Goal: Task Accomplishment & Management: Manage account settings

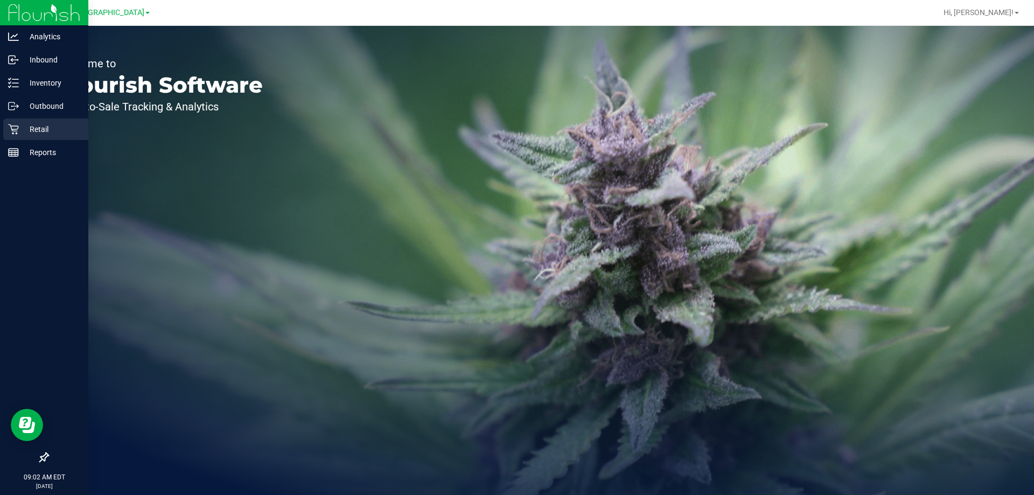
click at [46, 121] on div "Retail" at bounding box center [45, 129] width 85 height 22
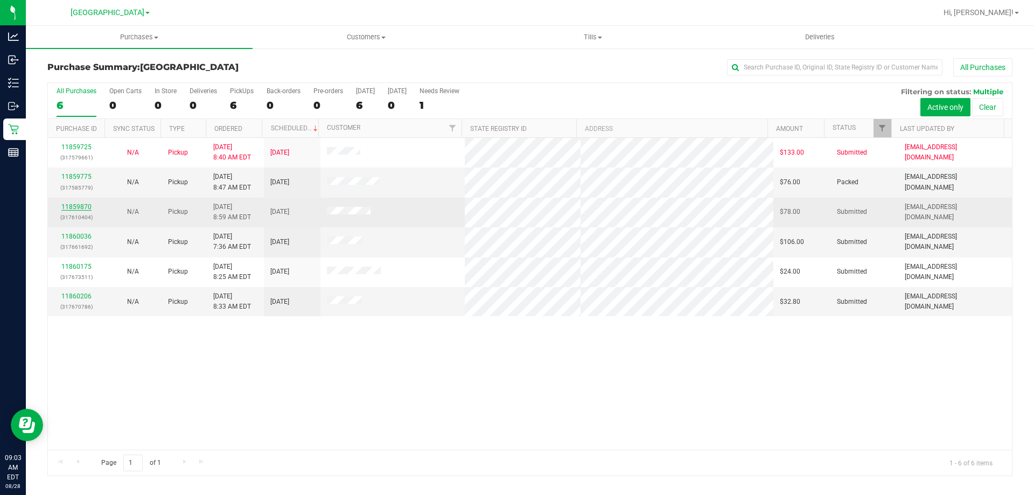
click at [68, 206] on link "11859870" at bounding box center [76, 207] width 30 height 8
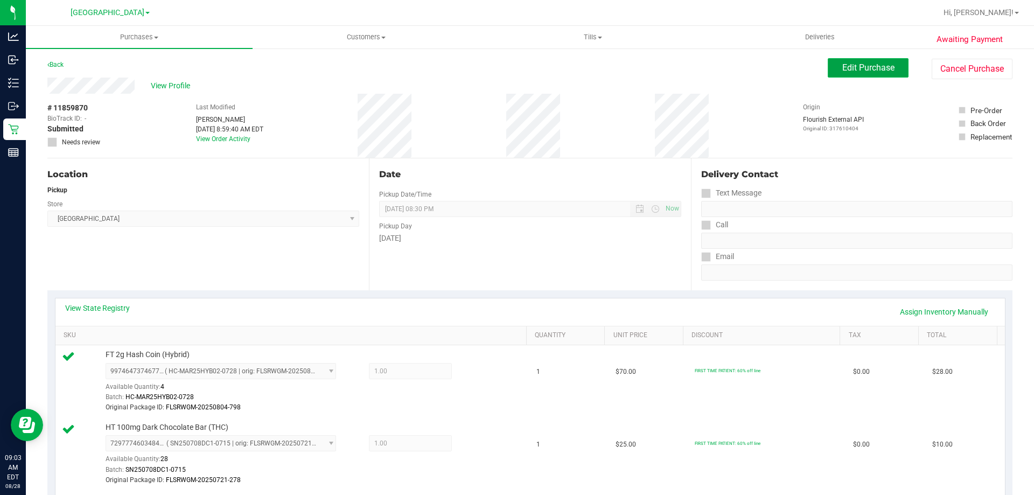
click at [845, 74] on button "Edit Purchase" at bounding box center [868, 67] width 81 height 19
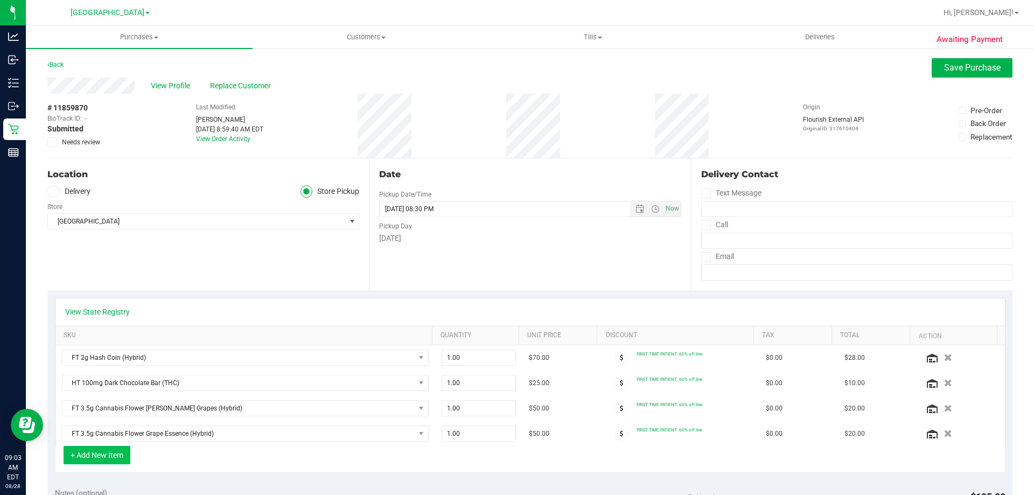
click at [85, 450] on button "+ Add New Item" at bounding box center [97, 455] width 67 height 18
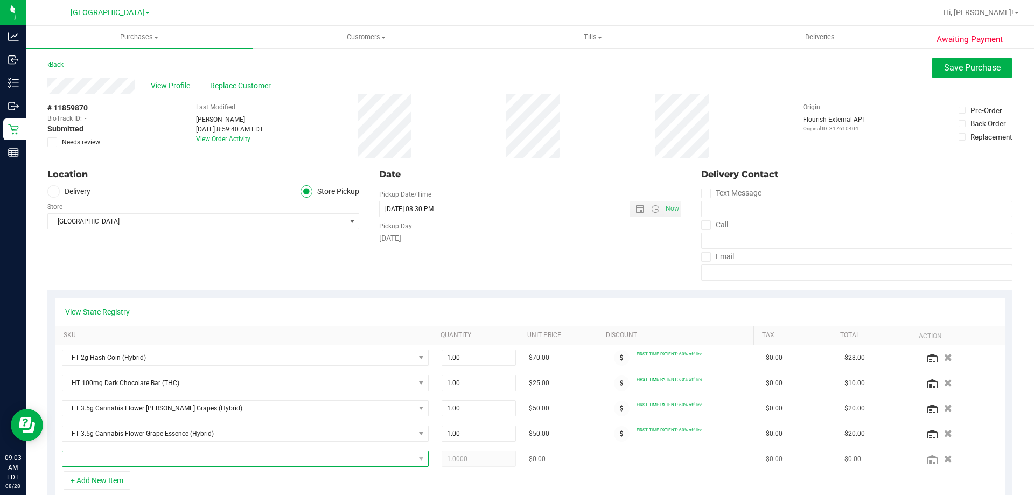
click at [183, 457] on span "NO DATA FOUND" at bounding box center [238, 458] width 352 height 15
type input "sat"
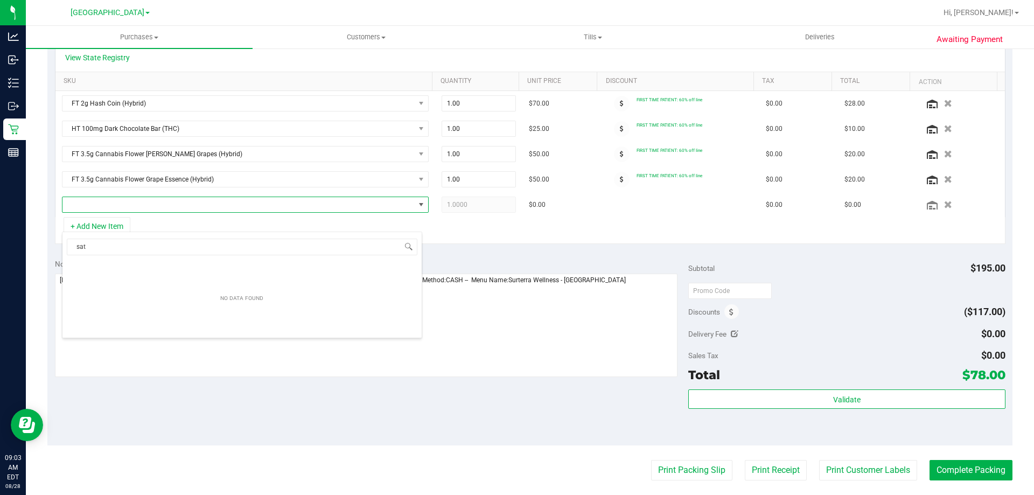
scroll to position [269, 0]
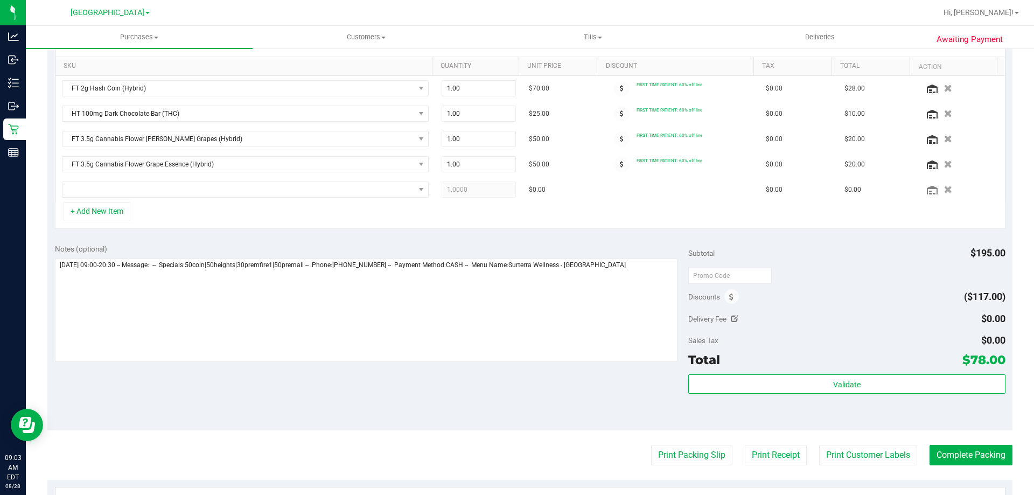
click at [486, 215] on div "+ Add New Item" at bounding box center [530, 215] width 950 height 27
click at [384, 239] on div "Notes (optional) Subtotal $195.00 Discounts ($117.00) Delivery Fee $0.00 Sales …" at bounding box center [529, 333] width 965 height 194
click at [943, 187] on icon "button" at bounding box center [947, 190] width 9 height 8
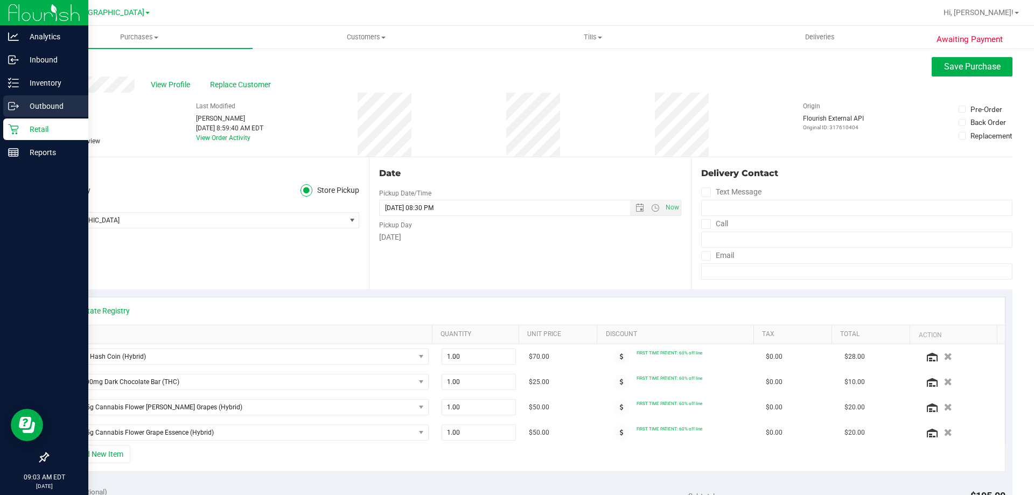
scroll to position [0, 0]
click at [23, 88] on p "Inventory" at bounding box center [51, 82] width 65 height 13
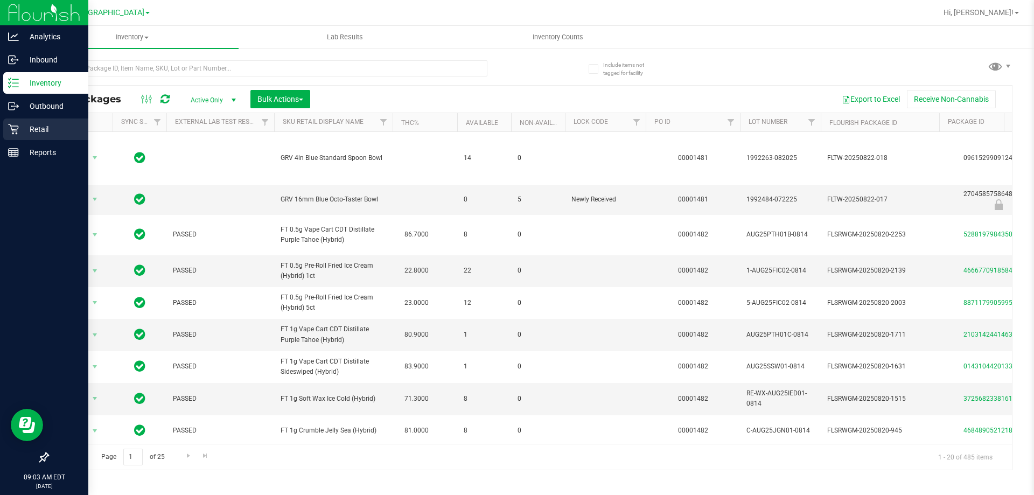
click at [32, 140] on link "Retail" at bounding box center [44, 129] width 88 height 23
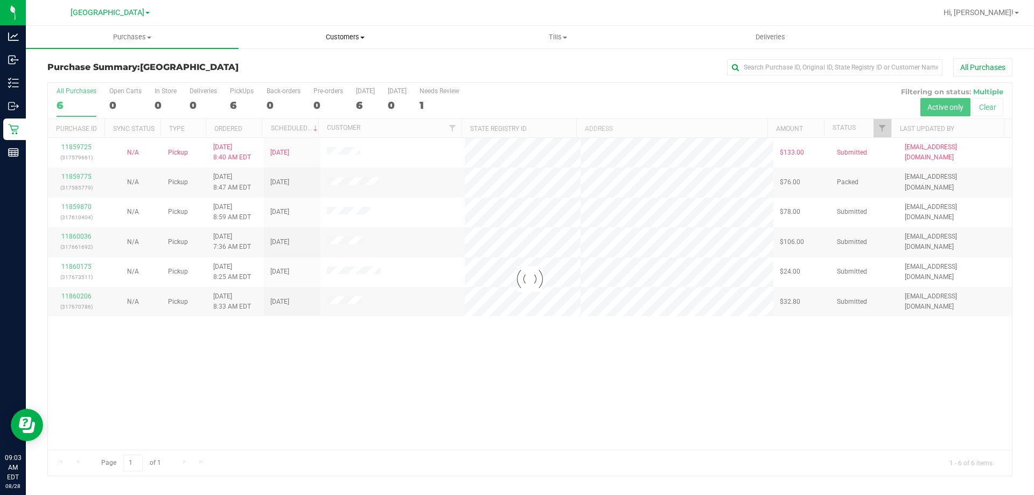
click at [330, 37] on span "Customers" at bounding box center [345, 37] width 212 height 10
click at [141, 399] on div at bounding box center [530, 279] width 964 height 392
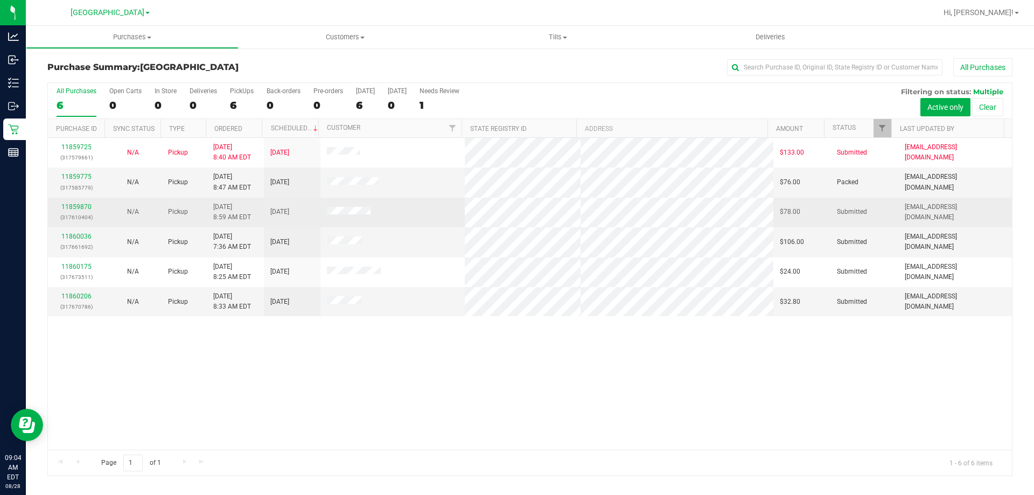
click at [60, 208] on div "11859870 (317610404)" at bounding box center [76, 212] width 44 height 20
click at [73, 208] on link "11859870" at bounding box center [76, 207] width 30 height 8
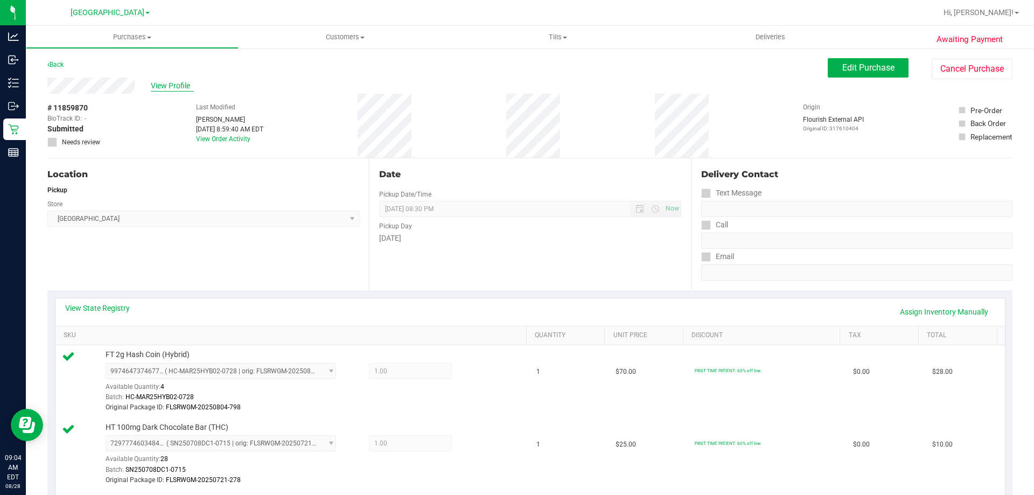
click at [164, 90] on span "View Profile" at bounding box center [172, 85] width 43 height 11
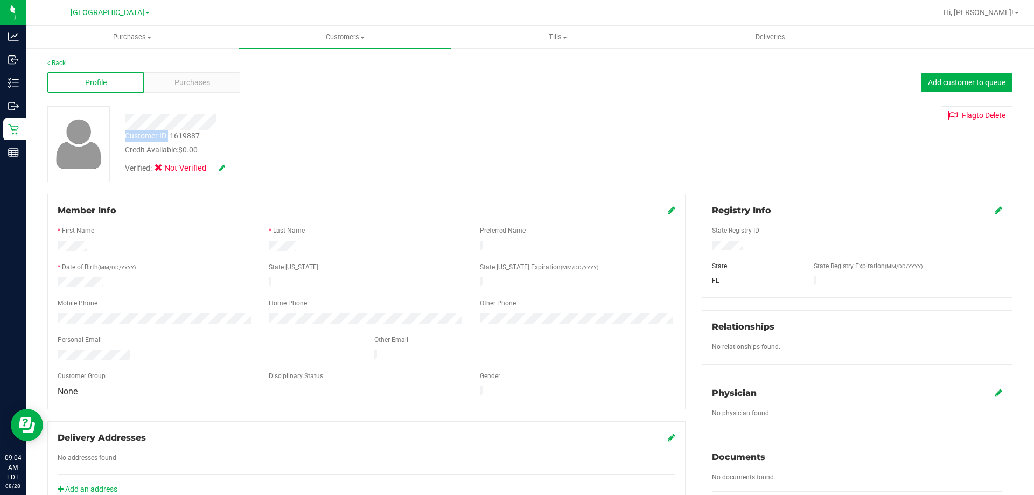
drag, startPoint x: 223, startPoint y: 129, endPoint x: 168, endPoint y: 134, distance: 55.7
click at [168, 134] on div "Customer ID: 1619887 Credit Available: $0.00 Verified: Not Verified" at bounding box center [362, 142] width 490 height 73
click at [219, 141] on div "Customer ID: 1619887 Credit Available: $0.00" at bounding box center [362, 142] width 490 height 25
drag, startPoint x: 213, startPoint y: 141, endPoint x: 171, endPoint y: 138, distance: 42.1
click at [171, 138] on div "Customer ID: 1619887 Credit Available: $0.00" at bounding box center [362, 142] width 490 height 25
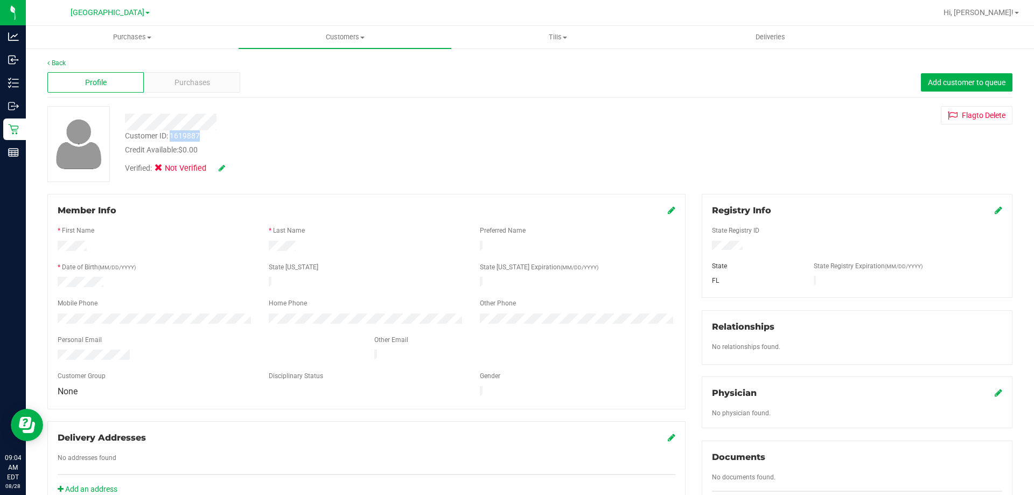
copy div "1619887"
click at [55, 61] on link "Back" at bounding box center [56, 63] width 18 height 8
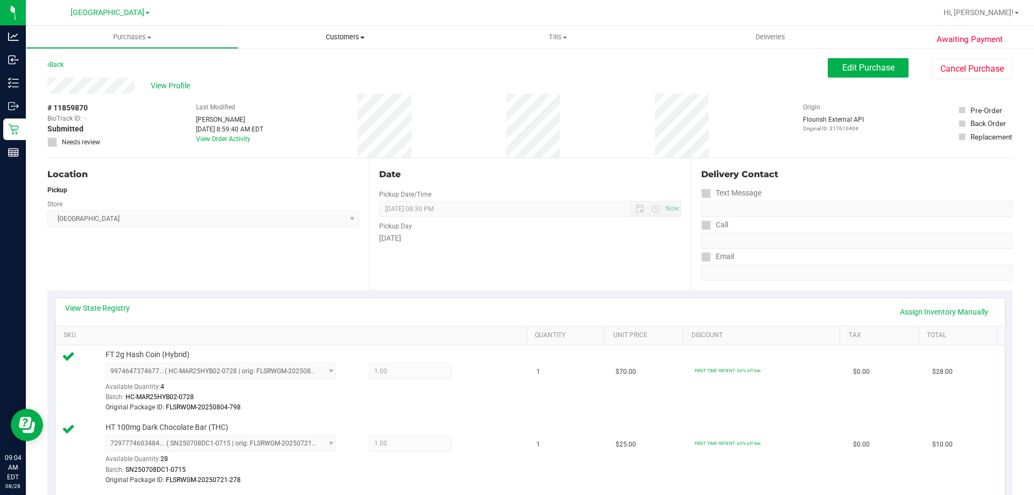
click at [348, 36] on span "Customers" at bounding box center [345, 37] width 213 height 10
click at [330, 69] on li "All customers" at bounding box center [345, 65] width 213 height 13
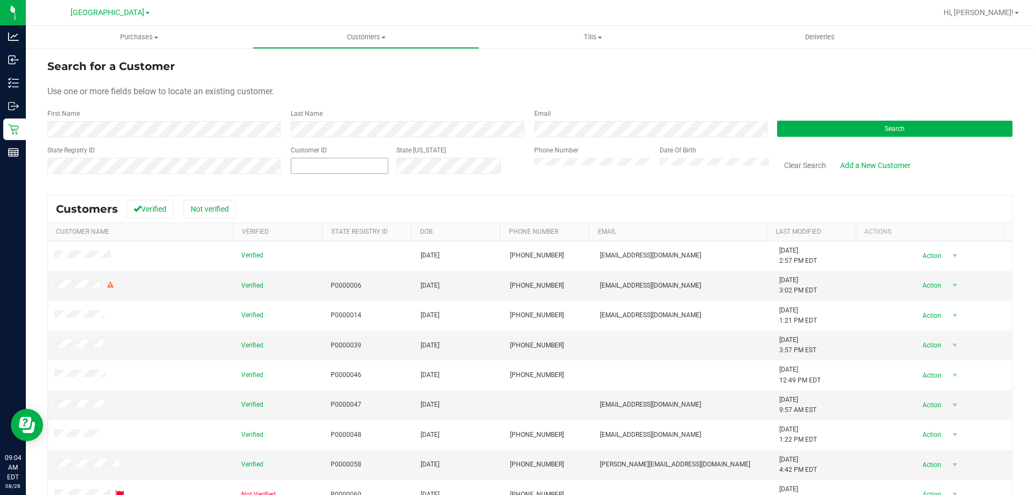
click at [364, 160] on span at bounding box center [339, 166] width 97 height 16
paste input "1619887"
type input "1619887"
click at [786, 133] on button "Search" at bounding box center [894, 129] width 235 height 16
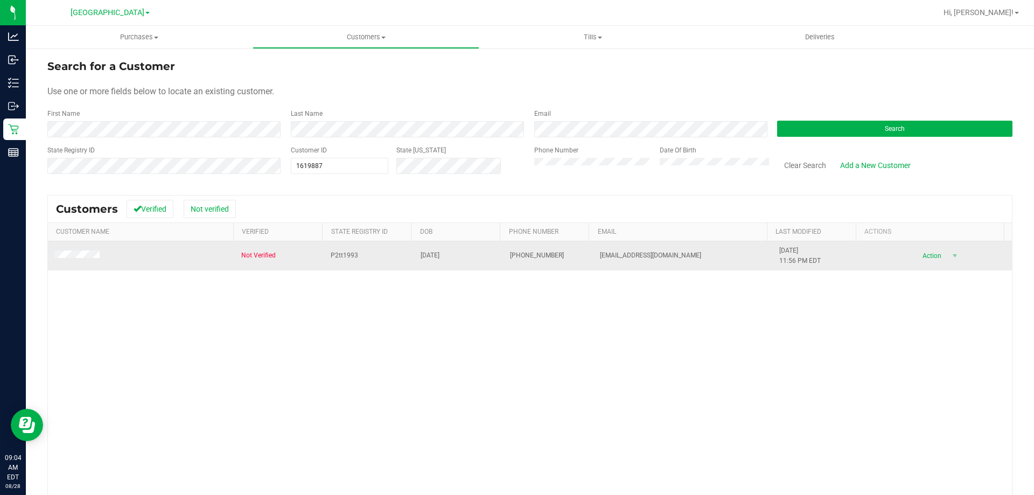
click at [243, 255] on span "Not Verified" at bounding box center [258, 255] width 34 height 10
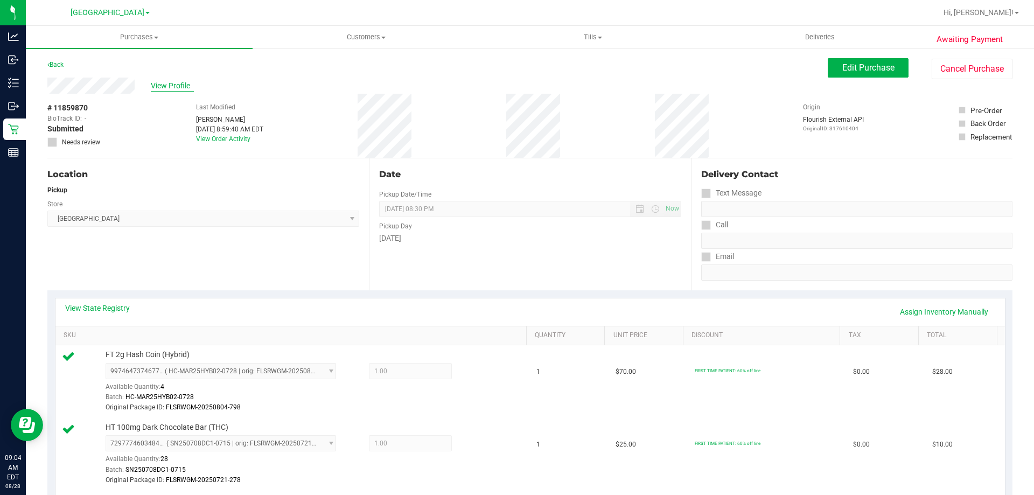
click at [166, 82] on span "View Profile" at bounding box center [172, 85] width 43 height 11
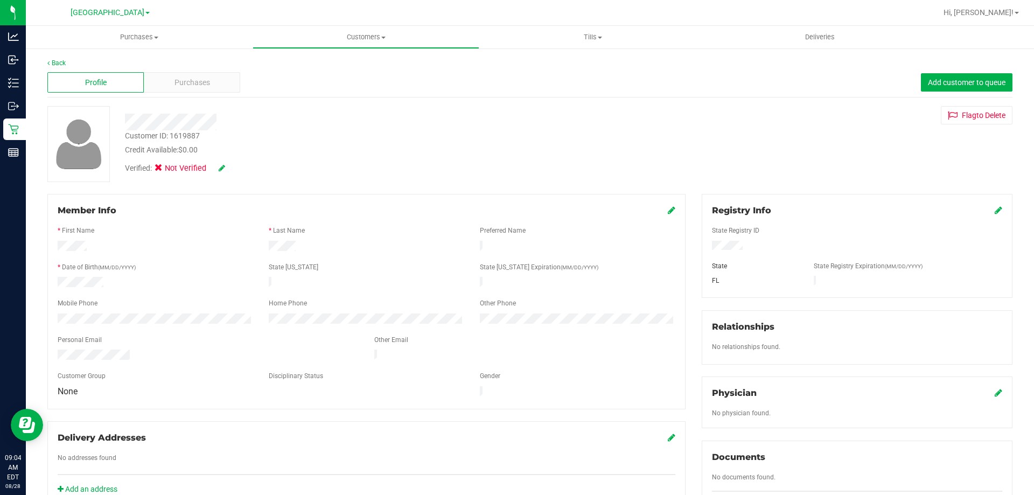
click at [225, 169] on icon at bounding box center [222, 168] width 6 height 8
click at [160, 170] on icon at bounding box center [161, 170] width 7 height 0
click at [0, 0] on input "Medical" at bounding box center [0, 0] width 0 height 0
click at [237, 172] on icon at bounding box center [236, 169] width 9 height 8
drag, startPoint x: 709, startPoint y: 123, endPoint x: 723, endPoint y: 124, distance: 14.0
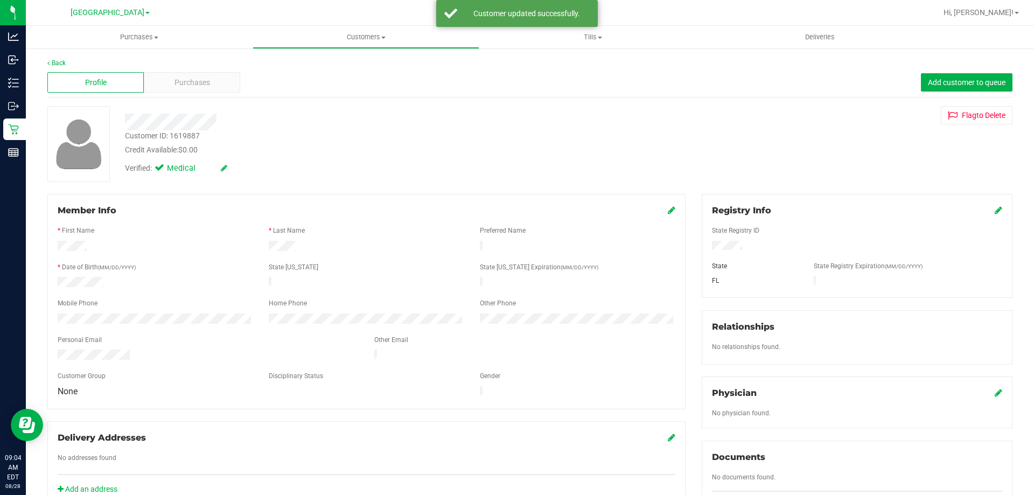
click at [710, 123] on div "Flag to [GEOGRAPHIC_DATA]" at bounding box center [856, 115] width 327 height 18
click at [847, 143] on div "Customer ID: 1619887 Credit Available: $0.00 Verified: Medical Flag to [GEOGRAP…" at bounding box center [529, 144] width 981 height 76
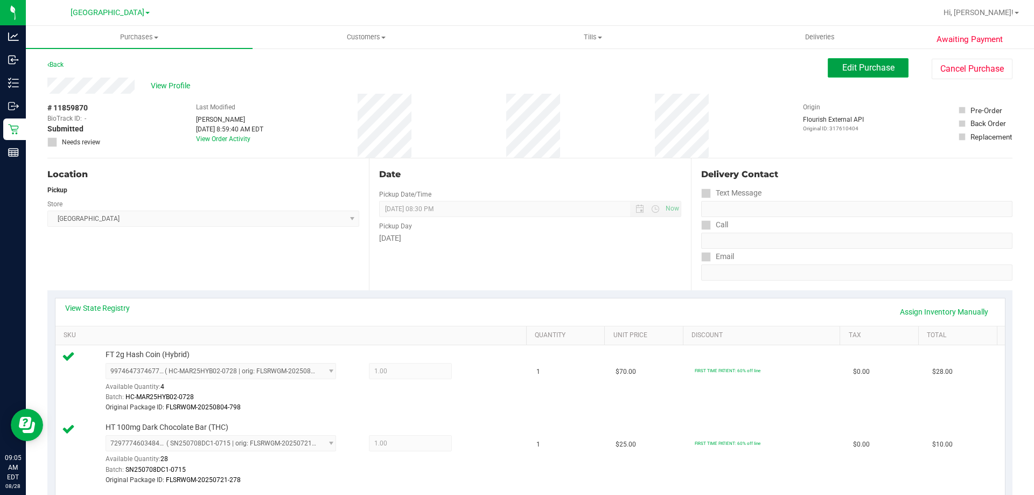
click at [828, 72] on button "Edit Purchase" at bounding box center [868, 67] width 81 height 19
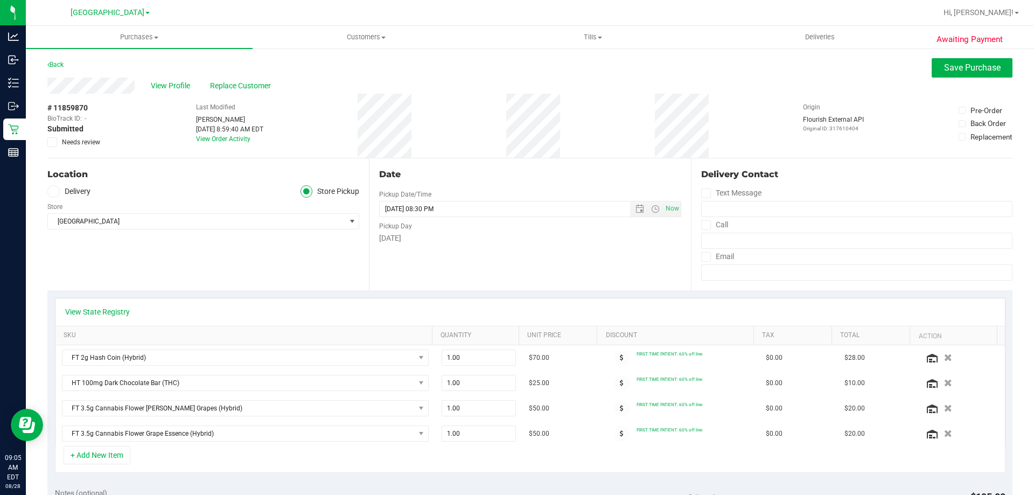
scroll to position [269, 0]
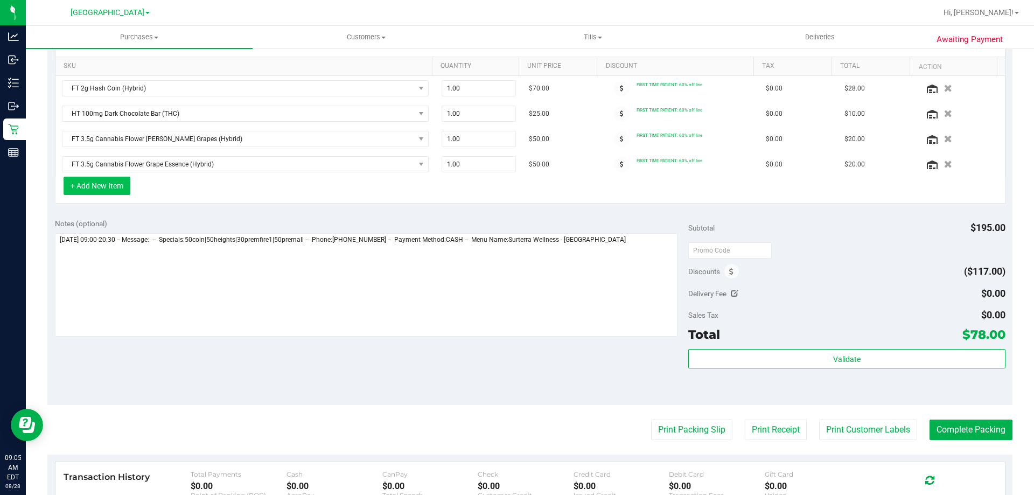
click at [74, 187] on button "+ Add New Item" at bounding box center [97, 186] width 67 height 18
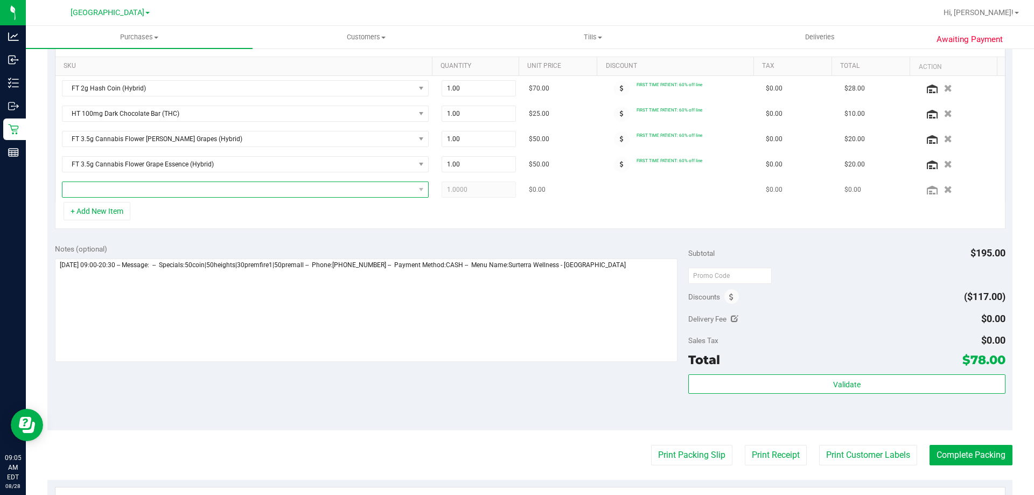
click at [100, 187] on span "NO DATA FOUND" at bounding box center [238, 189] width 352 height 15
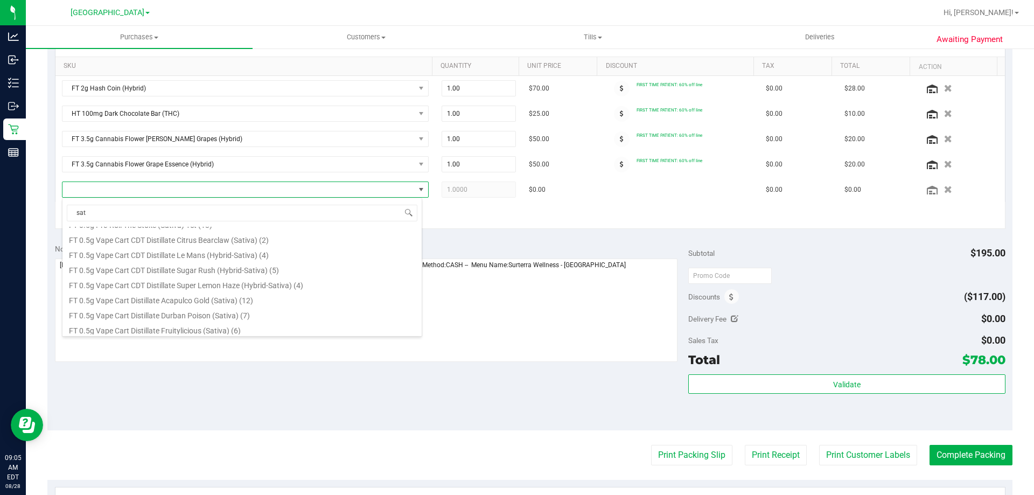
scroll to position [108, 0]
type input "s"
type input "hash"
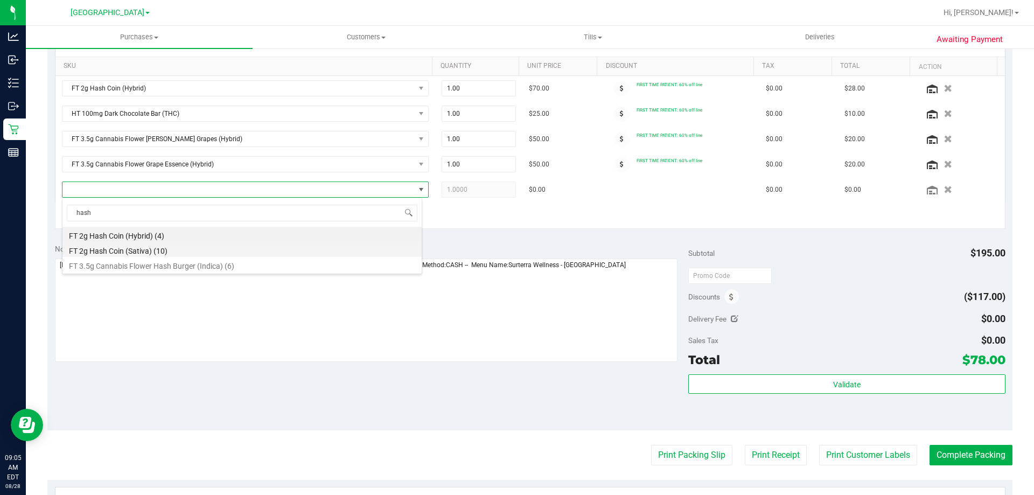
click at [257, 251] on li "FT 2g Hash Coin (Sativa) (10)" at bounding box center [241, 249] width 359 height 15
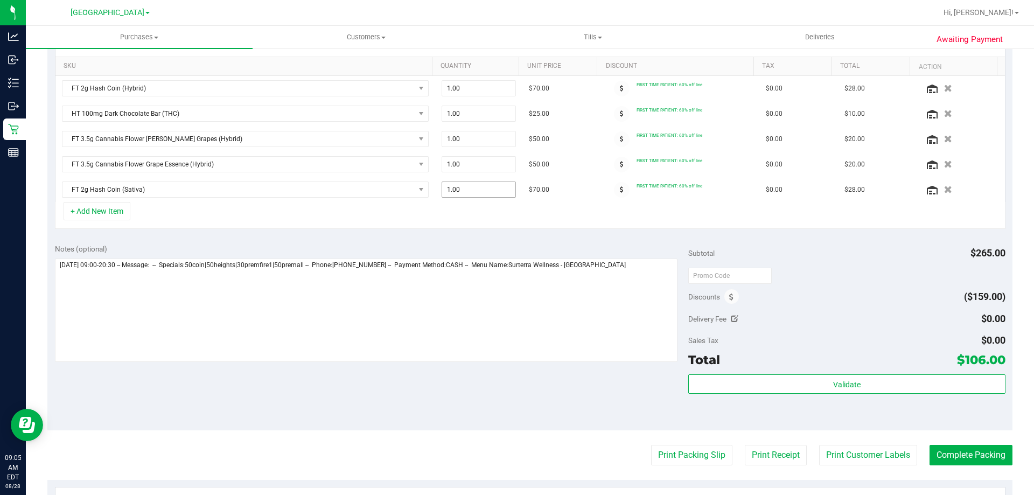
click at [448, 190] on span "1.00 1" at bounding box center [478, 189] width 75 height 16
type input "2"
type input "2.00"
click at [452, 214] on div "+ Add New Item" at bounding box center [530, 215] width 950 height 27
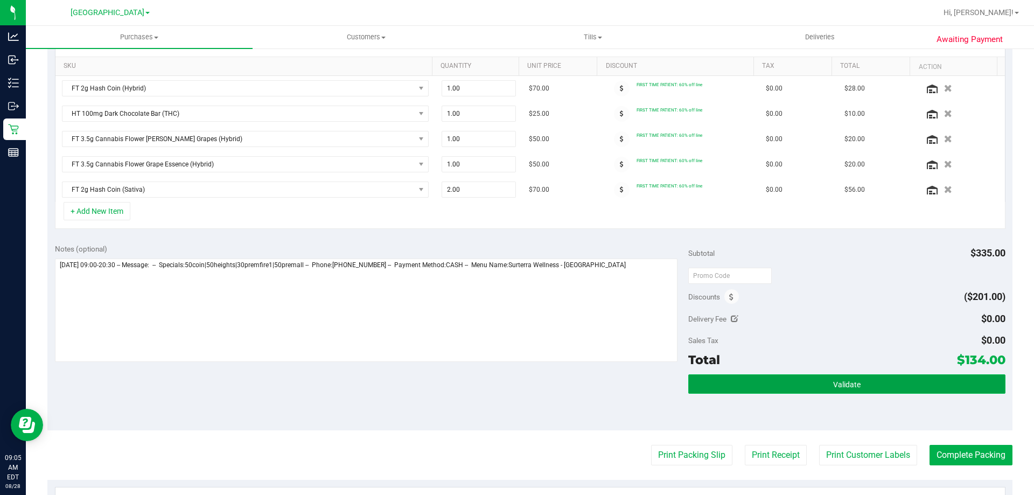
click at [833, 383] on span "Validate" at bounding box center [846, 384] width 27 height 9
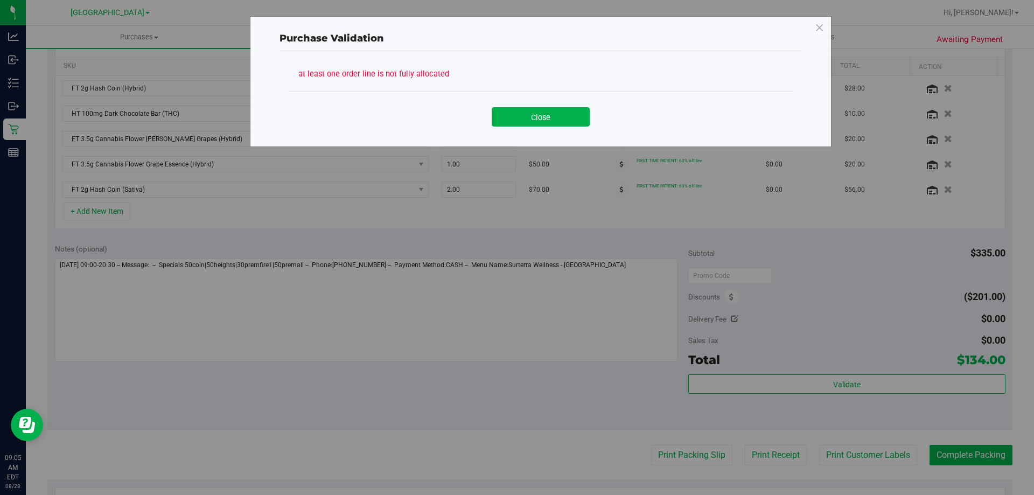
drag, startPoint x: 551, startPoint y: 120, endPoint x: 551, endPoint y: 127, distance: 7.0
click at [551, 127] on div "Close" at bounding box center [541, 113] width 506 height 44
click at [557, 116] on button "Close" at bounding box center [541, 116] width 98 height 19
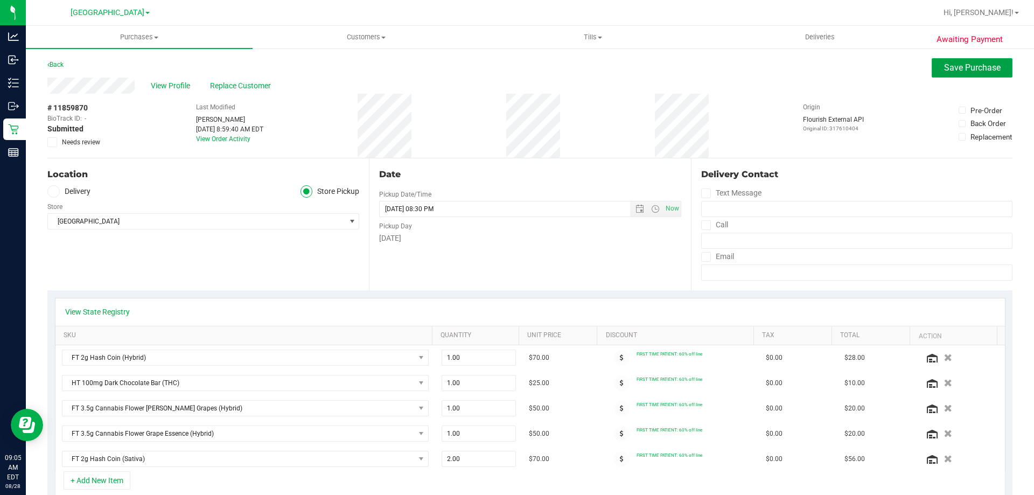
click at [937, 58] on button "Save Purchase" at bounding box center [971, 67] width 81 height 19
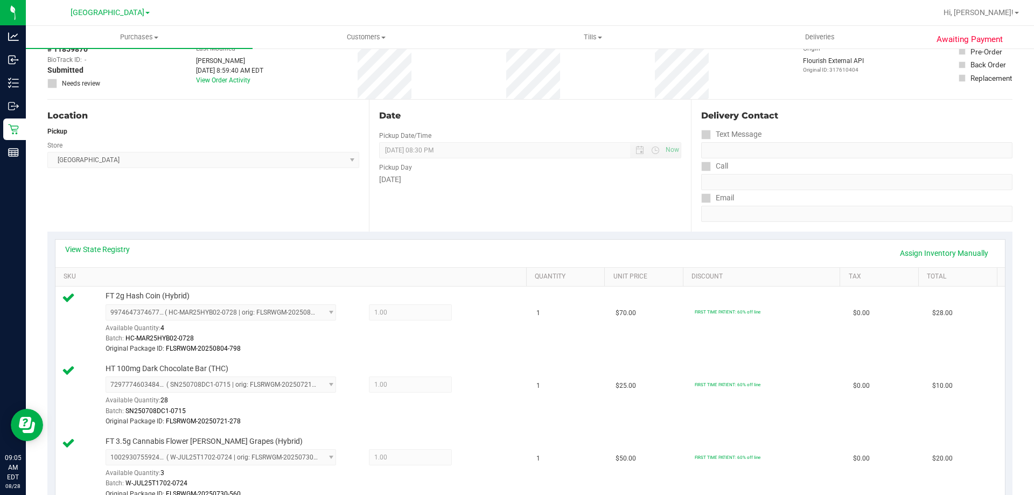
scroll to position [269, 0]
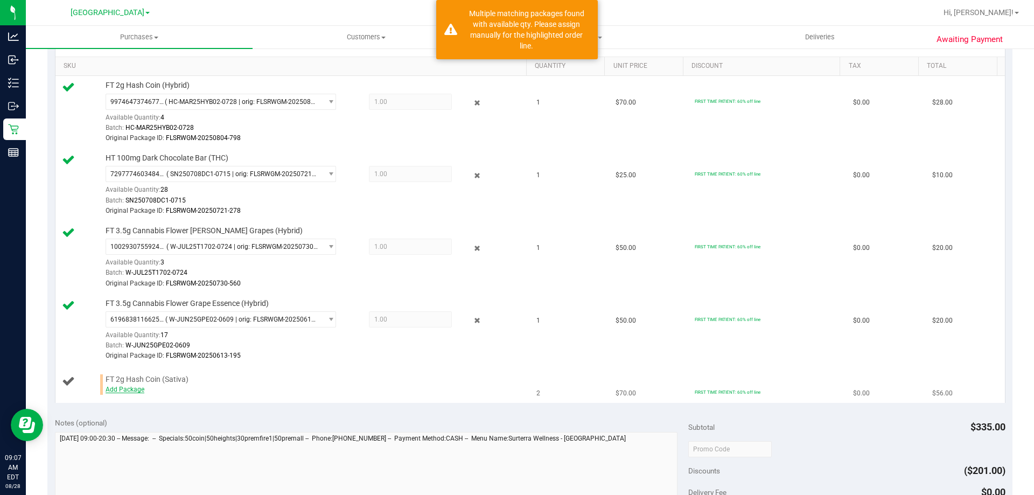
click at [118, 392] on div "Add Package" at bounding box center [314, 389] width 416 height 10
click at [115, 389] on link "Add Package" at bounding box center [125, 389] width 39 height 8
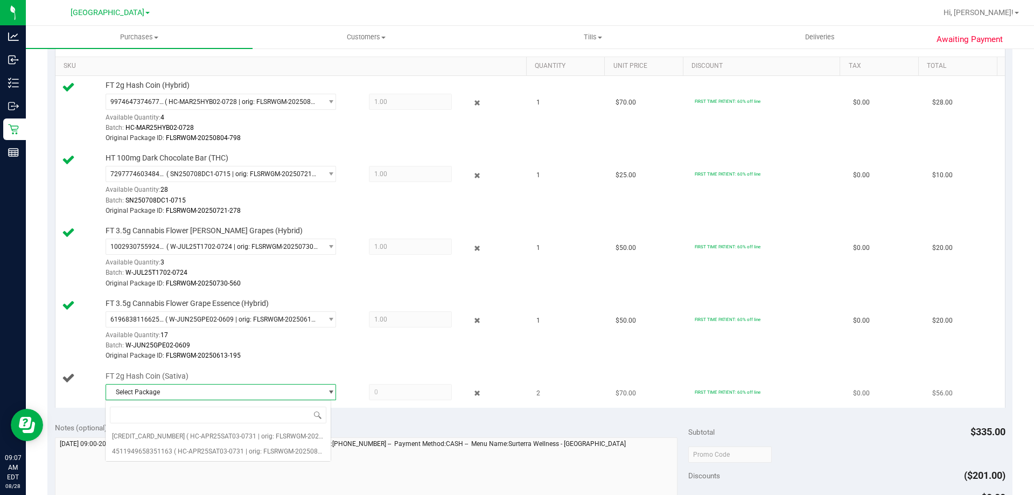
click at [171, 391] on span "Select Package" at bounding box center [214, 391] width 216 height 15
click at [200, 440] on span "( HC-APR25SAT03-0731 | orig: FLSRWGM-20250806-2810 )" at bounding box center [272, 436] width 172 height 8
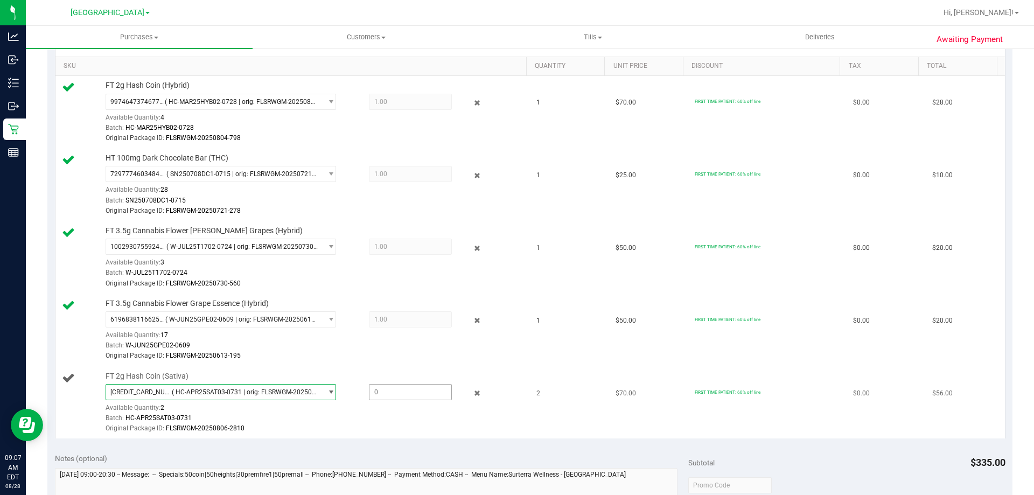
click at [417, 394] on span at bounding box center [410, 392] width 83 height 16
type input "2"
type input "2.0000"
click at [408, 433] on div "Original Package ID: FLSRWGM-20250806-2810" at bounding box center [314, 428] width 416 height 10
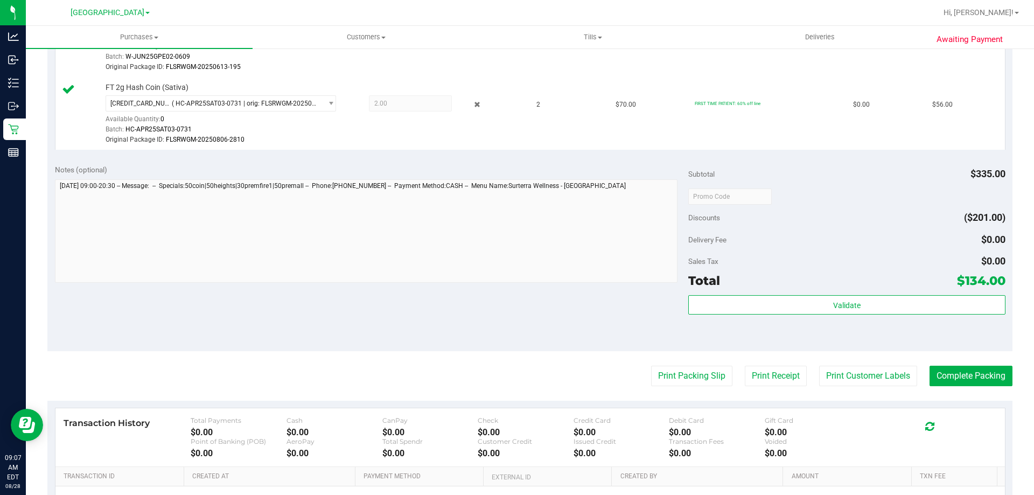
scroll to position [557, 0]
click at [699, 377] on button "Print Packing Slip" at bounding box center [691, 377] width 81 height 20
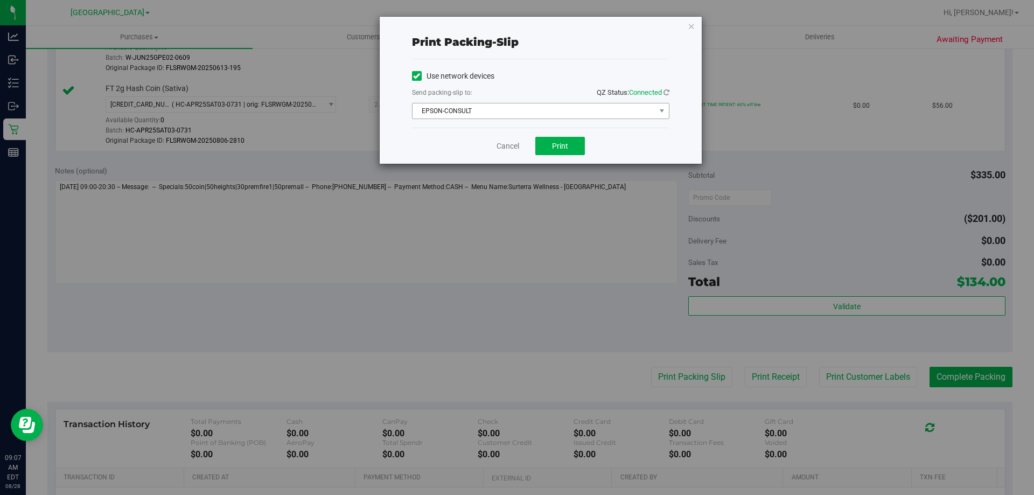
click at [600, 112] on span "EPSON-CONSULT" at bounding box center [533, 110] width 243 height 15
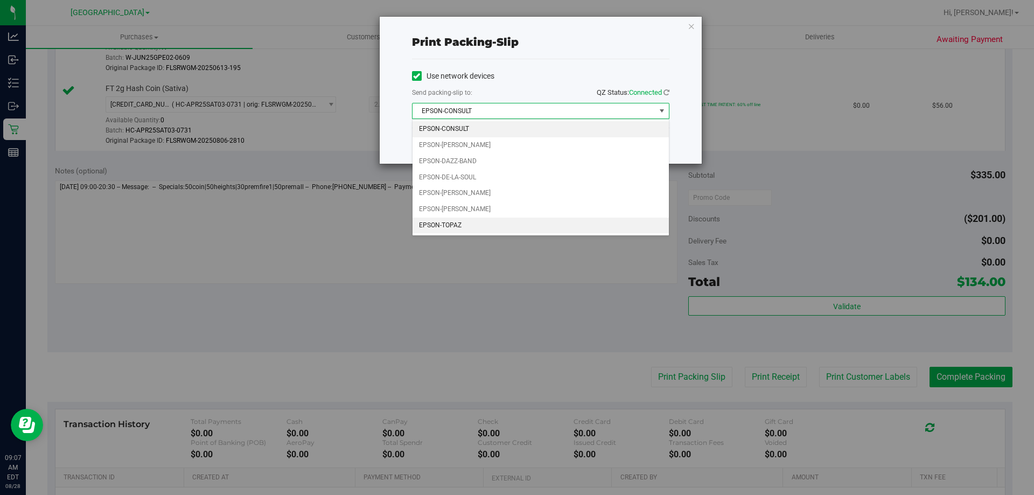
click at [521, 230] on li "EPSON-TOPAZ" at bounding box center [540, 226] width 256 height 16
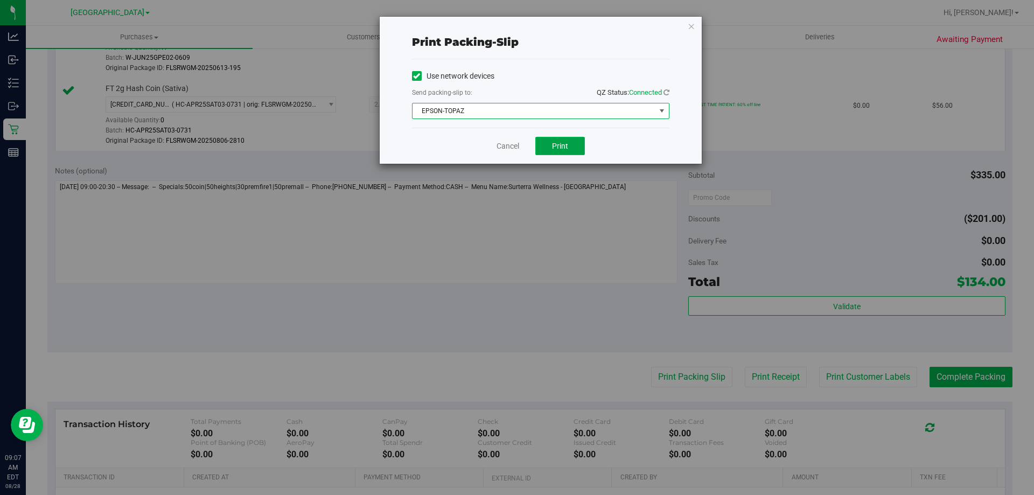
click at [552, 143] on span "Print" at bounding box center [560, 146] width 16 height 9
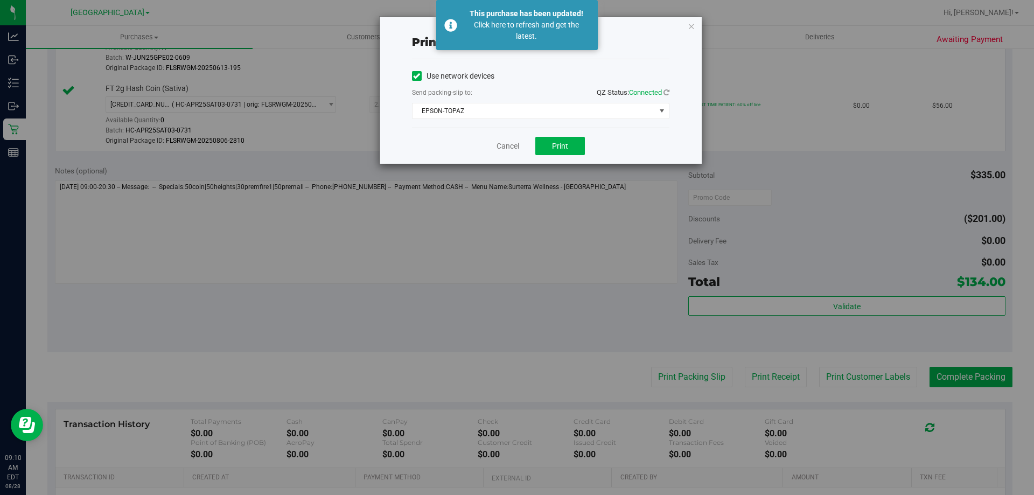
click at [486, 150] on div "Cancel Print" at bounding box center [540, 146] width 257 height 36
click at [497, 146] on link "Cancel" at bounding box center [507, 146] width 23 height 11
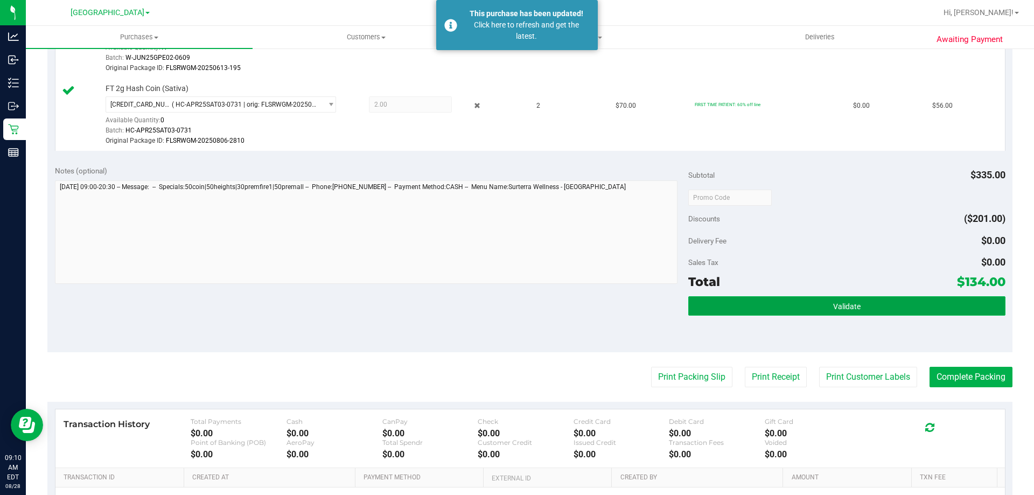
click at [760, 310] on button "Validate" at bounding box center [846, 305] width 317 height 19
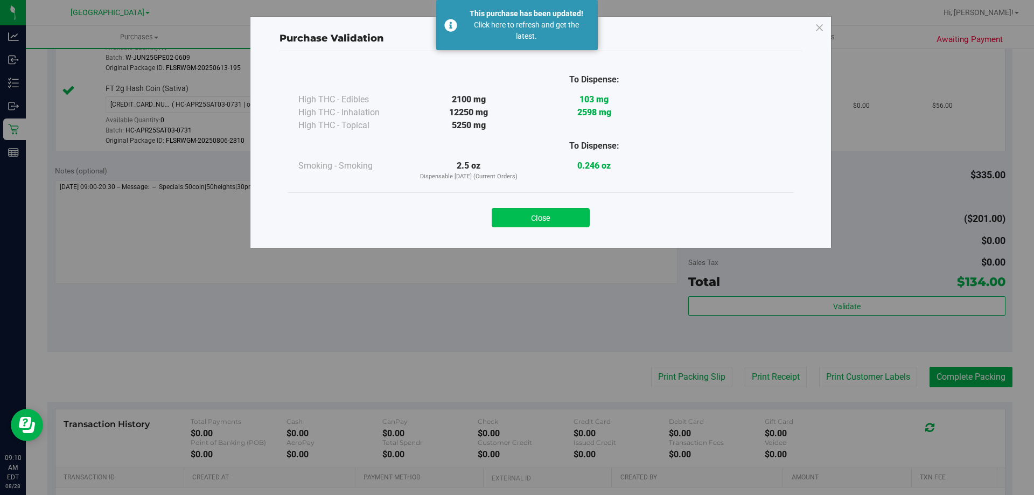
click at [512, 216] on button "Close" at bounding box center [541, 217] width 98 height 19
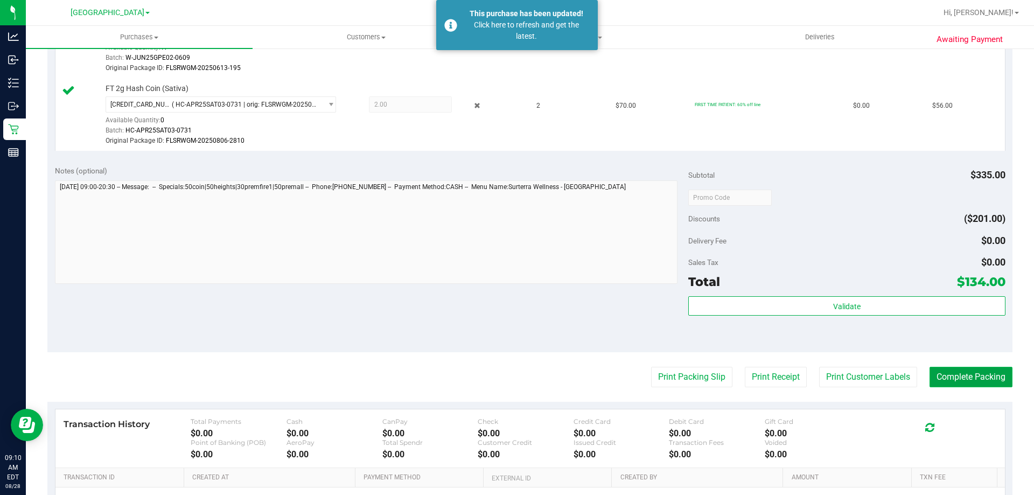
click at [956, 372] on button "Complete Packing" at bounding box center [970, 377] width 83 height 20
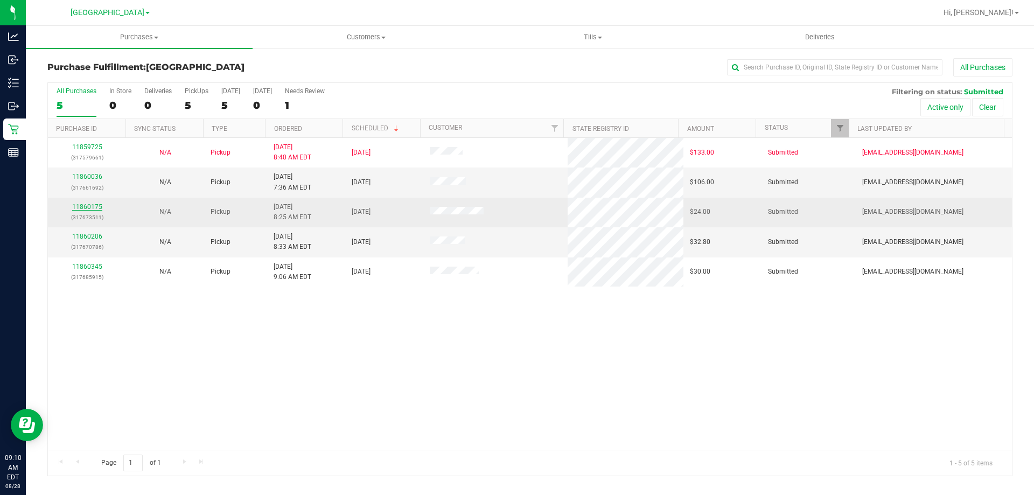
click at [82, 206] on link "11860175" at bounding box center [87, 207] width 30 height 8
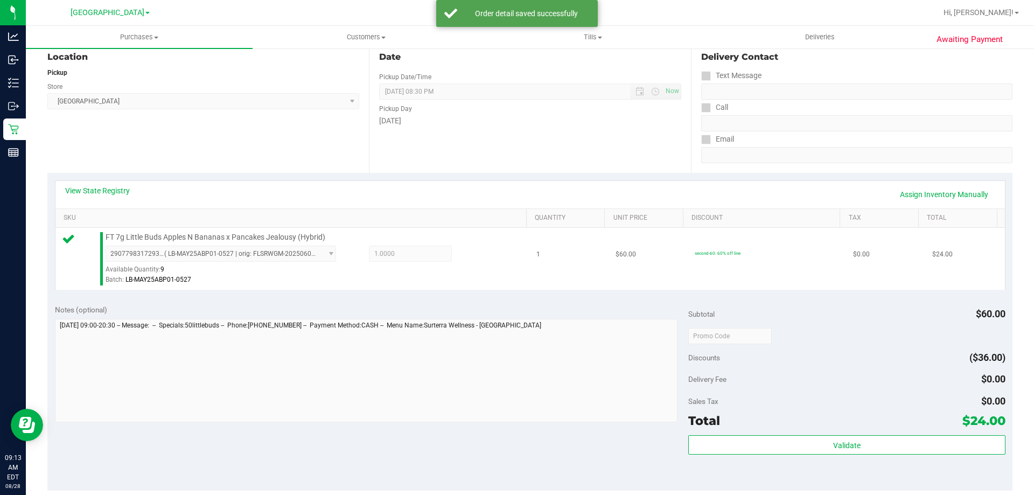
scroll to position [377, 0]
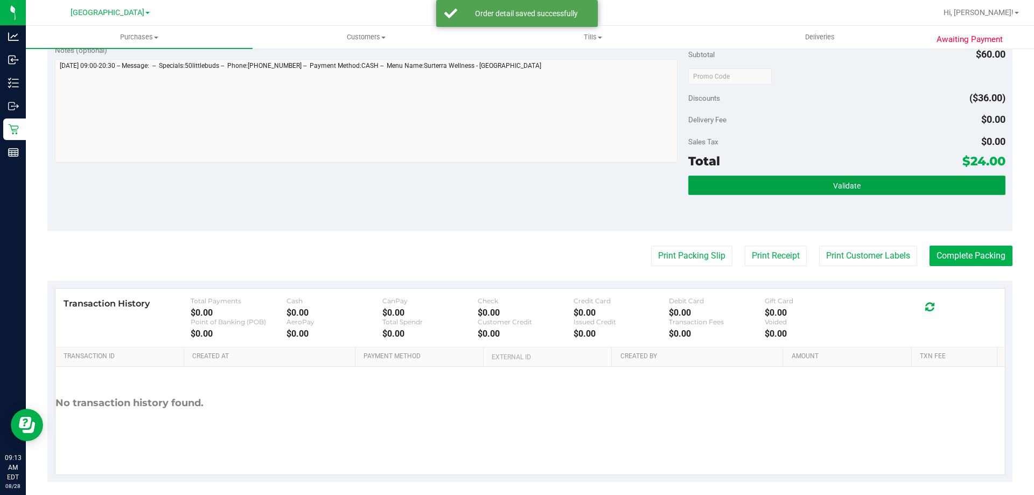
click at [854, 179] on button "Validate" at bounding box center [846, 185] width 317 height 19
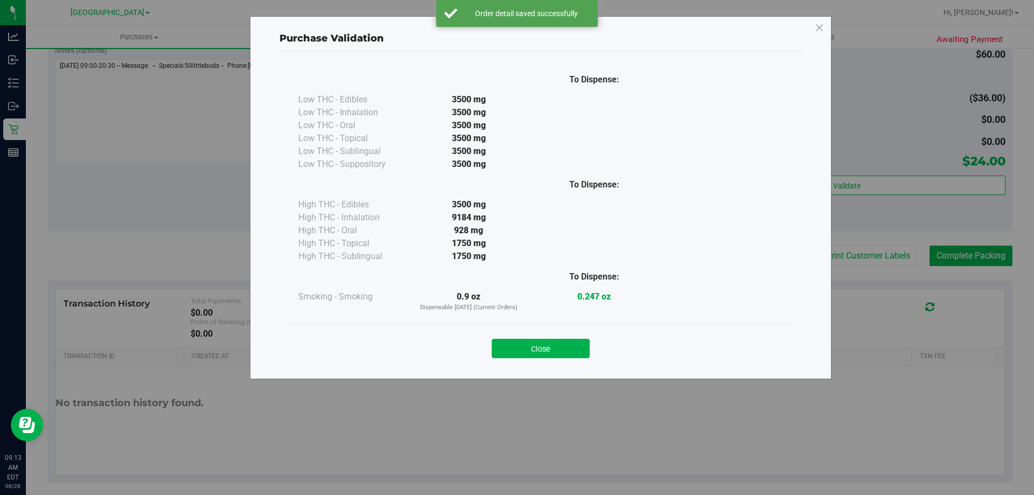
click at [567, 363] on div "Close" at bounding box center [541, 345] width 506 height 44
click at [576, 354] on button "Close" at bounding box center [541, 348] width 98 height 19
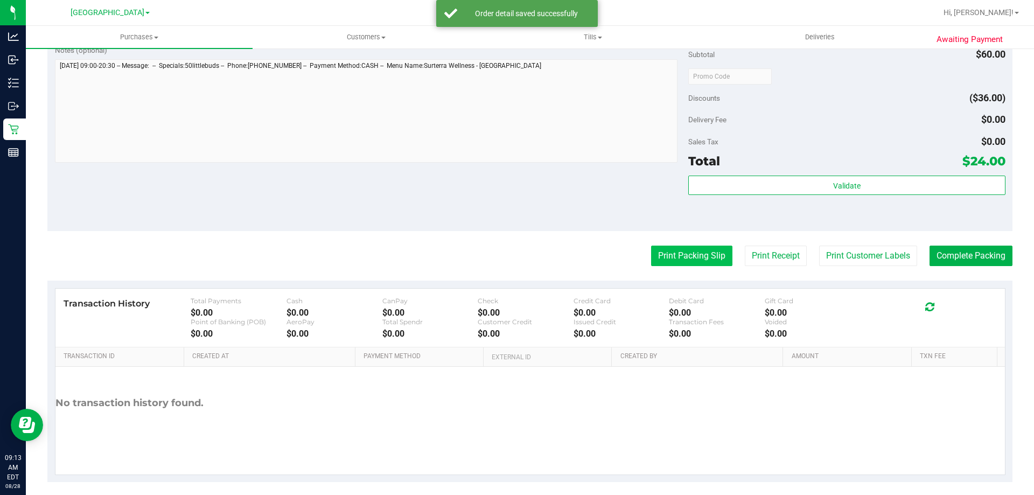
click at [698, 263] on button "Print Packing Slip" at bounding box center [691, 256] width 81 height 20
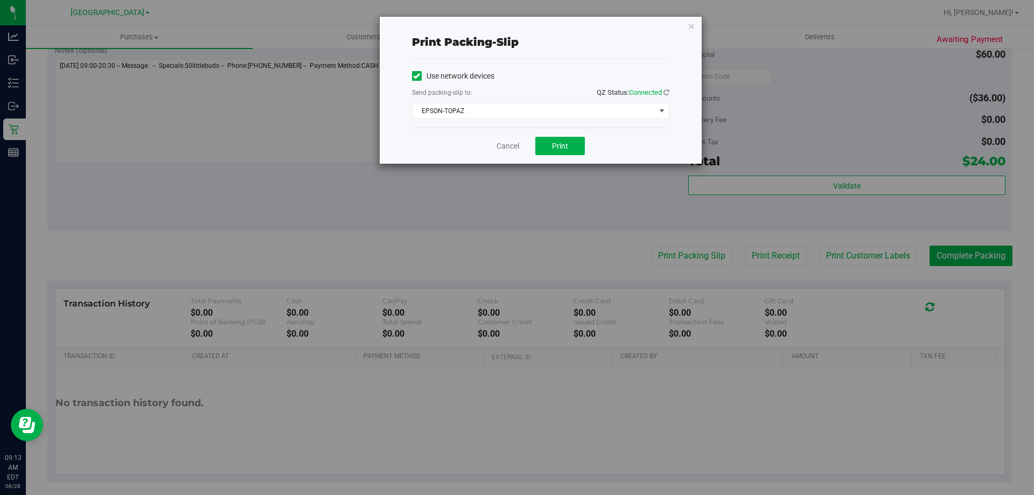
click at [531, 140] on div "Cancel Print" at bounding box center [540, 146] width 257 height 36
click at [551, 159] on div "Cancel Print" at bounding box center [540, 146] width 257 height 36
click at [559, 148] on span "Print" at bounding box center [560, 146] width 16 height 9
click at [499, 145] on link "Cancel" at bounding box center [507, 146] width 23 height 11
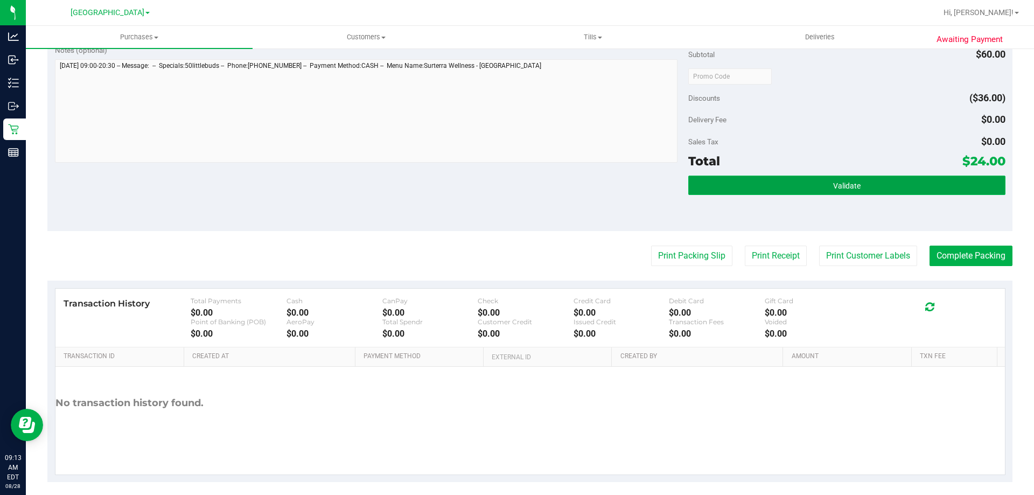
click at [727, 190] on button "Validate" at bounding box center [846, 185] width 317 height 19
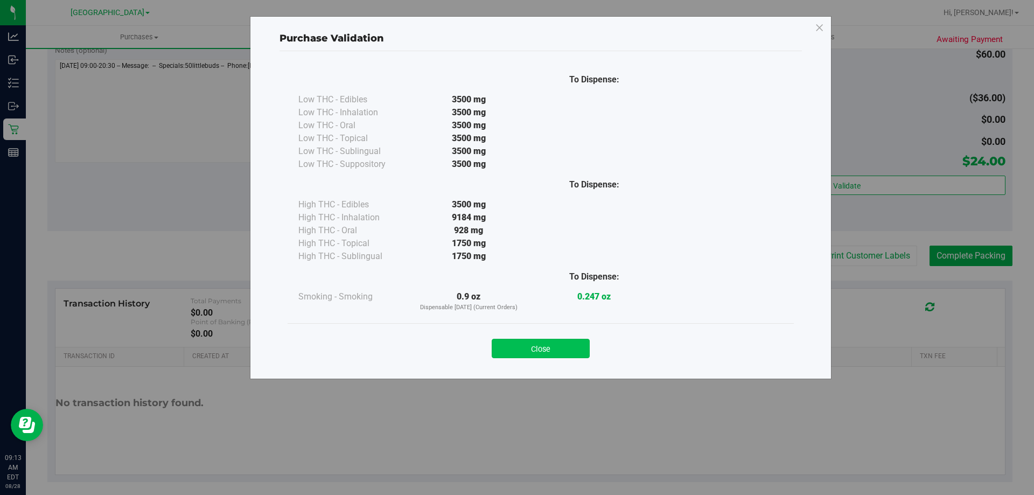
click at [503, 353] on button "Close" at bounding box center [541, 348] width 98 height 19
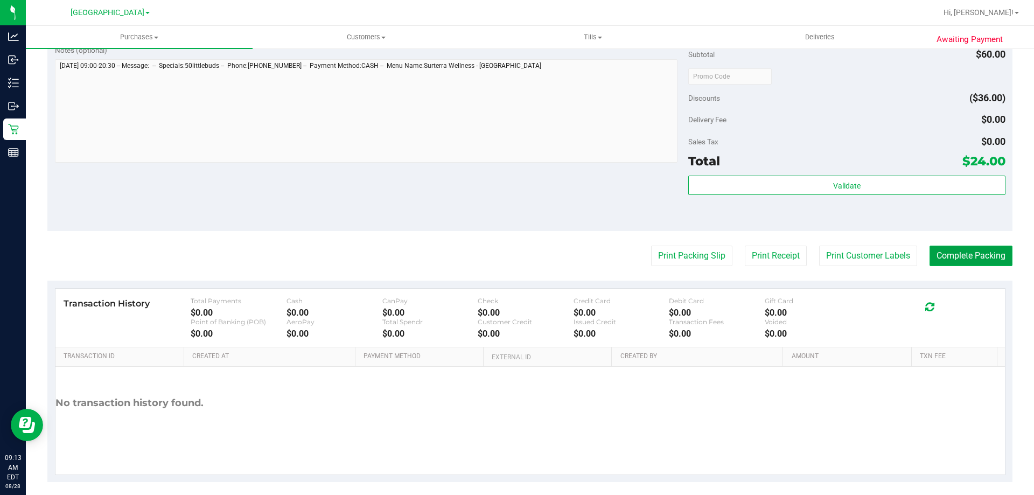
click at [979, 264] on button "Complete Packing" at bounding box center [970, 256] width 83 height 20
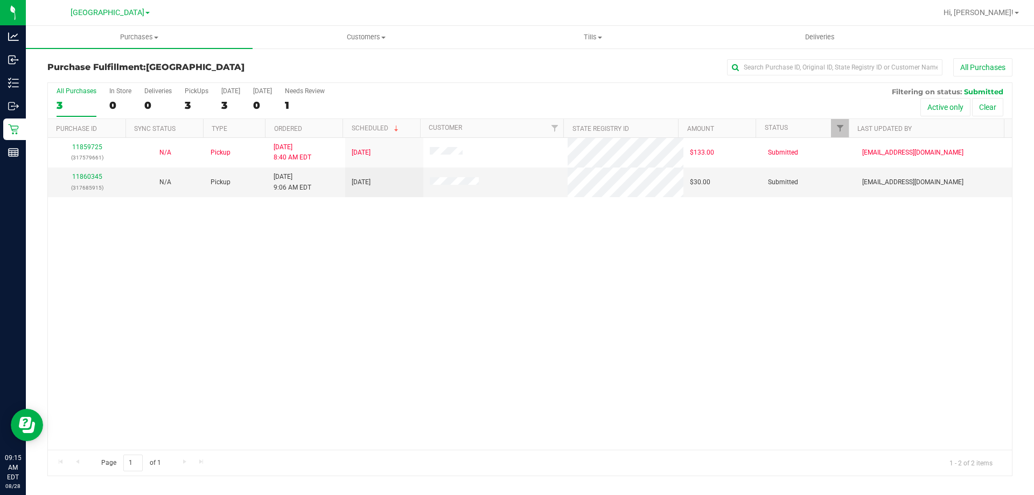
click at [146, 319] on div "11859725 (317579661) N/A Pickup [DATE] 8:40 AM EDT 8/28/2025 $133.00 Submitted …" at bounding box center [530, 294] width 964 height 312
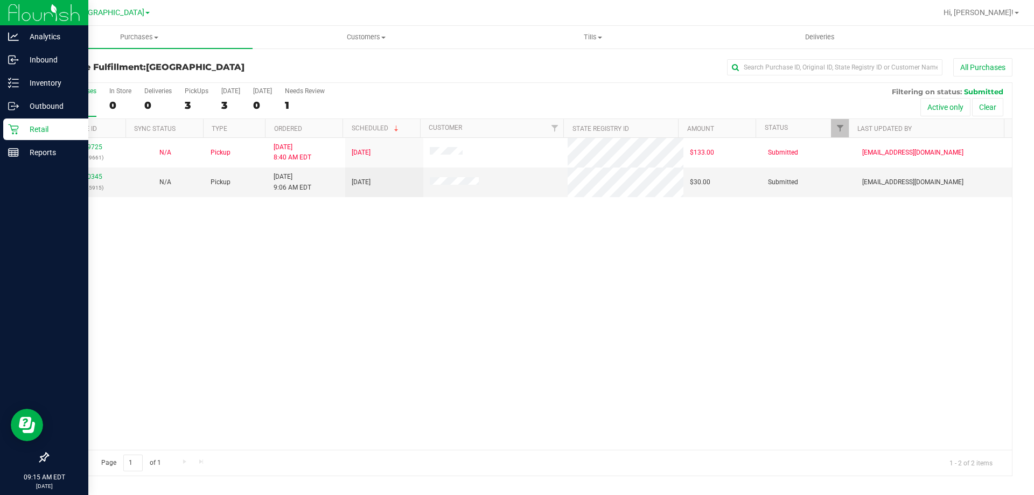
click at [12, 132] on icon at bounding box center [13, 129] width 11 height 11
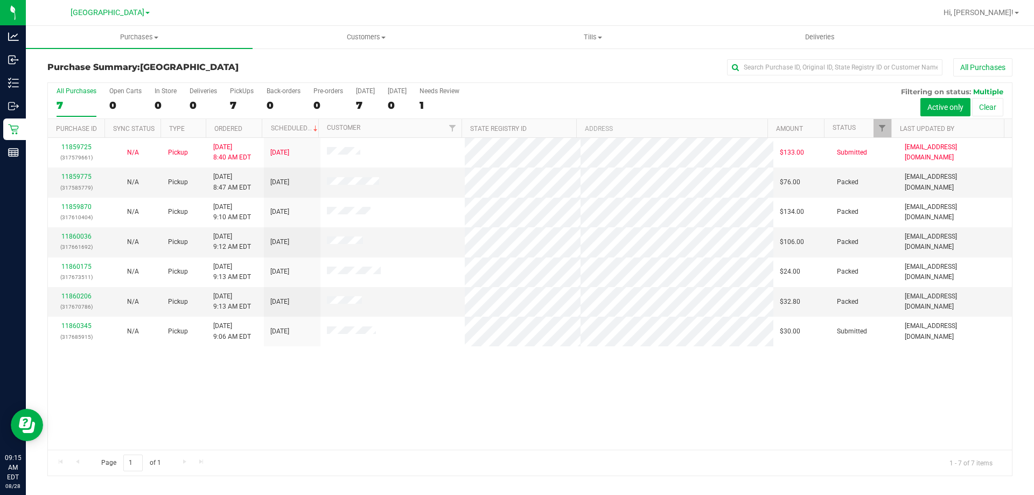
click at [342, 407] on div "11859725 (317579661) N/A Pickup [DATE] 8:40 AM EDT 8/28/2025 $133.00 Submitted …" at bounding box center [530, 294] width 964 height 312
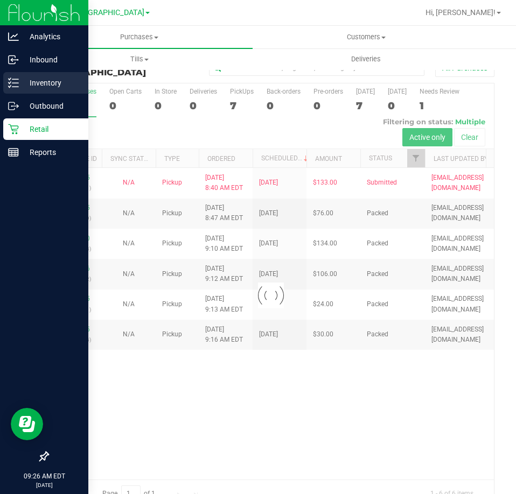
click at [32, 88] on p "Inventory" at bounding box center [51, 82] width 65 height 13
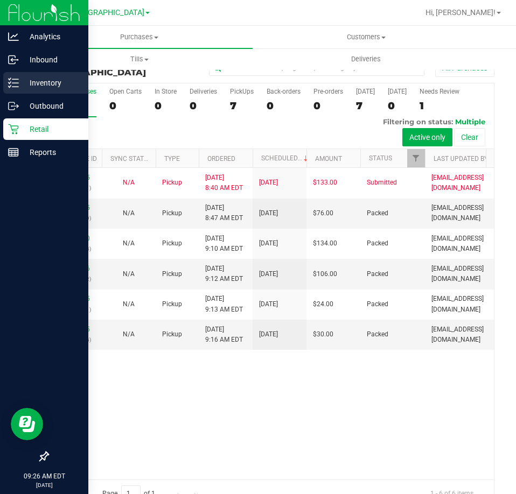
click at [8, 87] on icon at bounding box center [13, 83] width 11 height 11
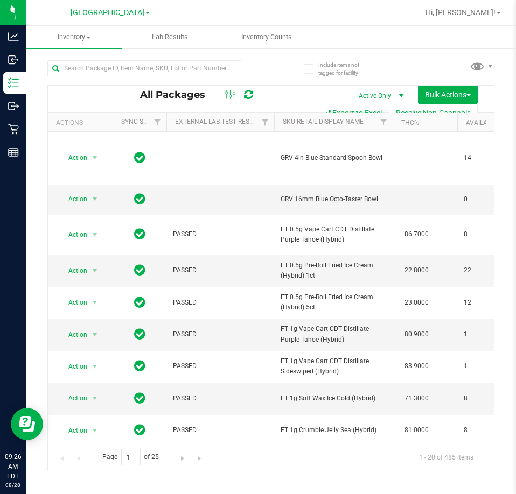
click at [350, 110] on button "Export to Excel" at bounding box center [353, 113] width 72 height 18
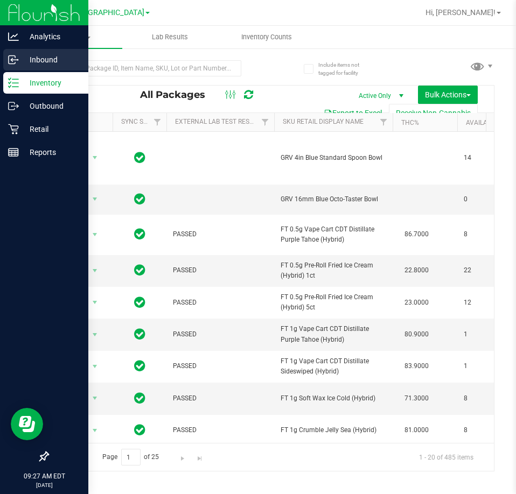
click at [5, 61] on div "Inbound" at bounding box center [45, 60] width 85 height 22
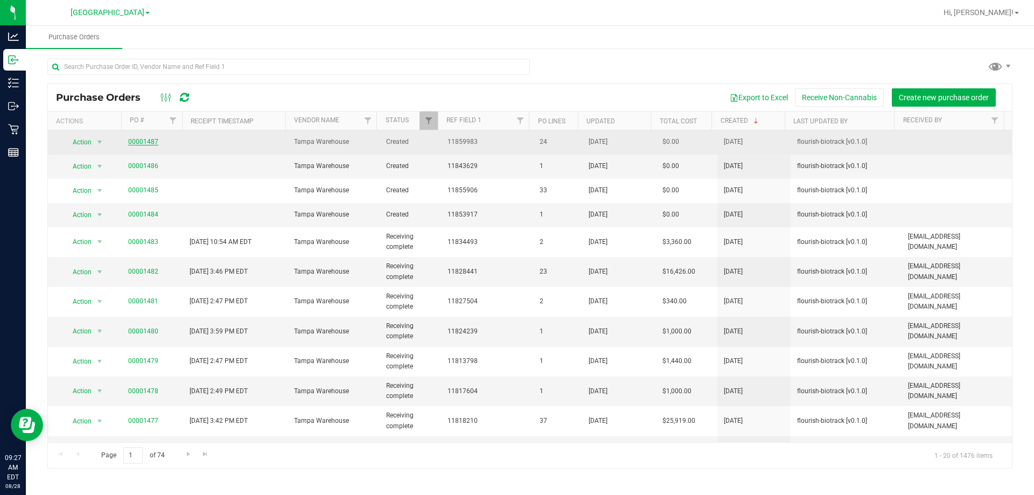
click at [149, 140] on link "00001487" at bounding box center [143, 142] width 30 height 8
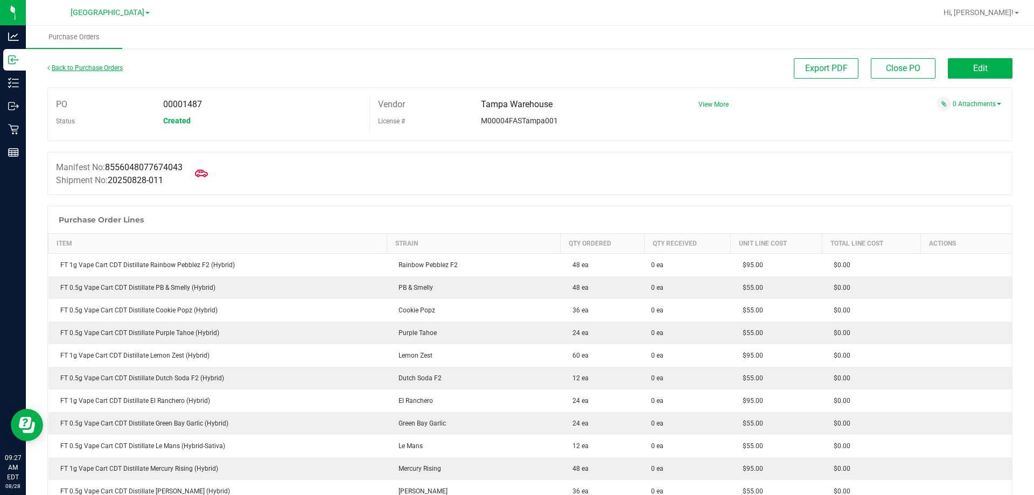
click at [86, 67] on link "Back to Purchase Orders" at bounding box center [84, 68] width 75 height 8
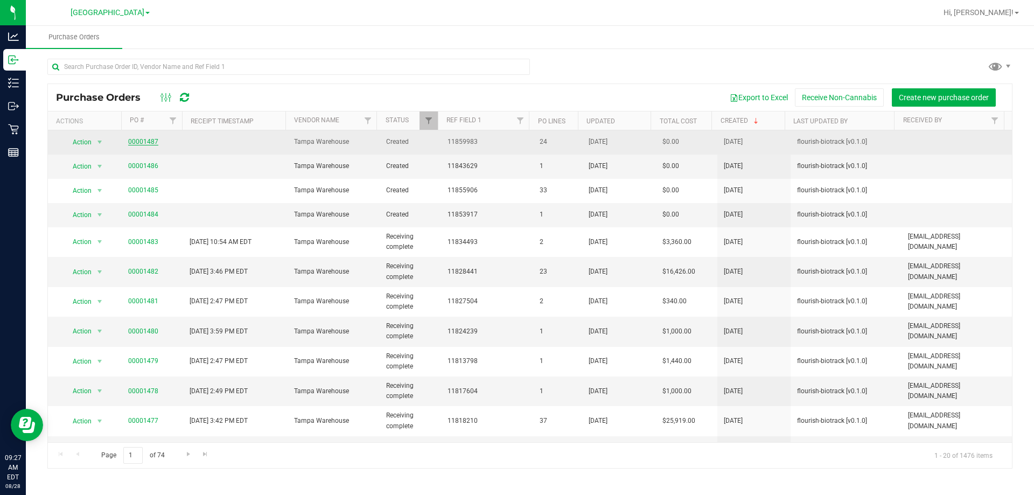
click at [140, 141] on link "00001487" at bounding box center [143, 142] width 30 height 8
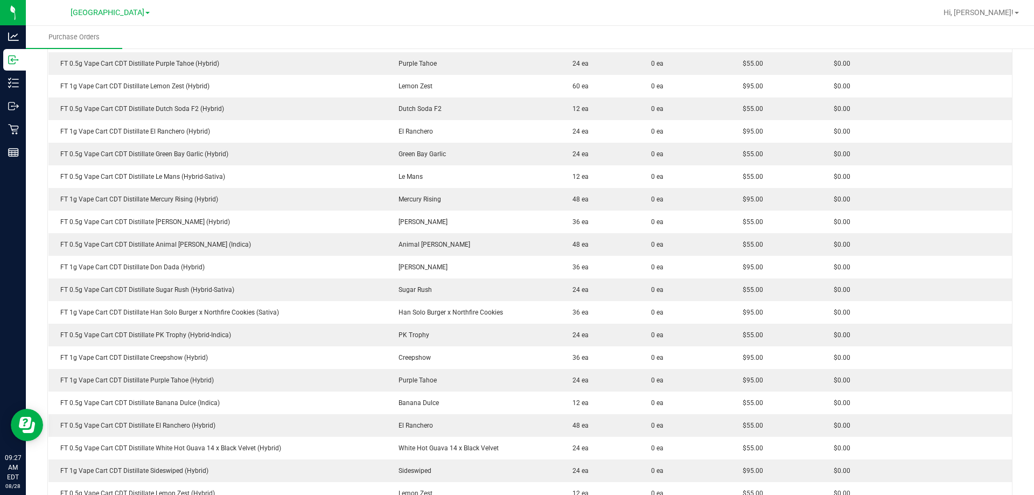
scroll to position [323, 0]
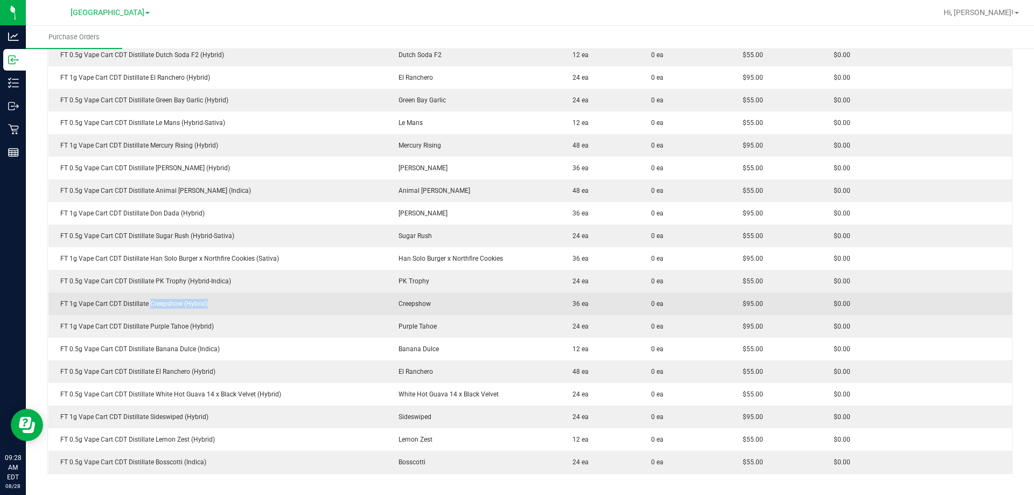
drag, startPoint x: 148, startPoint y: 300, endPoint x: 212, endPoint y: 310, distance: 64.8
click at [212, 310] on td "FT 1g Vape Cart CDT Distillate Creepshow (Hybrid)" at bounding box center [217, 303] width 339 height 23
click at [248, 300] on div "FT 1g Vape Cart CDT Distillate Creepshow (Hybrid)" at bounding box center [218, 304] width 326 height 10
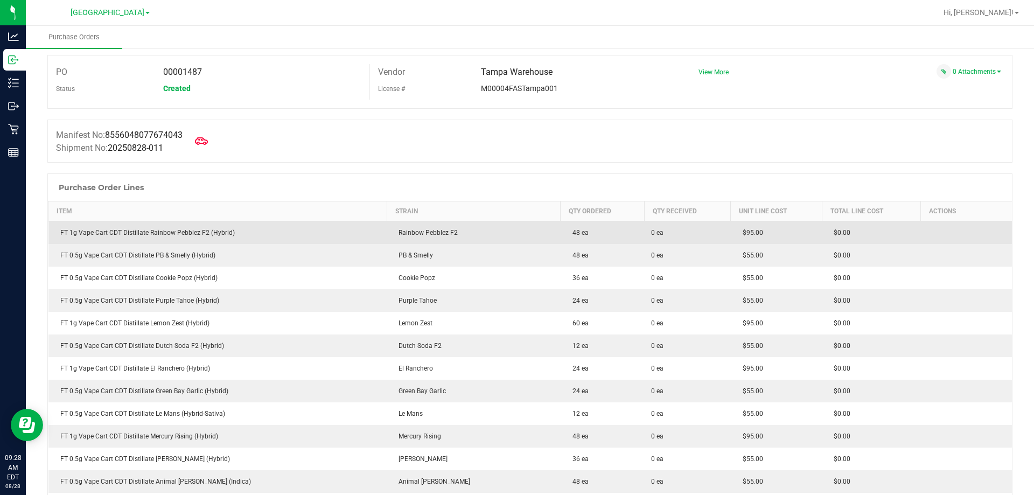
scroll to position [0, 0]
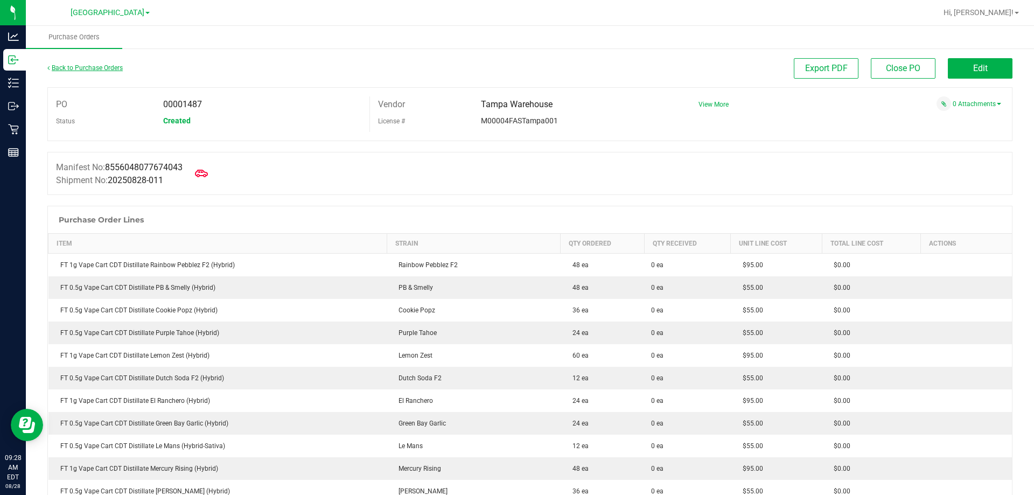
click at [93, 68] on link "Back to Purchase Orders" at bounding box center [84, 68] width 75 height 8
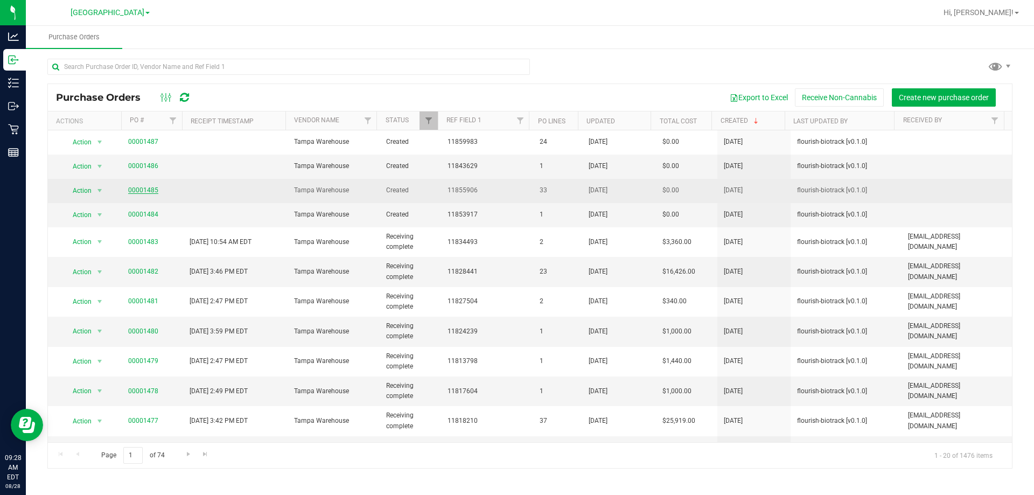
click at [135, 190] on link "00001485" at bounding box center [143, 190] width 30 height 8
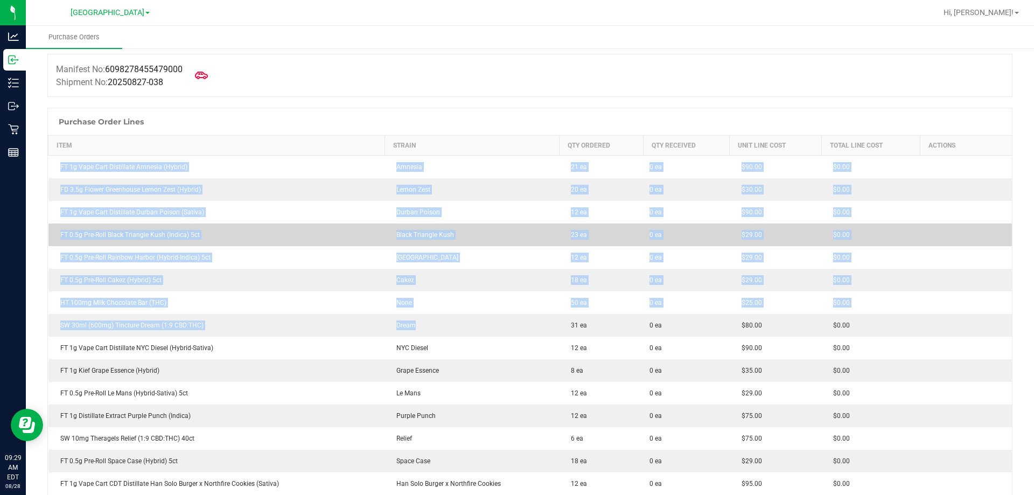
drag, startPoint x: 60, startPoint y: 263, endPoint x: 564, endPoint y: 331, distance: 508.0
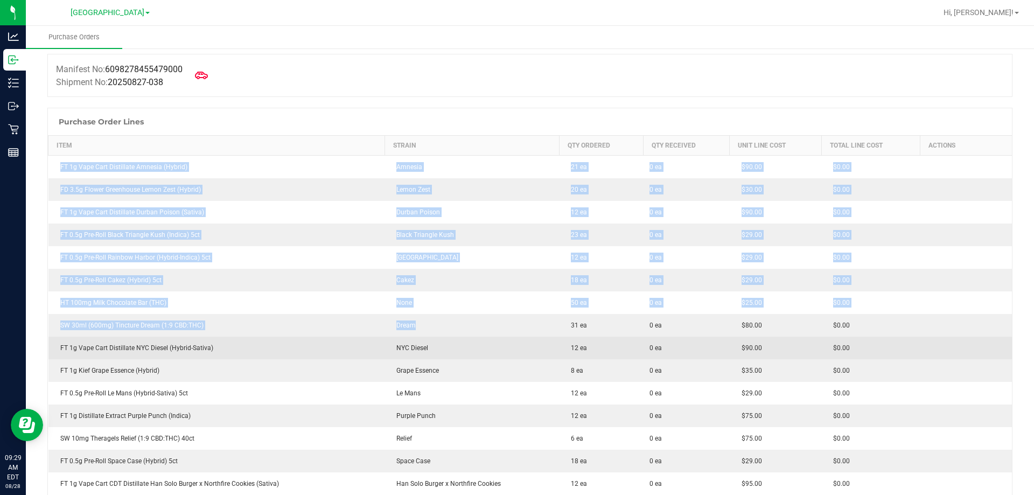
scroll to position [108, 0]
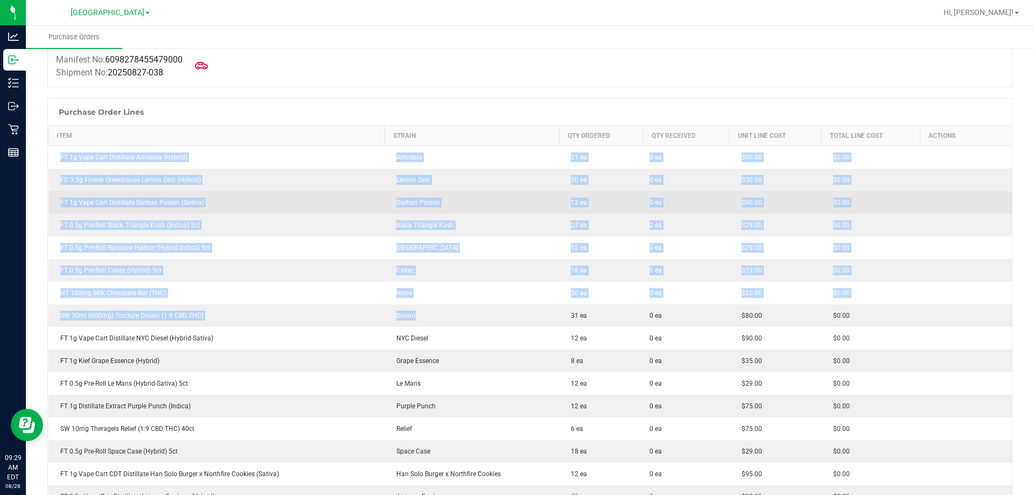
click at [438, 218] on td "Black Triangle Kush" at bounding box center [471, 225] width 174 height 23
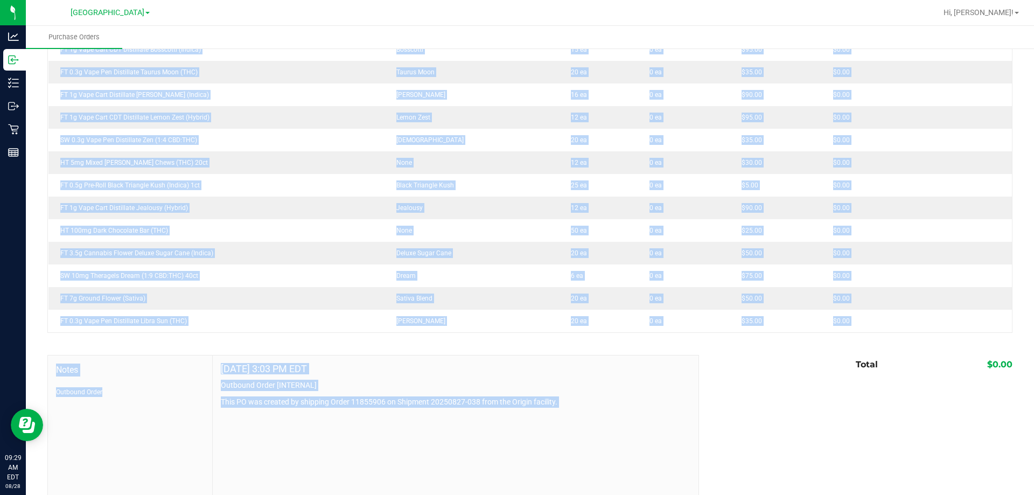
scroll to position [684, 0]
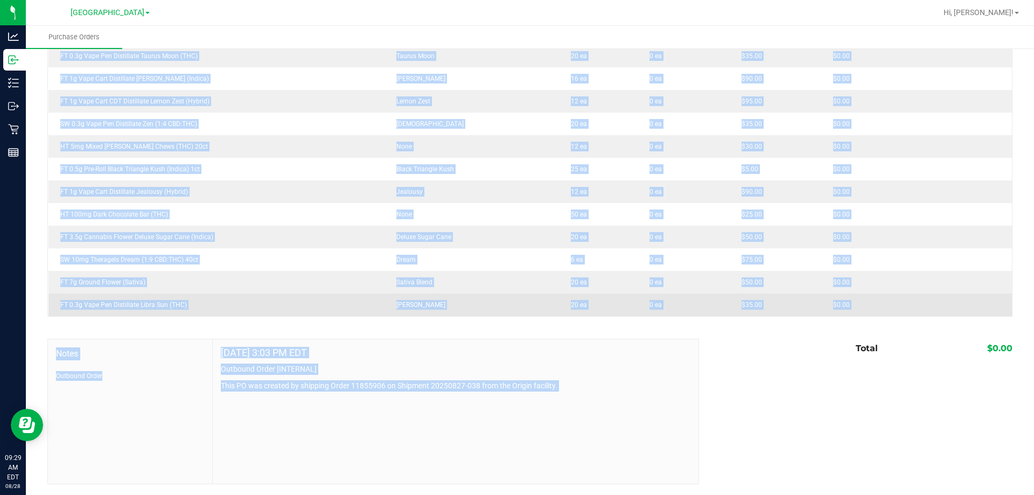
drag, startPoint x: 52, startPoint y: 151, endPoint x: 850, endPoint y: 309, distance: 813.5
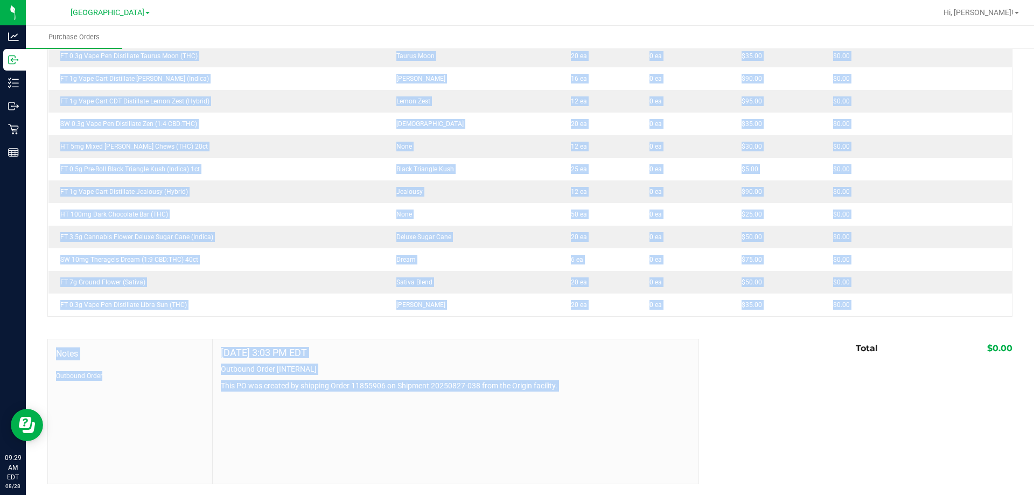
copy tbody "FT 1g Vape Cart Distillate Amnesia (Hybrid) Amnesia 21 ea 0 ea $90.00 $0.00 FD …"
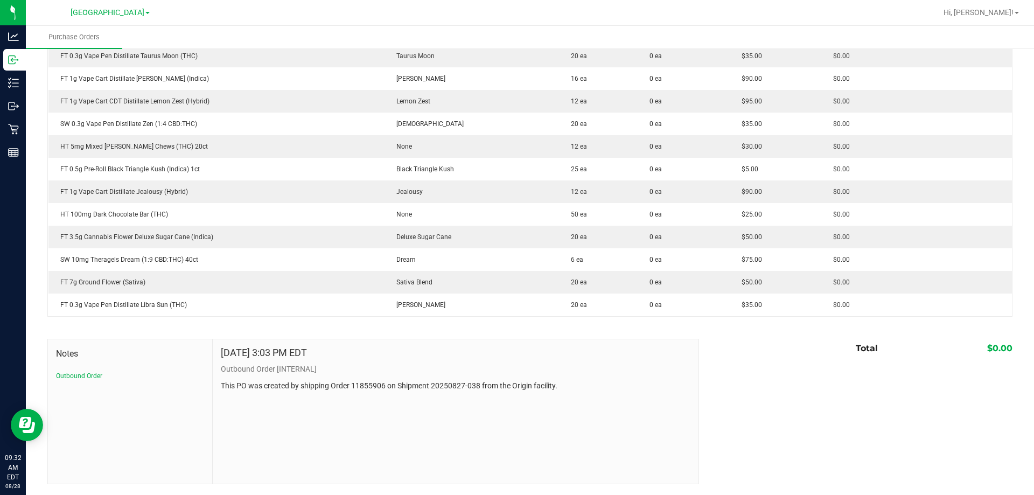
click at [258, 320] on div at bounding box center [529, 322] width 965 height 11
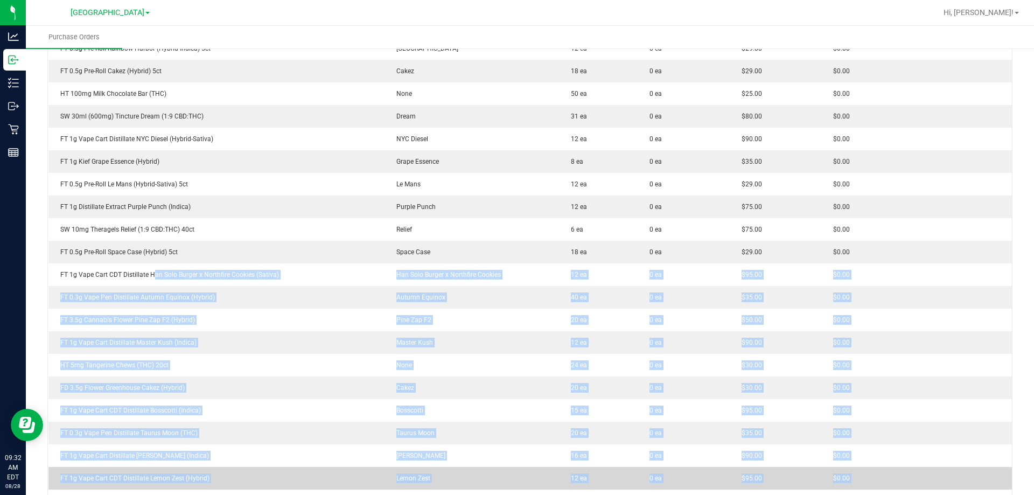
scroll to position [0, 0]
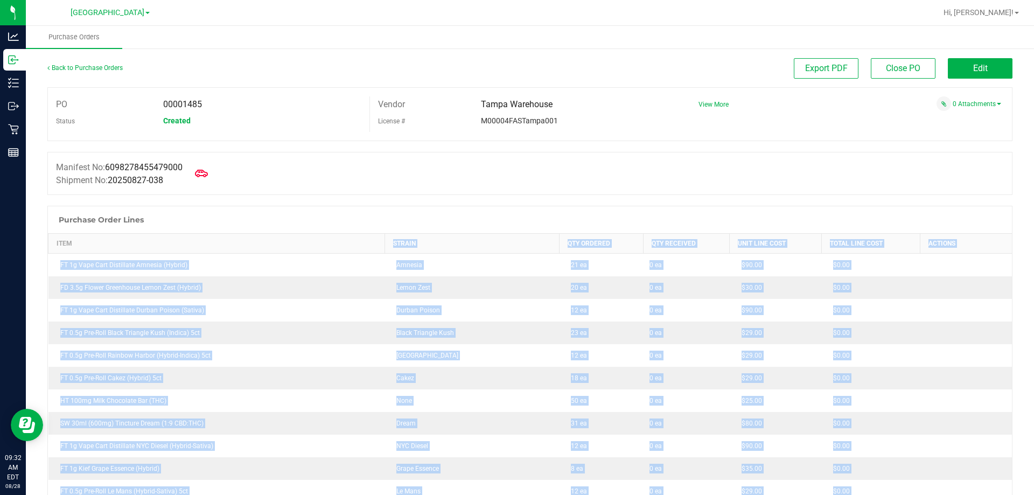
drag, startPoint x: 256, startPoint y: 319, endPoint x: 75, endPoint y: 244, distance: 195.6
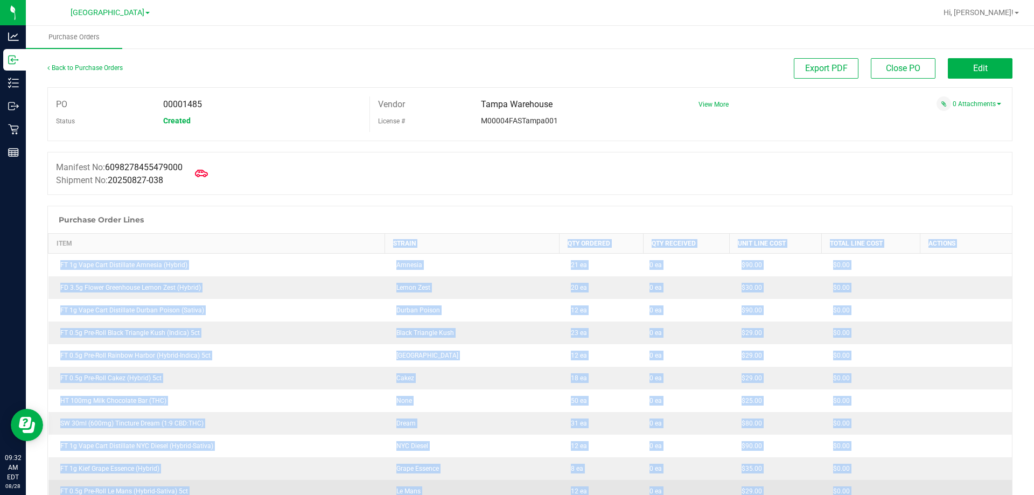
copy div "Strain Qty Ordered Qty Received Unit Line Cost Total Line Cost Actions FT 1g Va…"
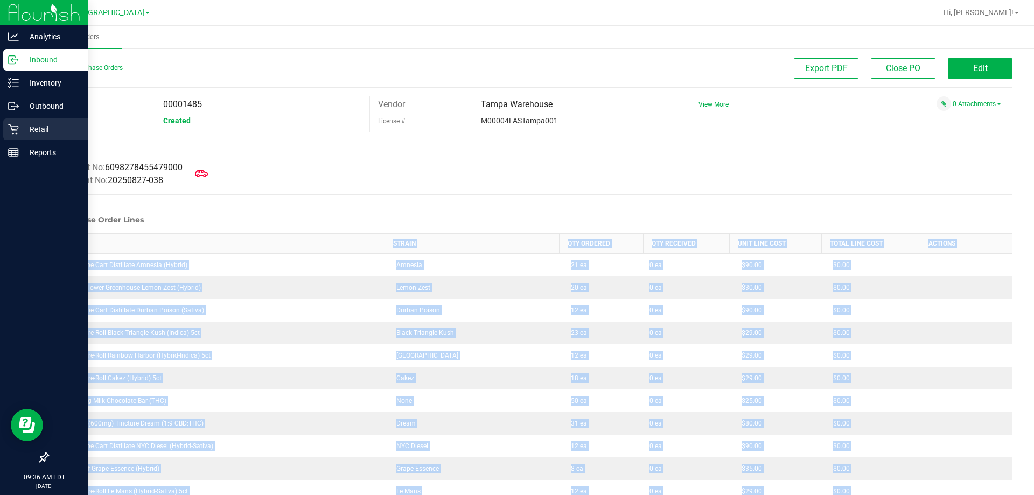
click at [20, 123] on p "Retail" at bounding box center [51, 129] width 65 height 13
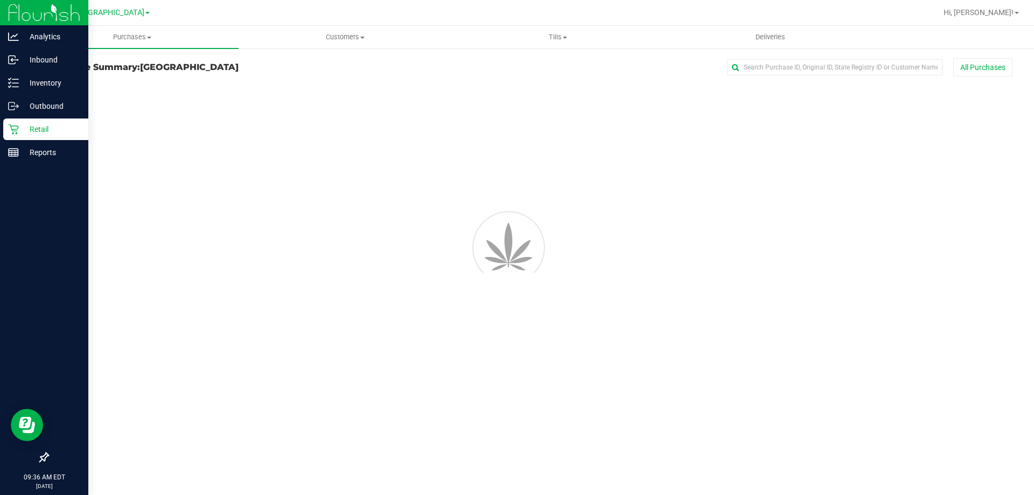
click at [17, 126] on icon at bounding box center [13, 129] width 10 height 10
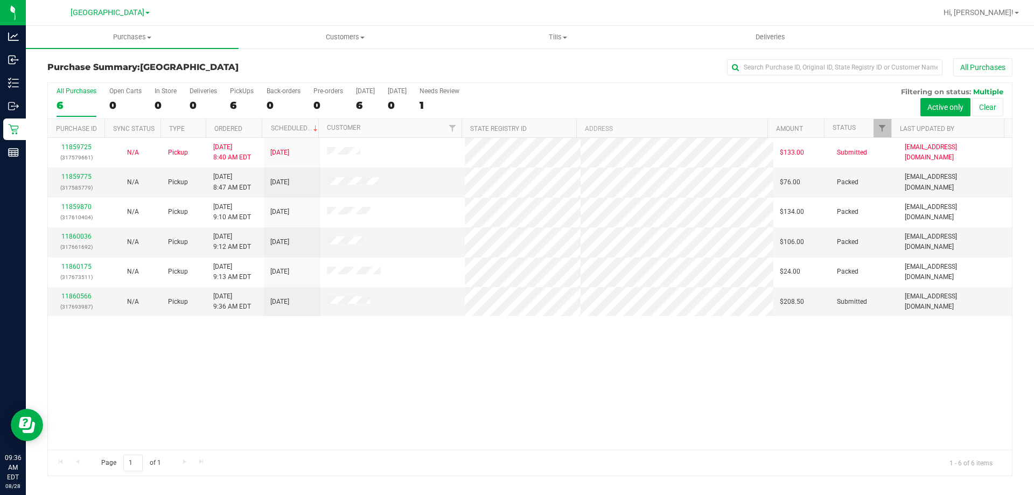
click at [270, 369] on div "11859725 (317579661) N/A Pickup [DATE] 8:40 AM EDT 8/28/2025 $133.00 Submitted …" at bounding box center [530, 294] width 964 height 312
click at [76, 295] on link "11860566" at bounding box center [76, 296] width 30 height 8
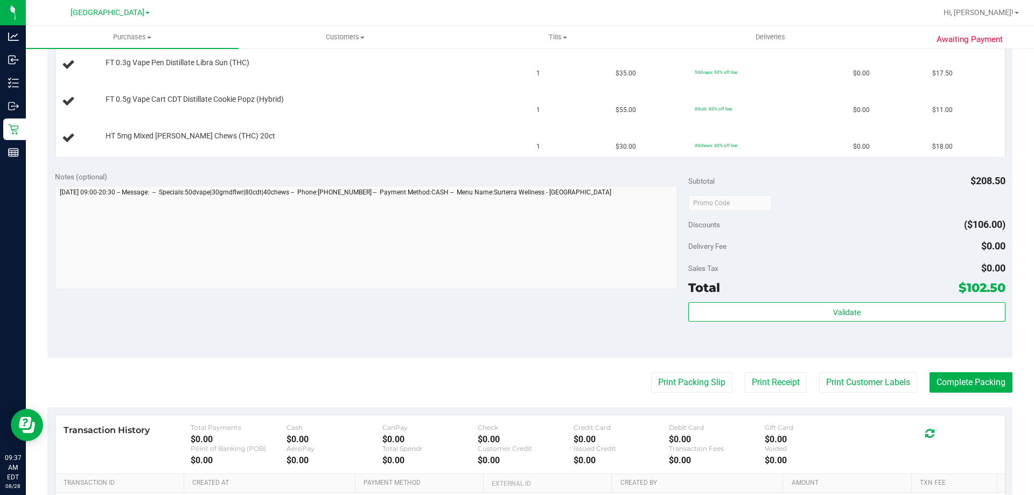
scroll to position [444, 0]
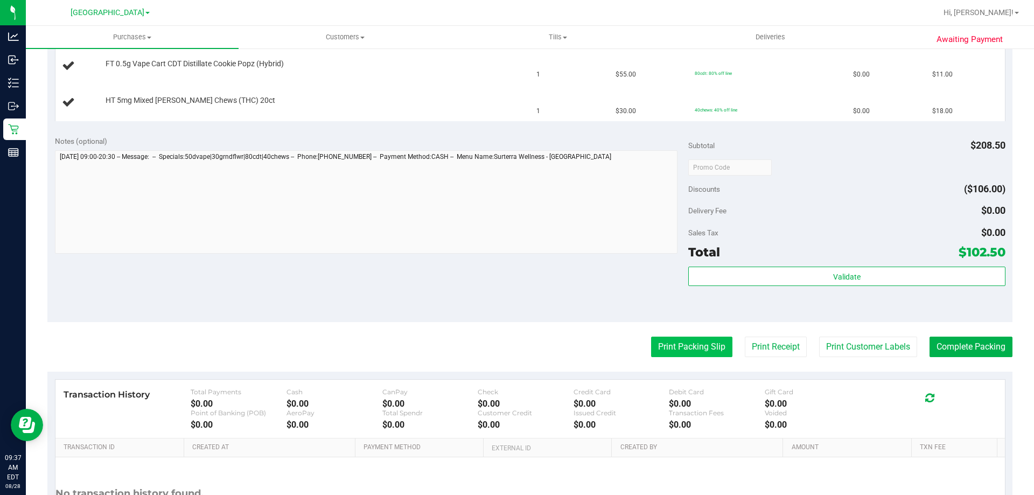
click at [672, 348] on button "Print Packing Slip" at bounding box center [691, 347] width 81 height 20
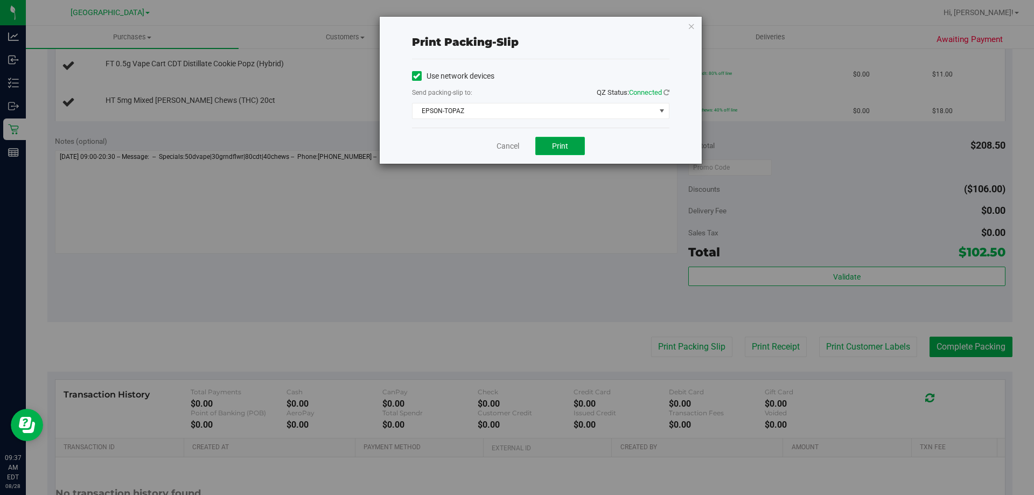
click at [566, 152] on button "Print" at bounding box center [560, 146] width 50 height 18
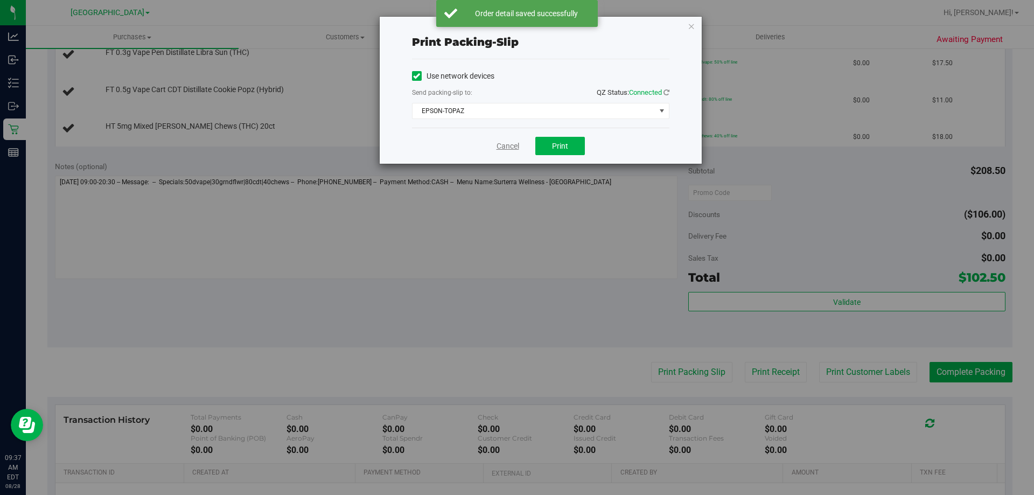
click at [509, 149] on link "Cancel" at bounding box center [507, 146] width 23 height 11
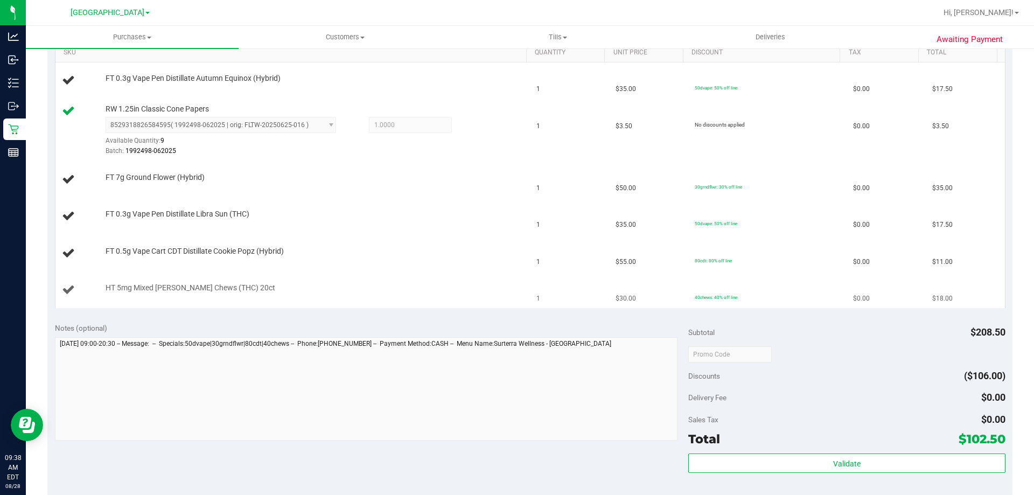
scroll to position [229, 0]
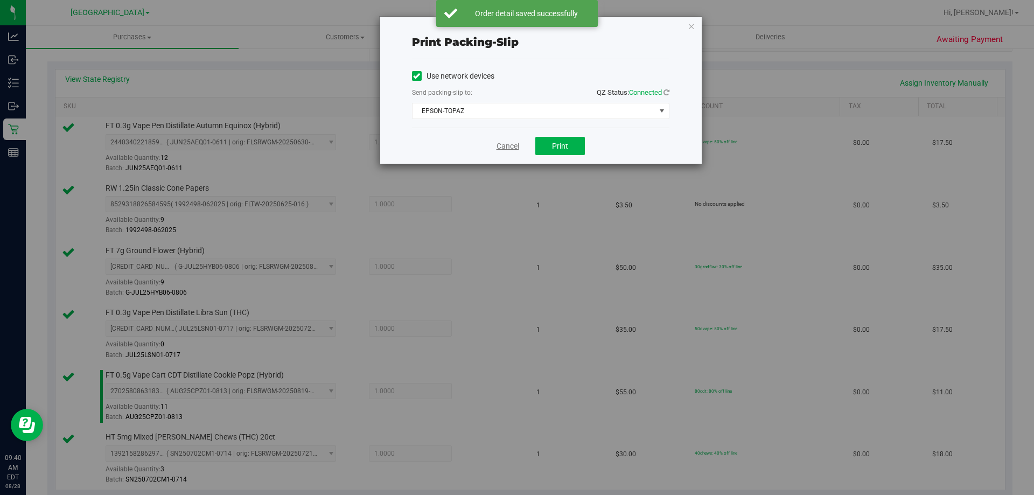
click at [511, 143] on link "Cancel" at bounding box center [507, 146] width 23 height 11
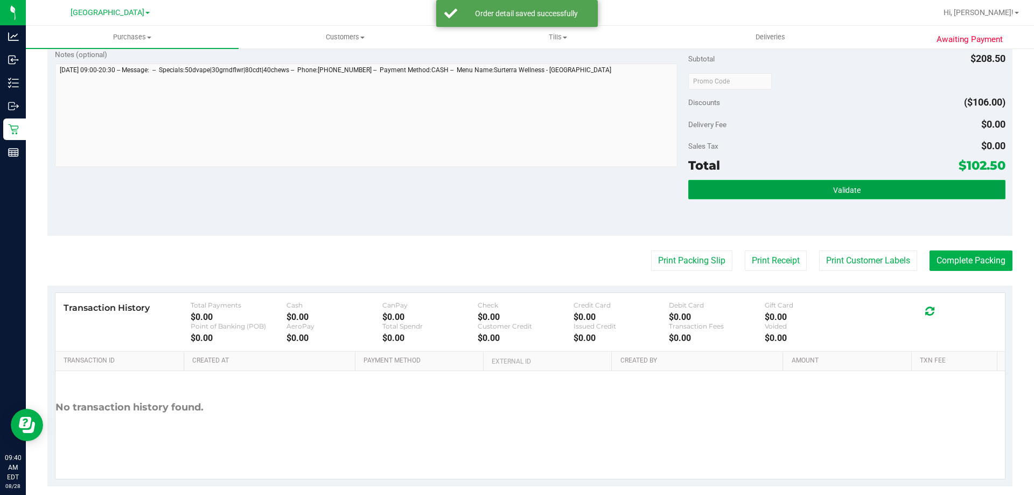
click at [764, 199] on button "Validate" at bounding box center [846, 189] width 317 height 19
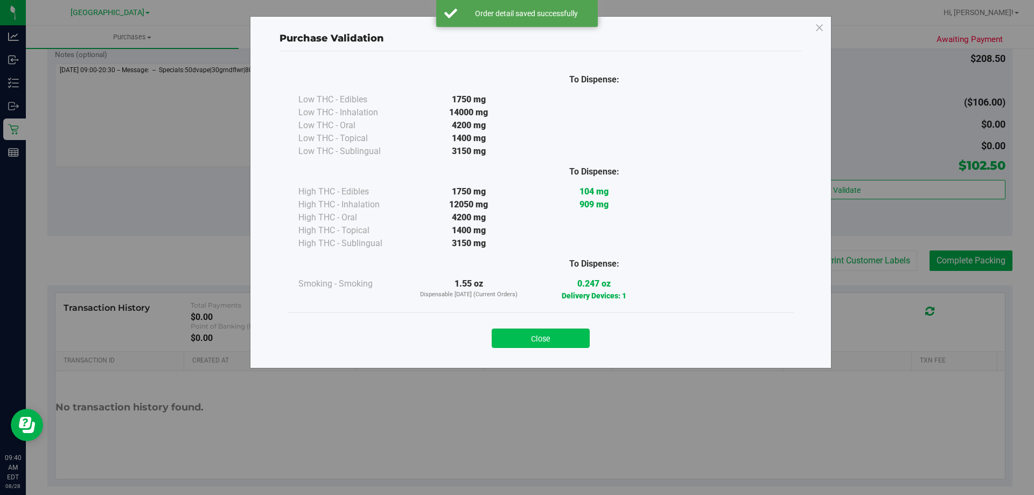
click at [551, 337] on button "Close" at bounding box center [541, 337] width 98 height 19
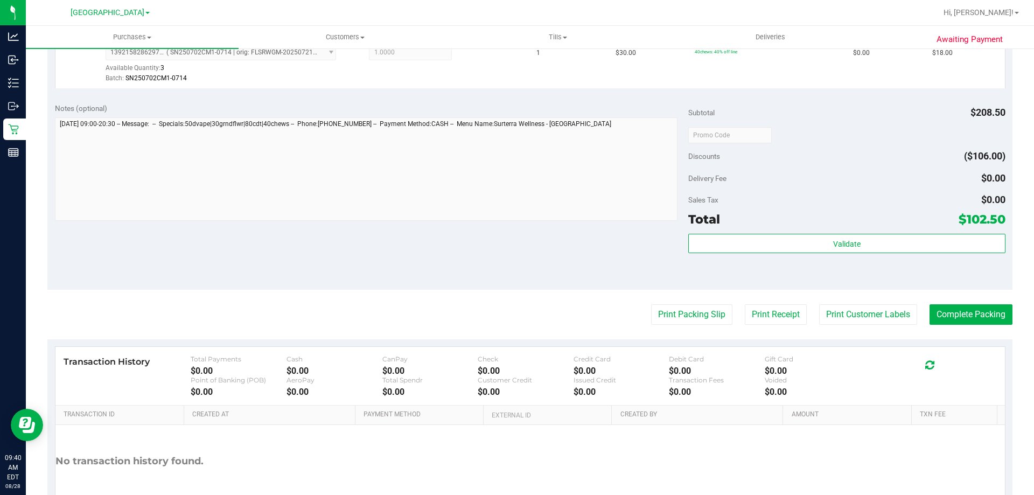
scroll to position [576, 0]
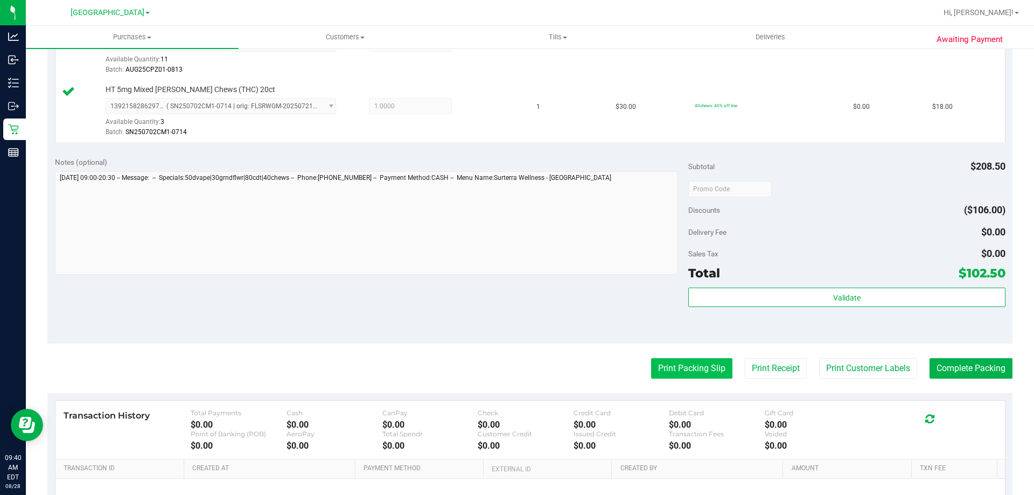
click at [663, 368] on button "Print Packing Slip" at bounding box center [691, 368] width 81 height 20
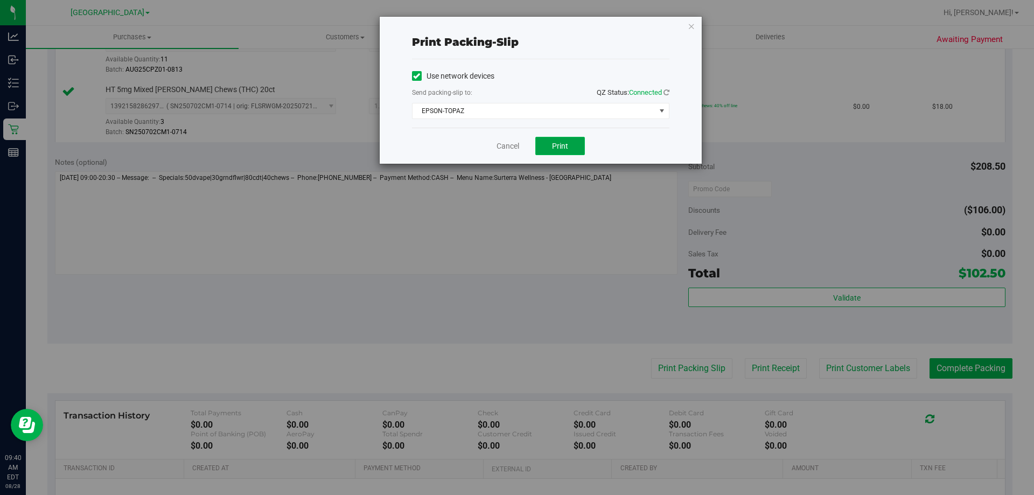
click at [555, 146] on span "Print" at bounding box center [560, 146] width 16 height 9
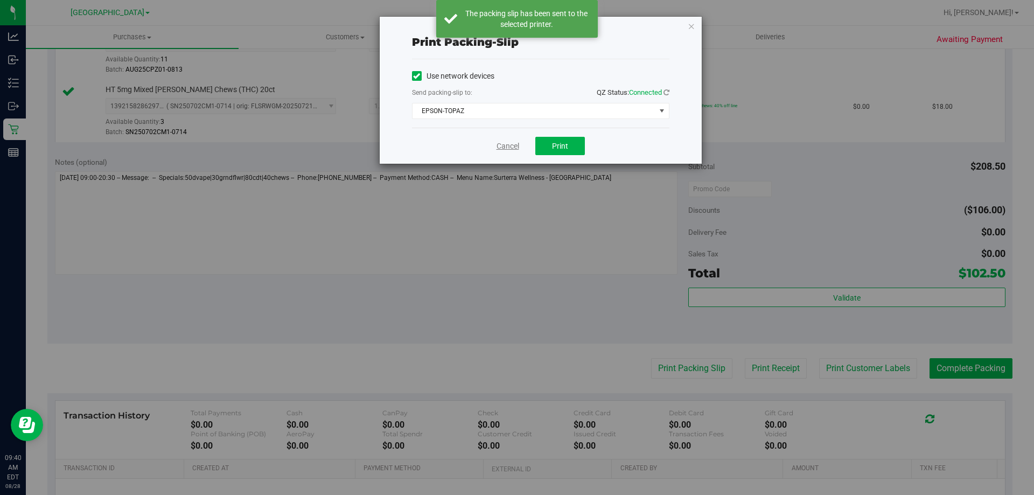
click at [509, 142] on link "Cancel" at bounding box center [507, 146] width 23 height 11
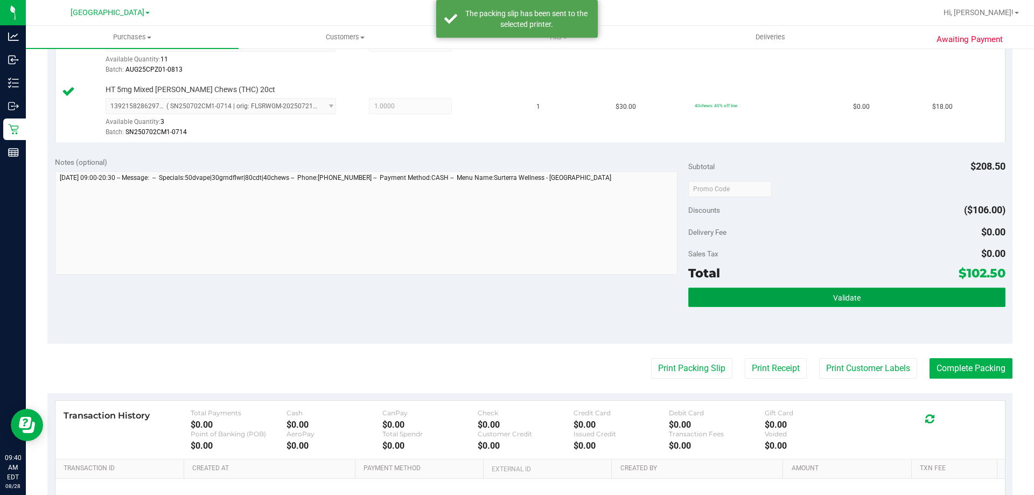
click at [773, 296] on button "Validate" at bounding box center [846, 297] width 317 height 19
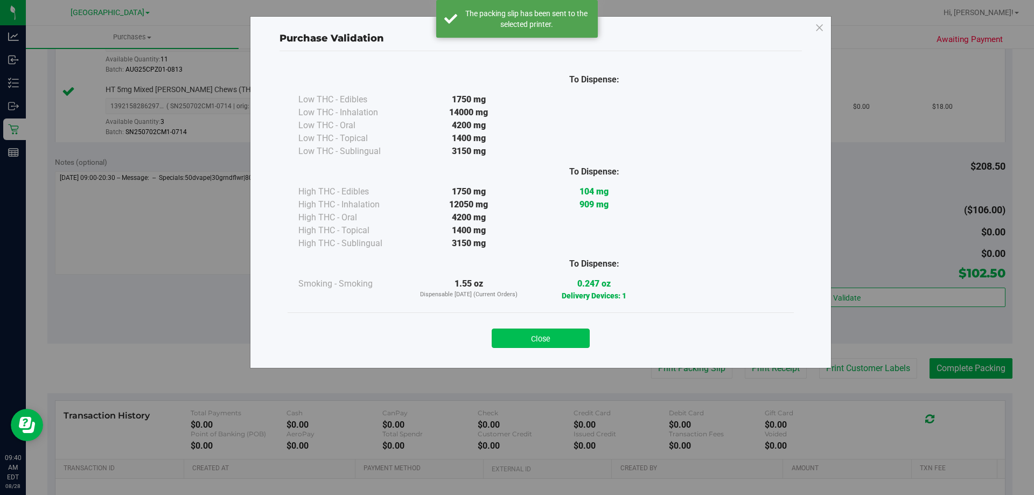
click at [545, 344] on button "Close" at bounding box center [541, 337] width 98 height 19
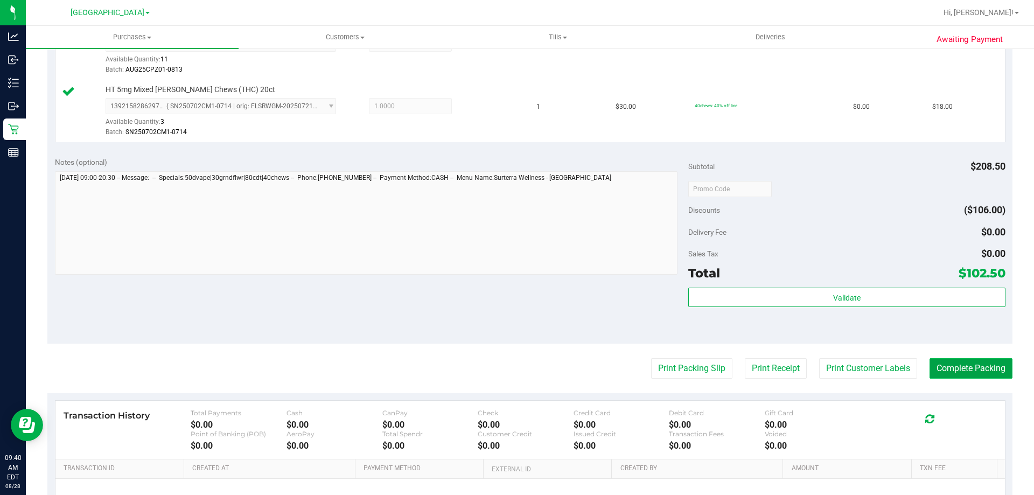
click at [950, 369] on button "Complete Packing" at bounding box center [970, 368] width 83 height 20
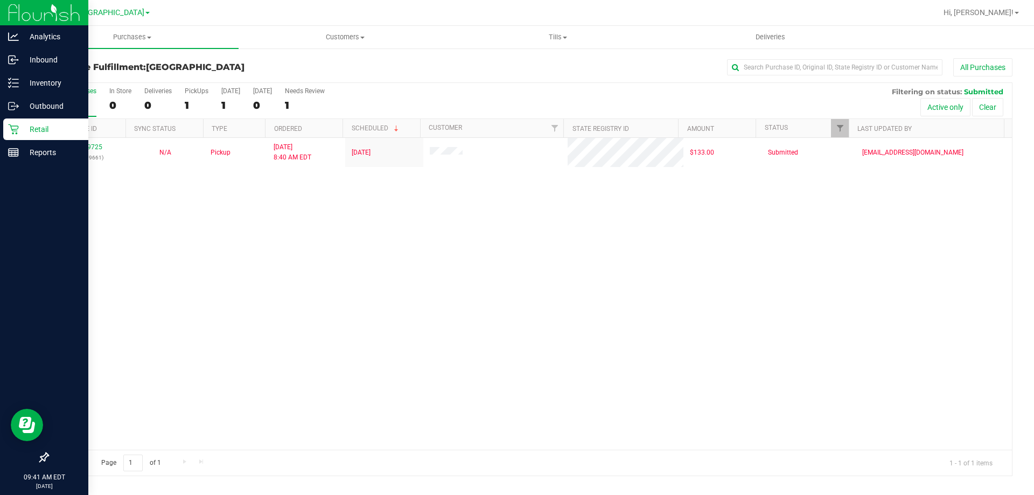
click at [6, 125] on div "Retail" at bounding box center [45, 129] width 85 height 22
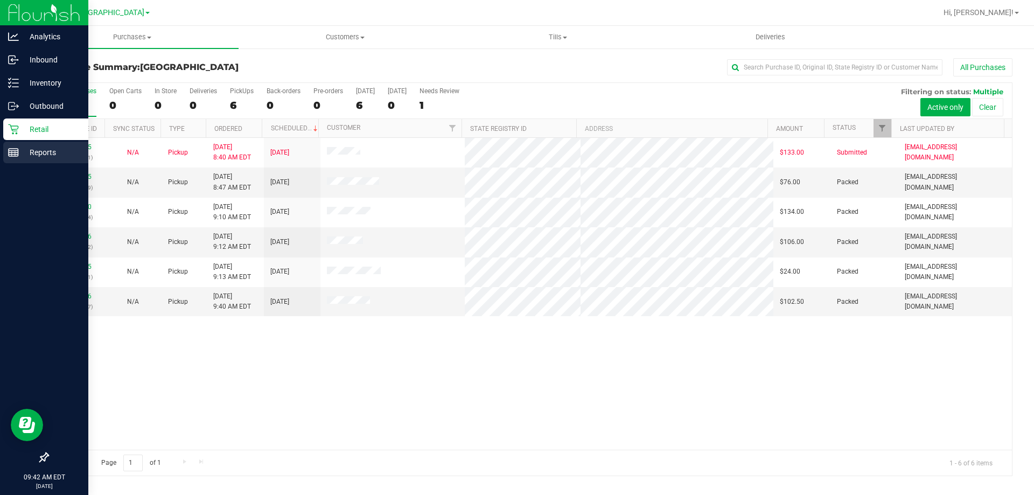
click at [51, 156] on p "Reports" at bounding box center [51, 152] width 65 height 13
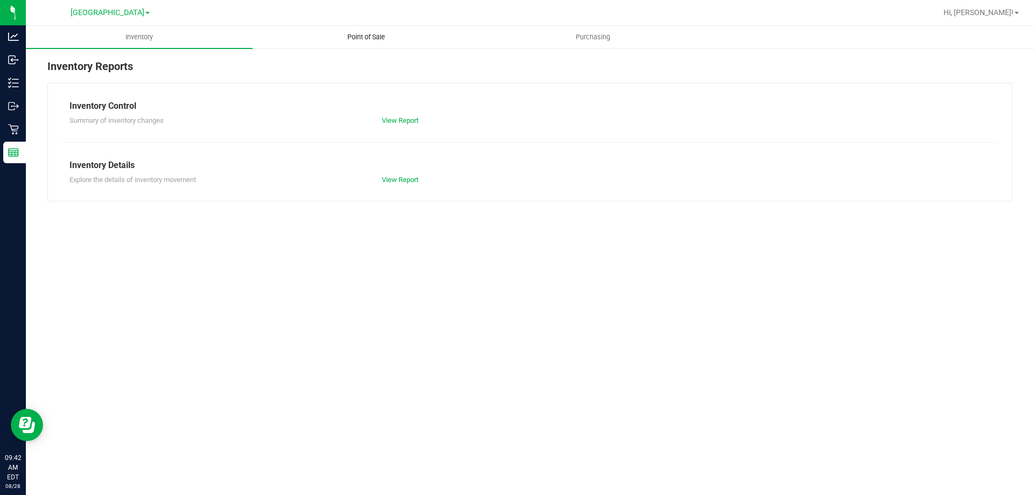
click at [367, 37] on span "Point of Sale" at bounding box center [366, 37] width 67 height 10
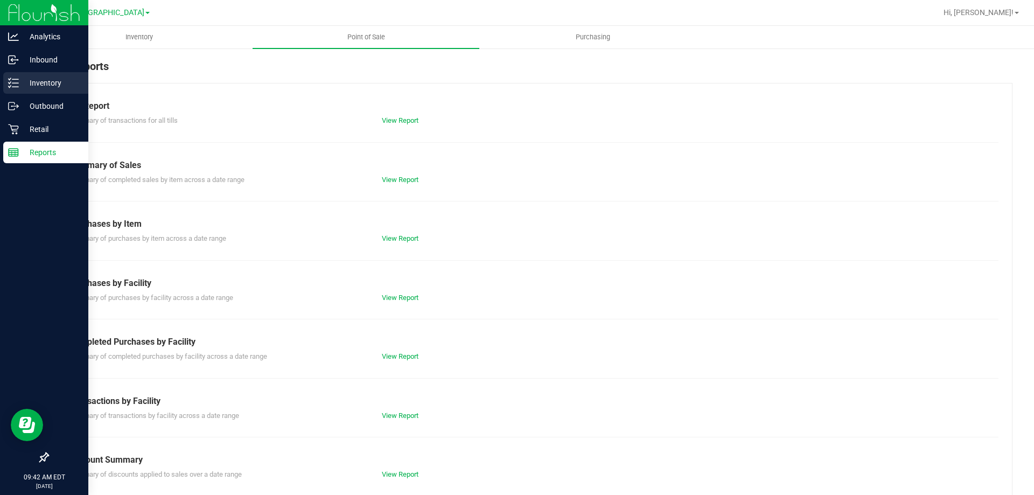
click at [39, 90] on div "Inventory" at bounding box center [45, 83] width 85 height 22
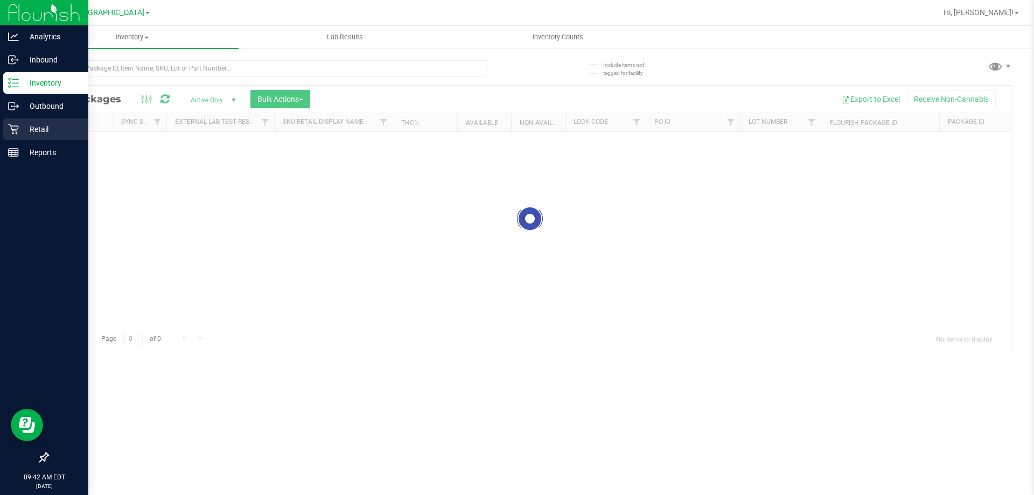
click at [44, 129] on p "Retail" at bounding box center [51, 129] width 65 height 13
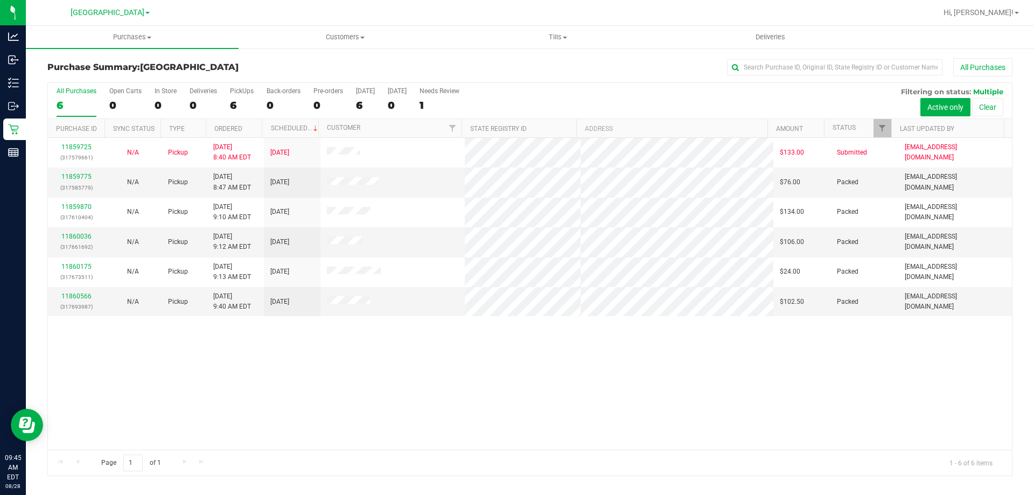
click at [454, 360] on div "11859725 (317579661) N/A Pickup [DATE] 8:40 AM EDT 8/28/2025 $133.00 Submitted …" at bounding box center [530, 294] width 964 height 312
click at [441, 407] on div "11859725 (317579661) N/A Pickup [DATE] 8:40 AM EDT 8/28/2025 $133.00 Submitted …" at bounding box center [530, 294] width 964 height 312
click at [282, 396] on div "11859725 (317579661) N/A Pickup [DATE] 8:40 AM EDT 8/28/2025 $133.00 Submitted …" at bounding box center [530, 294] width 964 height 312
click at [214, 430] on div "11859725 (317579661) N/A Pickup [DATE] 8:40 AM EDT 8/28/2025 $133.00 Submitted …" at bounding box center [530, 294] width 964 height 312
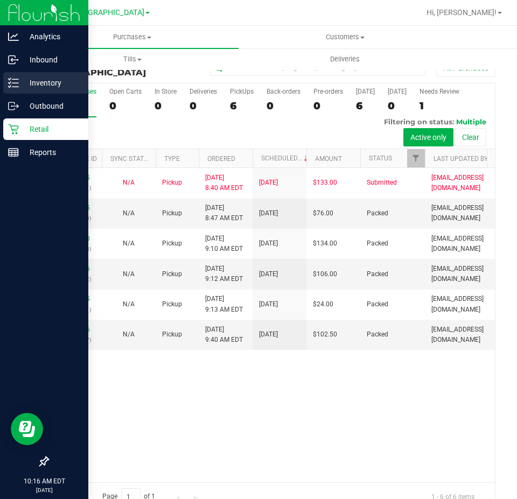
click at [45, 80] on p "Inventory" at bounding box center [51, 82] width 65 height 13
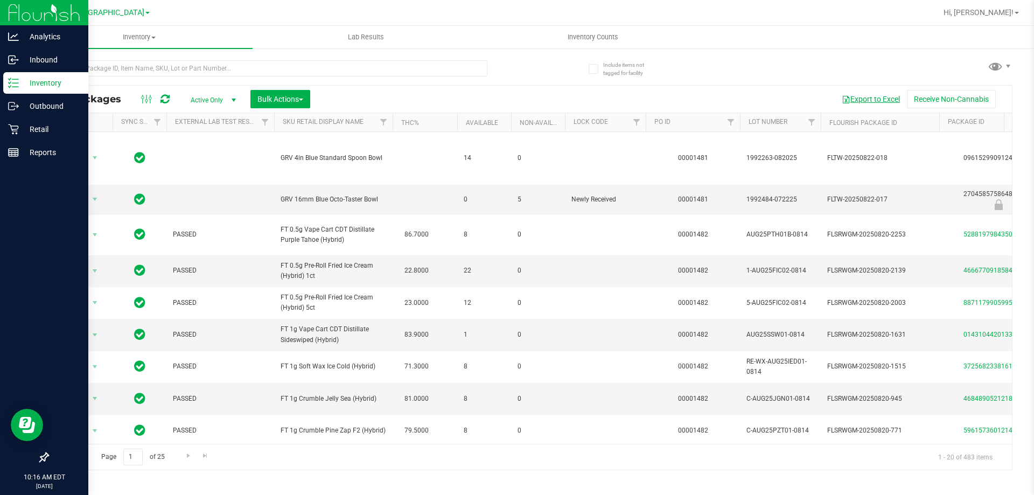
click at [853, 98] on button "Export to Excel" at bounding box center [871, 99] width 72 height 18
click at [227, 451] on div "Page 1 of 25 1 - 20 of 483 items" at bounding box center [530, 457] width 964 height 26
click at [8, 59] on div "Inbound" at bounding box center [45, 60] width 85 height 22
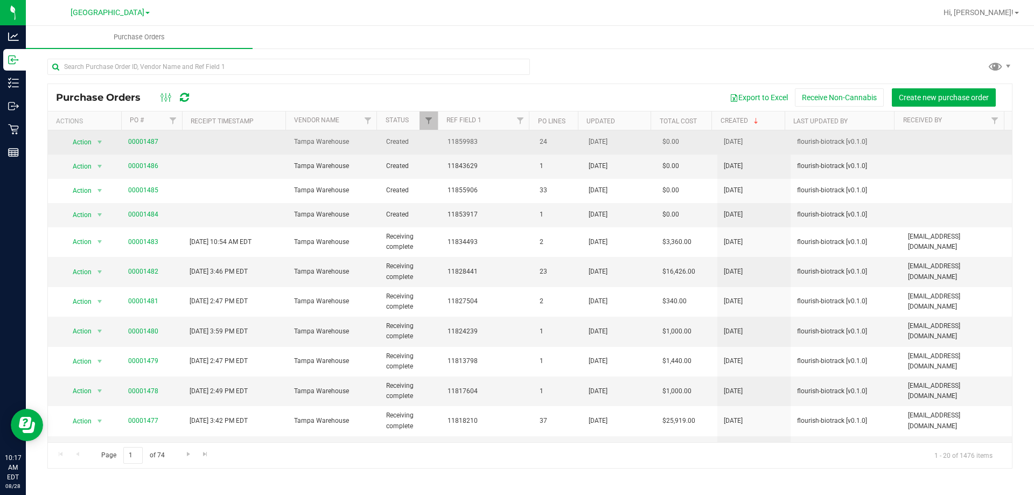
click at [142, 146] on span "00001487" at bounding box center [143, 142] width 30 height 10
click at [142, 145] on span "00001487" at bounding box center [143, 142] width 30 height 10
click at [144, 142] on link "00001487" at bounding box center [143, 142] width 30 height 8
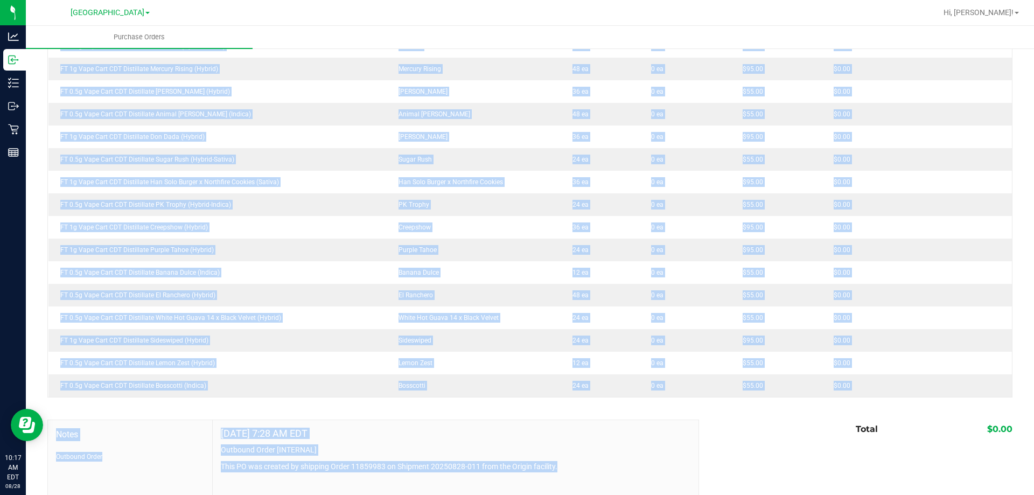
scroll to position [480, 0]
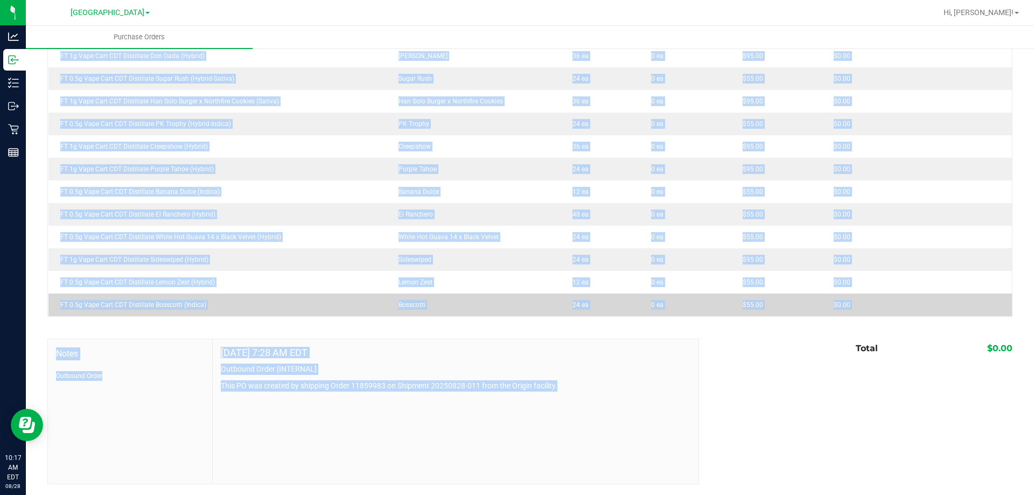
drag, startPoint x: 54, startPoint y: 263, endPoint x: 848, endPoint y: 304, distance: 795.2
click at [848, 304] on tbody "FT 1g Vape Cart CDT Distillate Rainbow Pebblez F2 (Hybrid) Rainbow Pebblez F2 4…" at bounding box center [530, 44] width 964 height 543
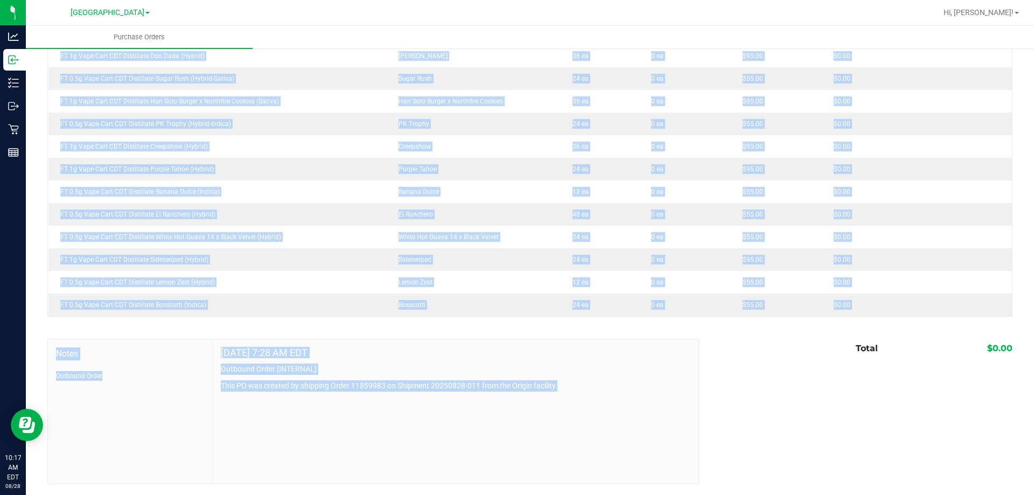
copy tbody "FT 1g Vape Cart CDT Distillate Rainbow Pebblez F2 (Hybrid) Rainbow Pebblez F2 4…"
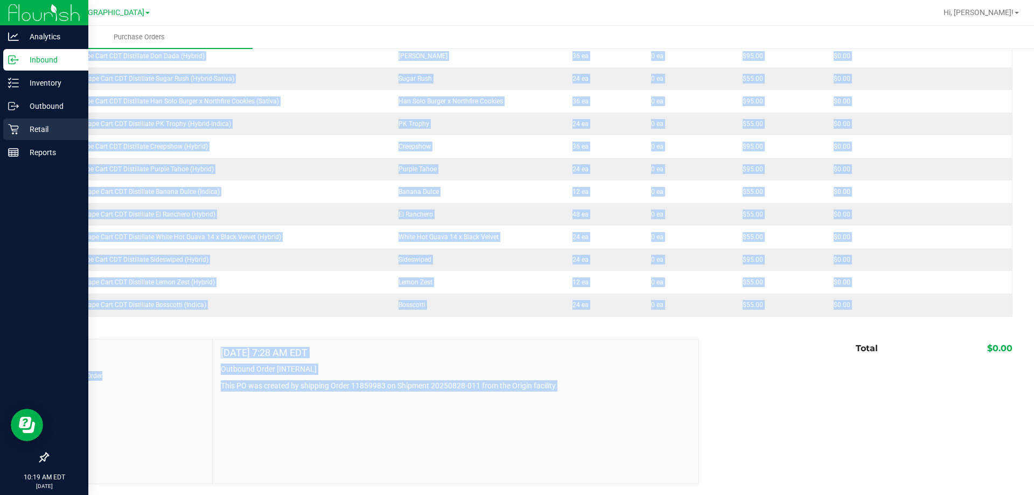
click at [21, 140] on link "Retail" at bounding box center [44, 129] width 88 height 23
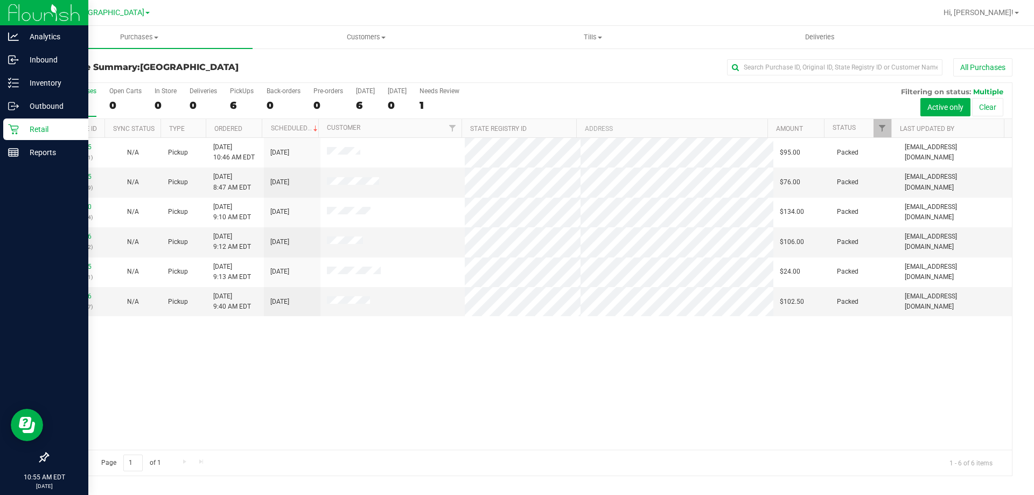
click at [49, 127] on p "Retail" at bounding box center [51, 129] width 65 height 13
click at [22, 86] on p "Inventory" at bounding box center [51, 82] width 65 height 13
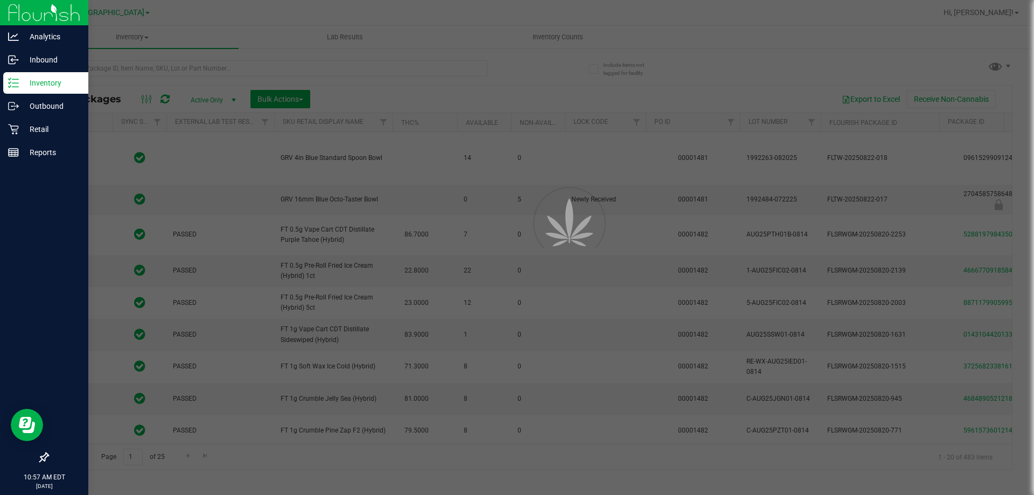
click at [189, 73] on div at bounding box center [517, 247] width 1034 height 495
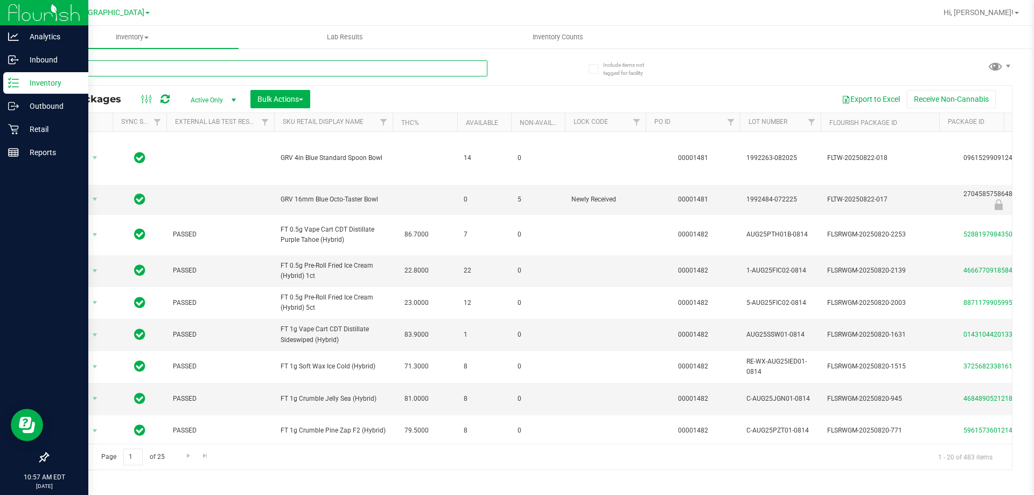
click at [176, 69] on input "text" at bounding box center [267, 68] width 440 height 16
type input "lmz"
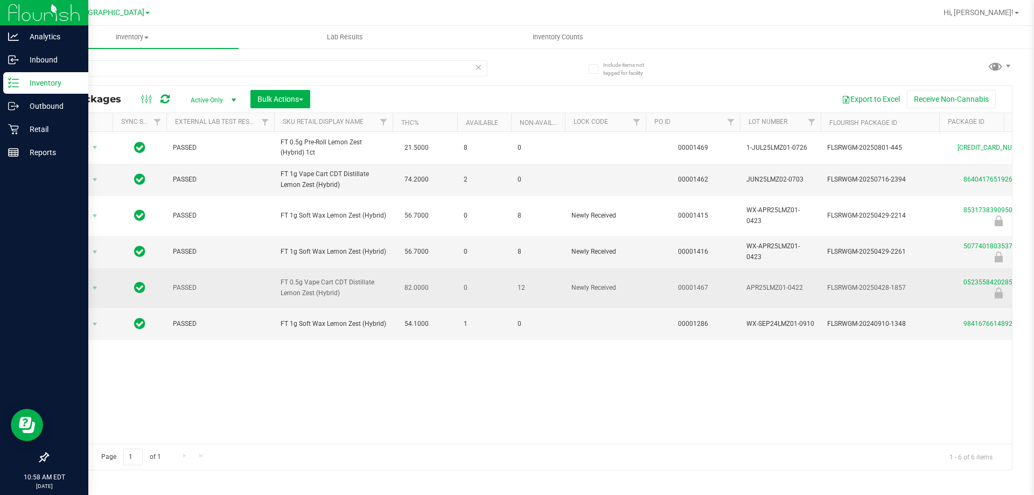
click at [81, 288] on span "Action" at bounding box center [73, 288] width 29 height 15
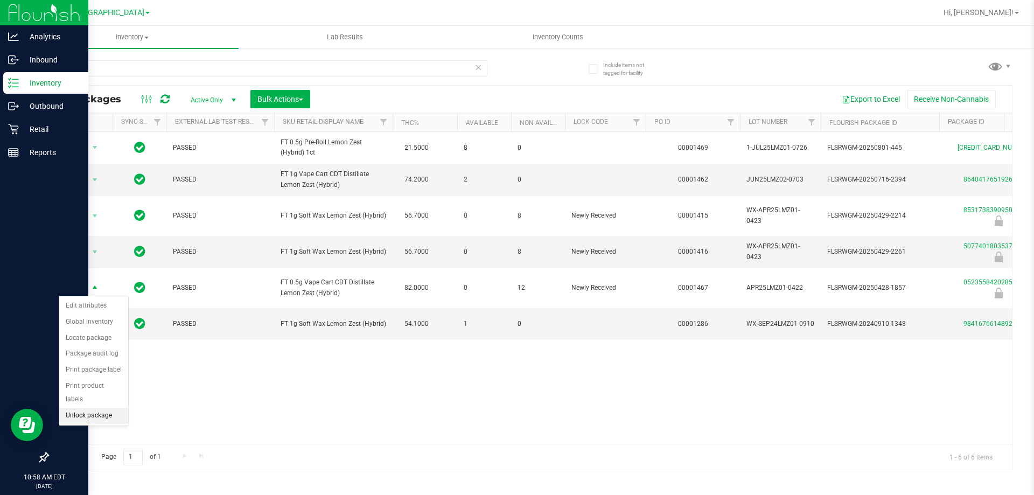
click at [79, 409] on li "Unlock package" at bounding box center [93, 416] width 69 height 16
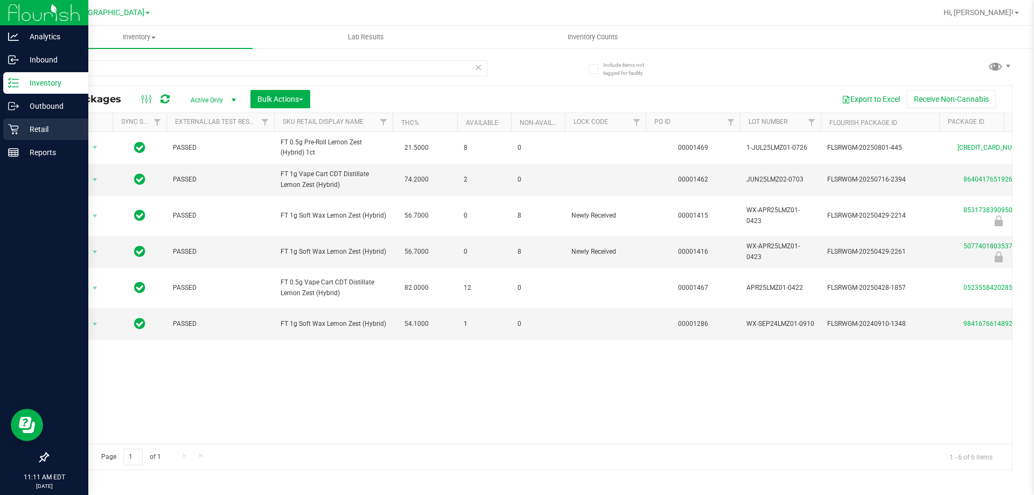
click at [33, 126] on p "Retail" at bounding box center [51, 129] width 65 height 13
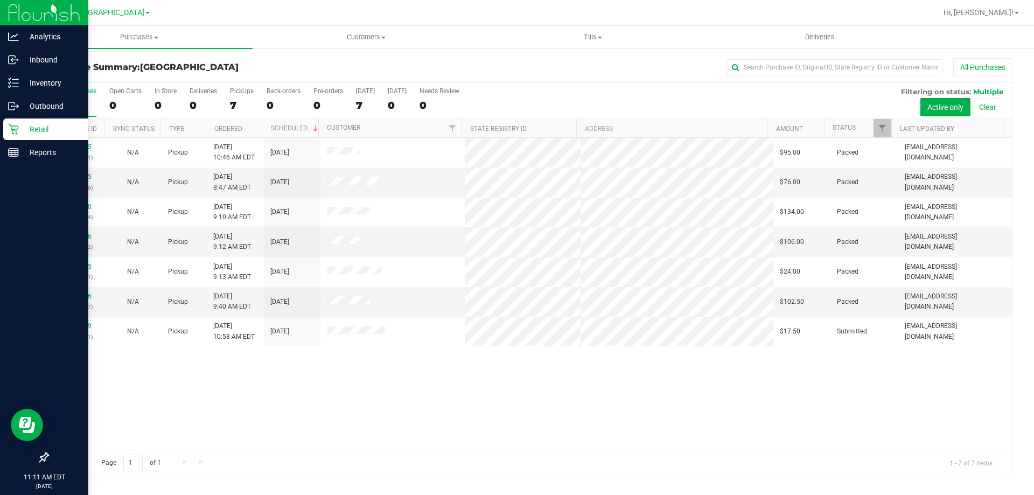
click at [273, 402] on div "11859725 (317579661) N/A Pickup [DATE] 10:46 AM EDT 8/28/2025 $95.00 Packed [EM…" at bounding box center [530, 294] width 964 height 312
click at [5, 129] on div "Retail" at bounding box center [45, 129] width 85 height 22
click at [32, 62] on p "Inbound" at bounding box center [51, 59] width 65 height 13
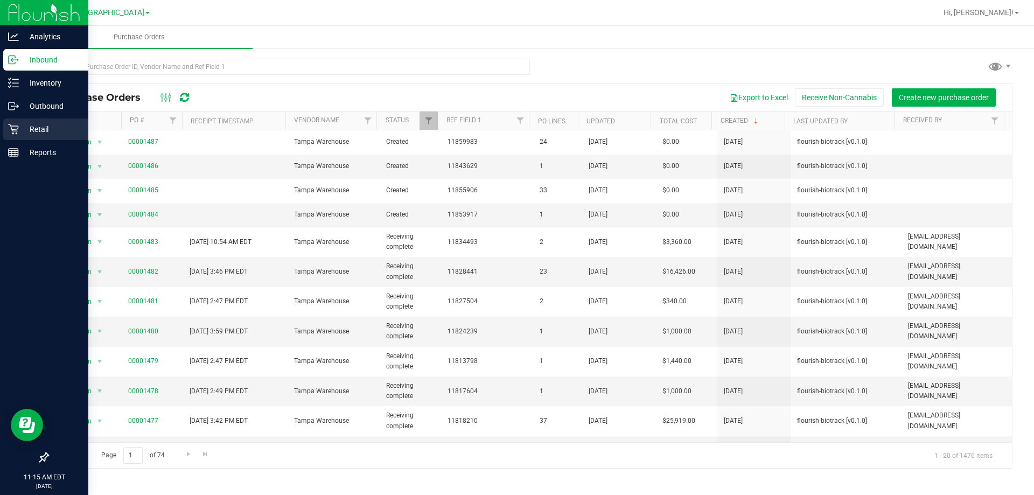
click at [15, 122] on div "Retail" at bounding box center [45, 129] width 85 height 22
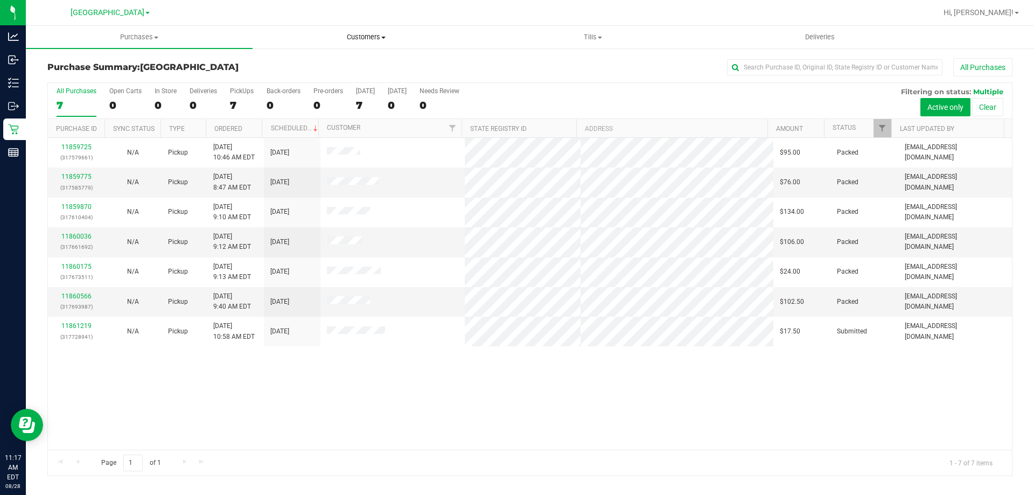
click at [329, 34] on span "Customers" at bounding box center [366, 37] width 226 height 10
click at [316, 63] on span "All customers" at bounding box center [292, 64] width 78 height 9
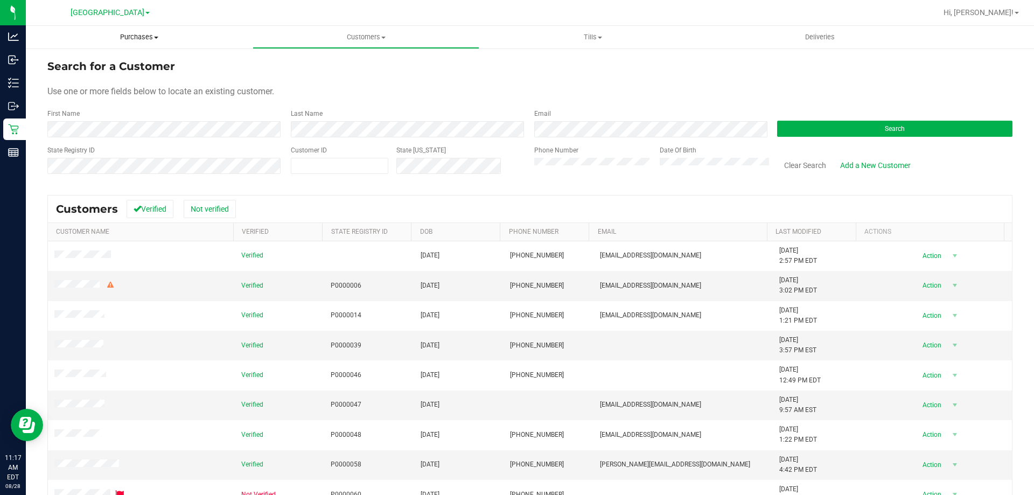
click at [138, 33] on span "Purchases" at bounding box center [139, 37] width 227 height 10
click at [129, 93] on li "All purchases" at bounding box center [139, 91] width 227 height 13
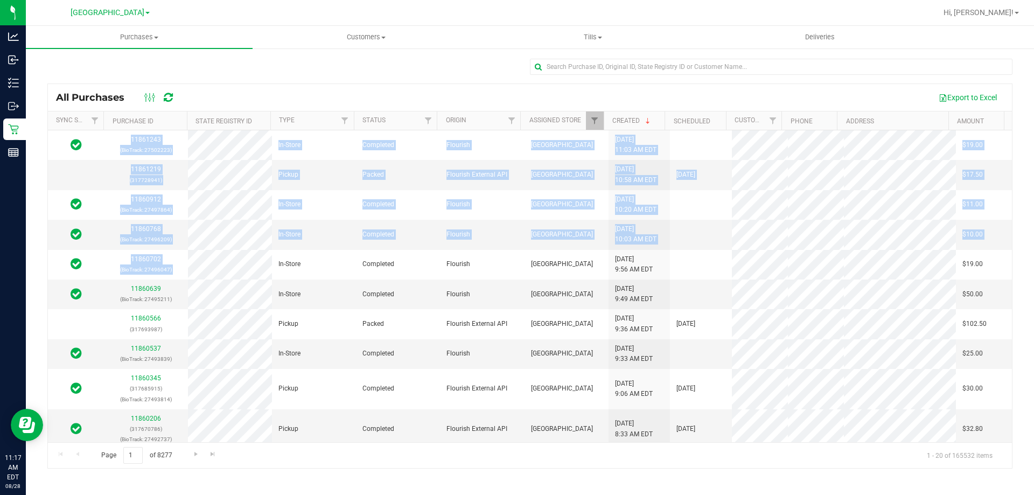
drag, startPoint x: 271, startPoint y: 289, endPoint x: 1033, endPoint y: 352, distance: 765.0
click at [1033, 352] on div "All Purchases Export to Excel Sync Status Purchase ID State Registry ID Type St…" at bounding box center [530, 263] width 1008 height 432
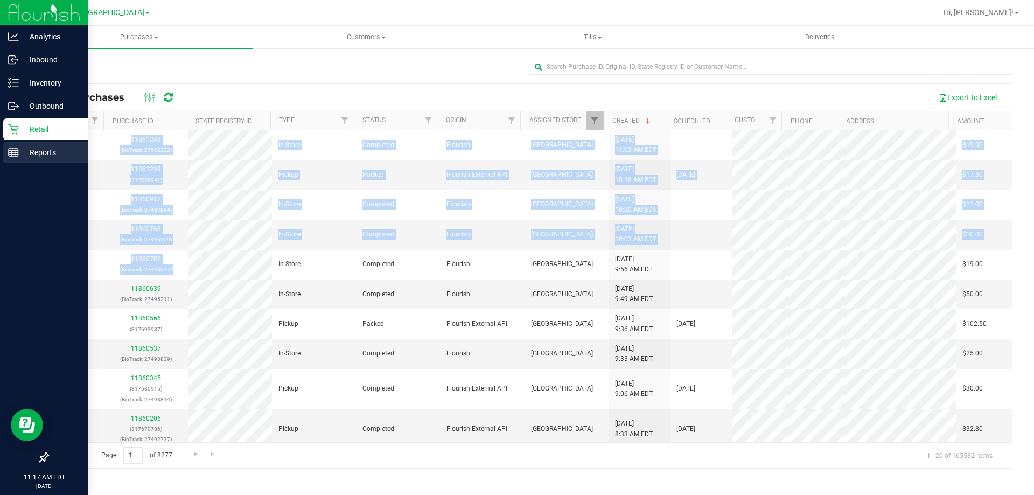
click at [0, 152] on link "Reports" at bounding box center [44, 153] width 88 height 23
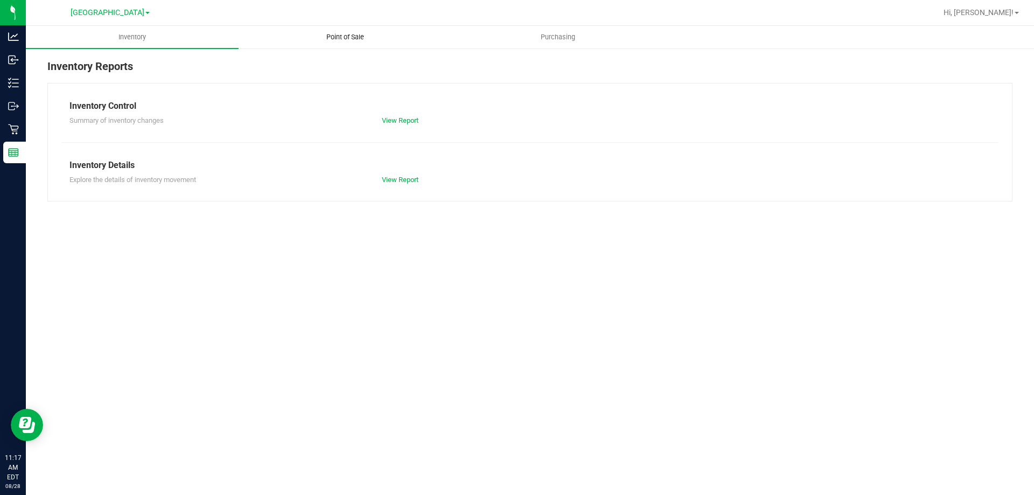
click at [336, 30] on uib-tab-heading "Point of Sale" at bounding box center [345, 37] width 212 height 22
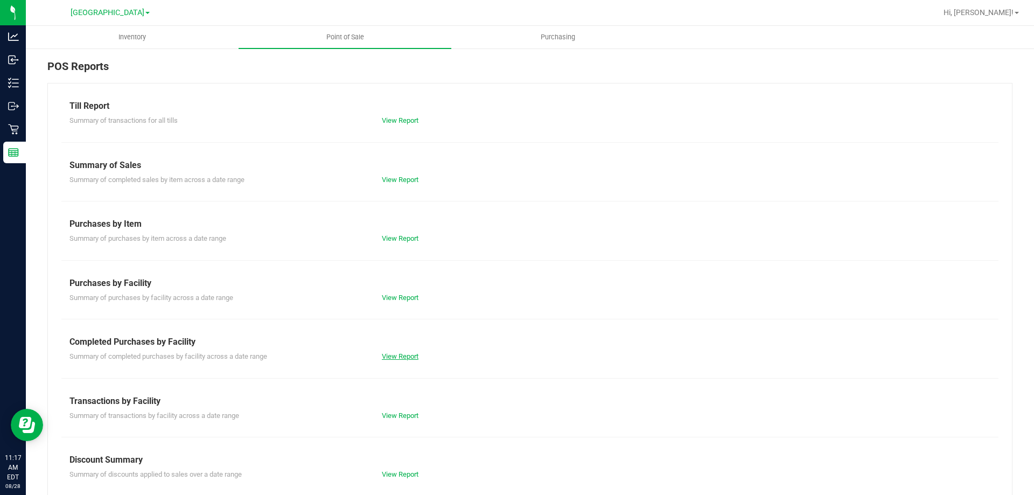
click at [397, 355] on link "View Report" at bounding box center [400, 356] width 37 height 8
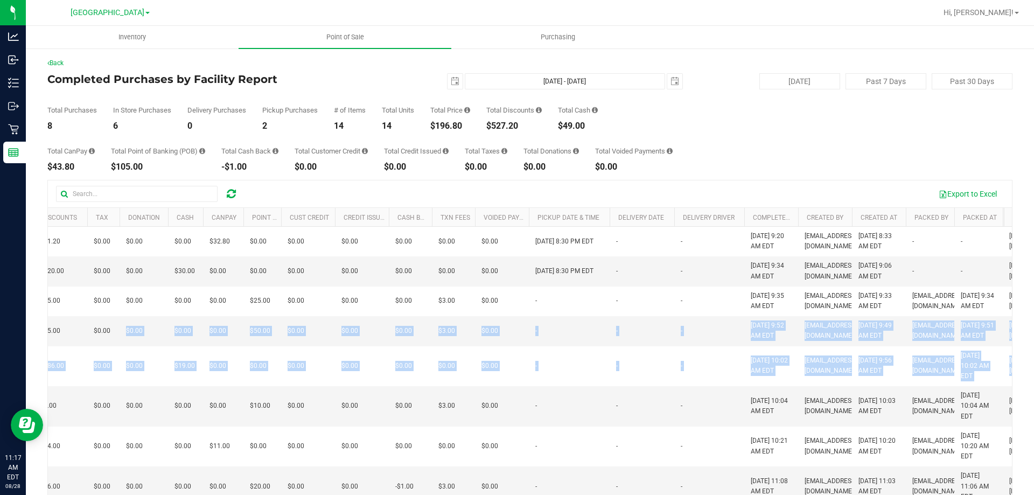
scroll to position [0, 592]
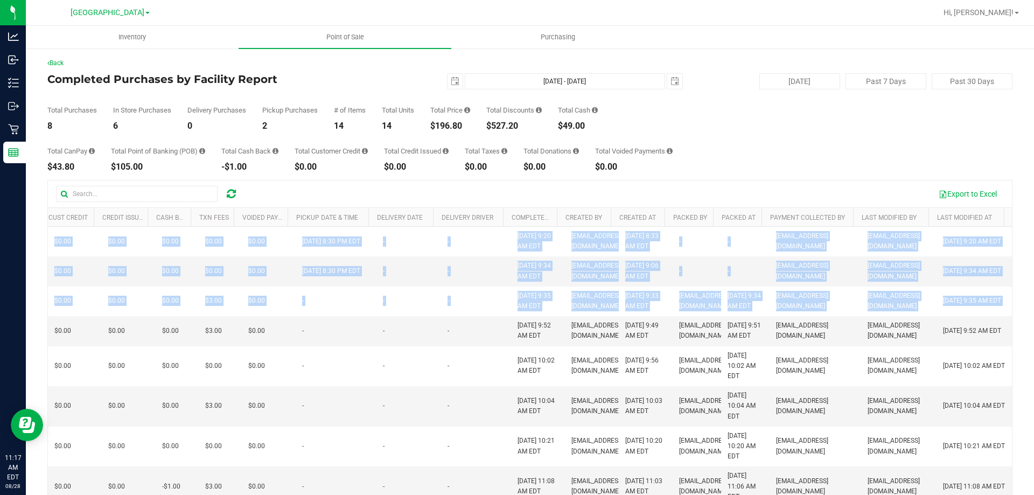
drag, startPoint x: 450, startPoint y: 330, endPoint x: 1033, endPoint y: 404, distance: 587.8
click at [1033, 404] on div "Inventory Point of Sale Purchasing Back Completed Purchases by Facility Report …" at bounding box center [530, 260] width 1008 height 469
click at [880, 219] on link "Last Modified By" at bounding box center [888, 218] width 55 height 8
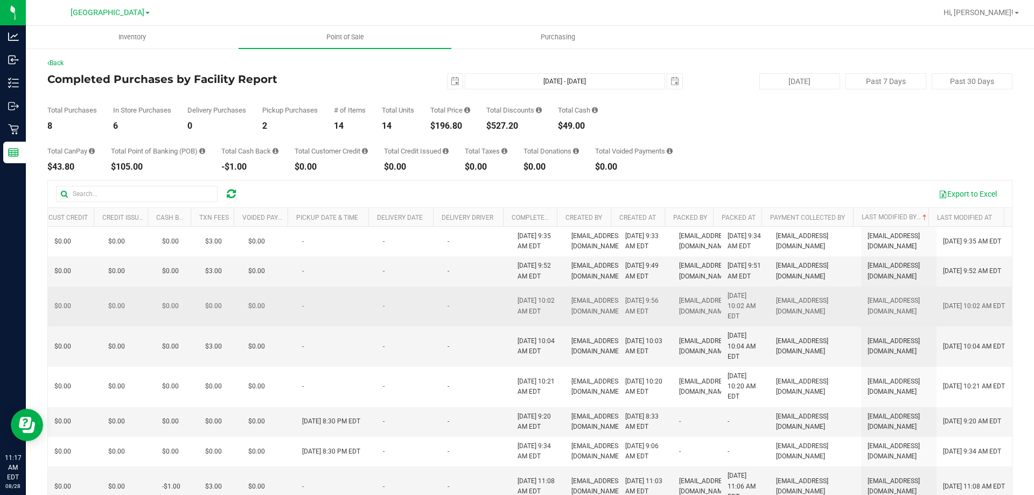
click at [453, 317] on td "-" at bounding box center [476, 306] width 70 height 40
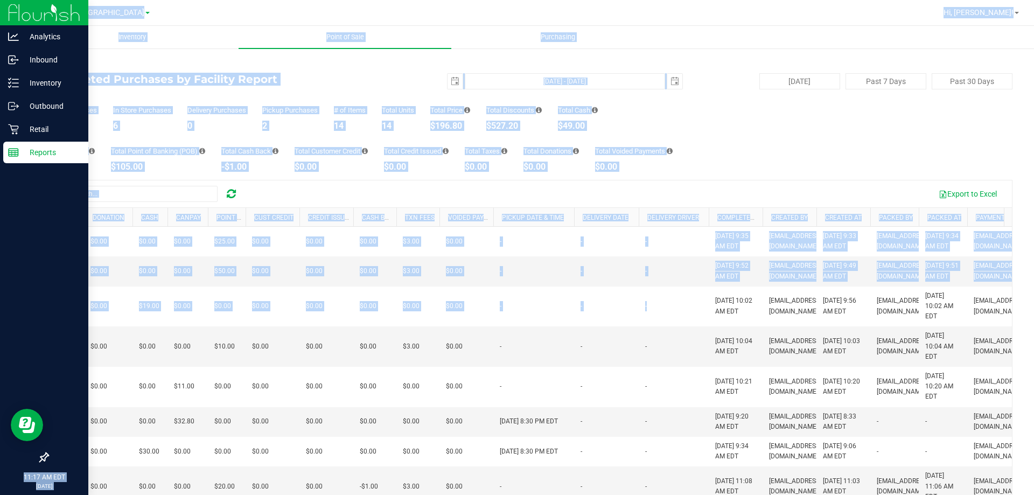
scroll to position [0, 0]
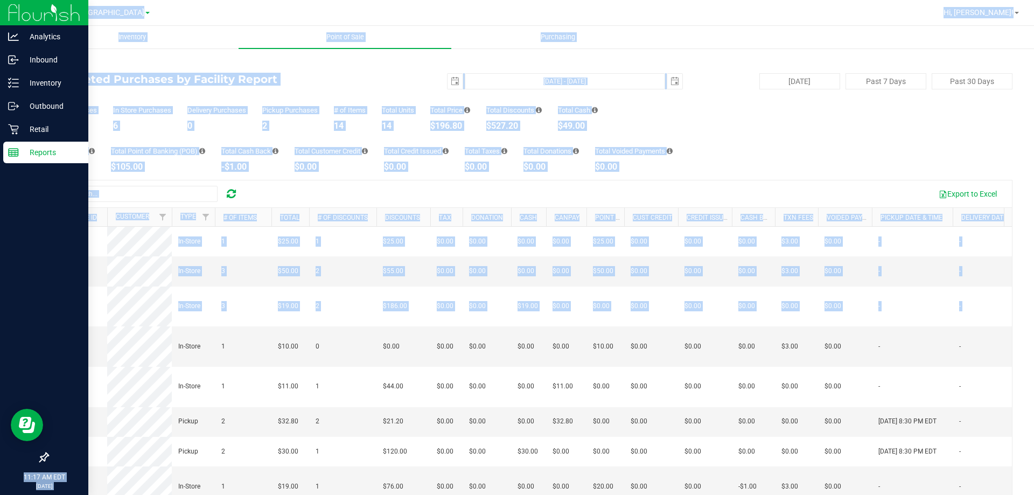
drag, startPoint x: 454, startPoint y: 314, endPoint x: 0, endPoint y: 339, distance: 455.1
click at [0, 339] on div "Analytics Inbound Inventory Outbound Retail Reports 11:17 AM EDT [DATE] 08/28 […" at bounding box center [517, 247] width 1034 height 495
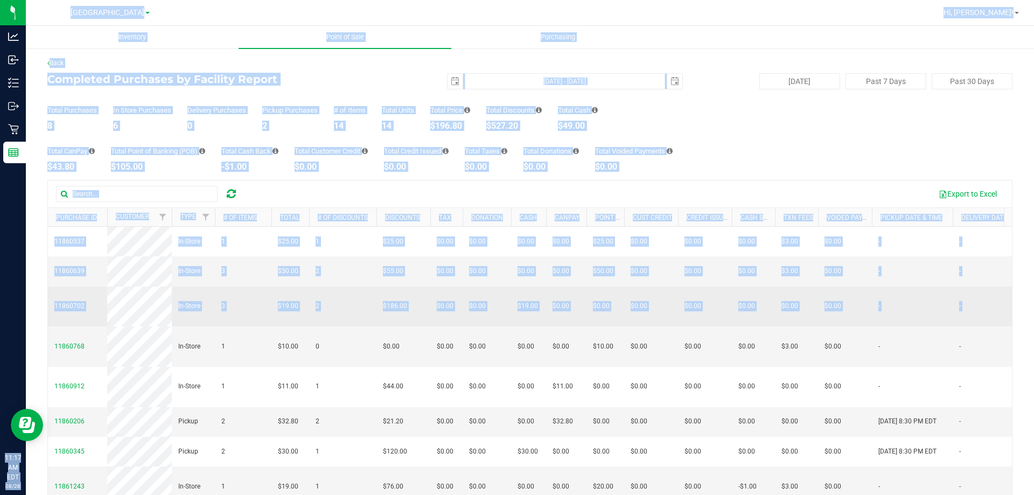
click at [242, 327] on td "3" at bounding box center [243, 306] width 57 height 40
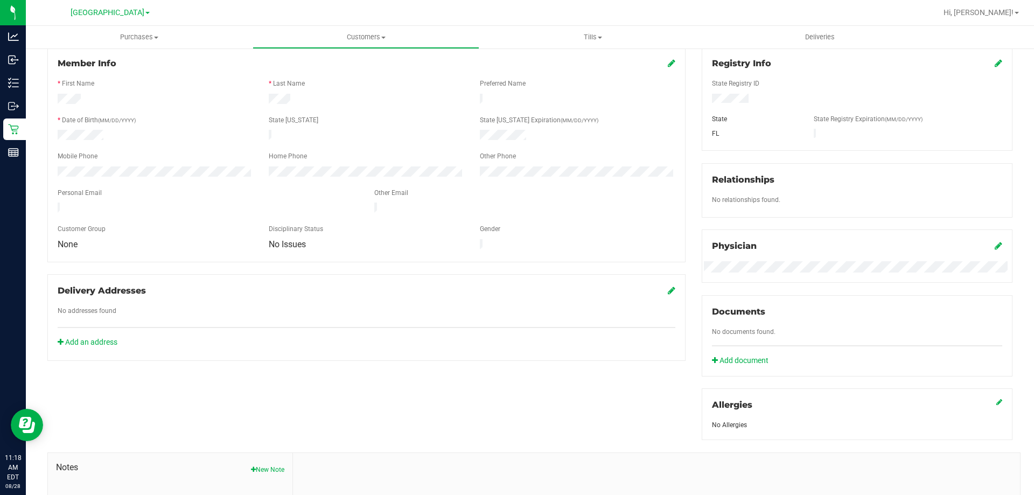
scroll to position [54, 0]
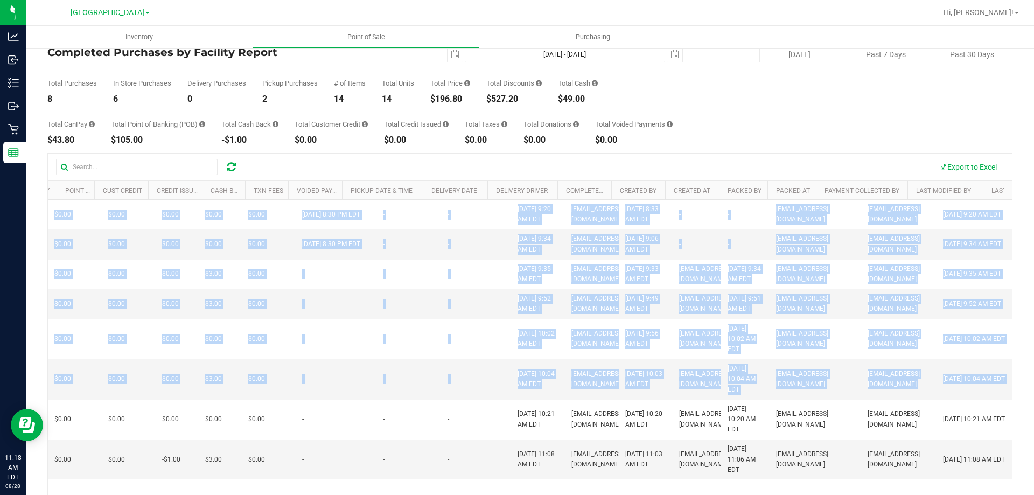
scroll to position [0, 592]
click at [1033, 392] on div "Inventory Point of Sale Purchasing Back Completed Purchases by Facility Report …" at bounding box center [530, 260] width 1008 height 469
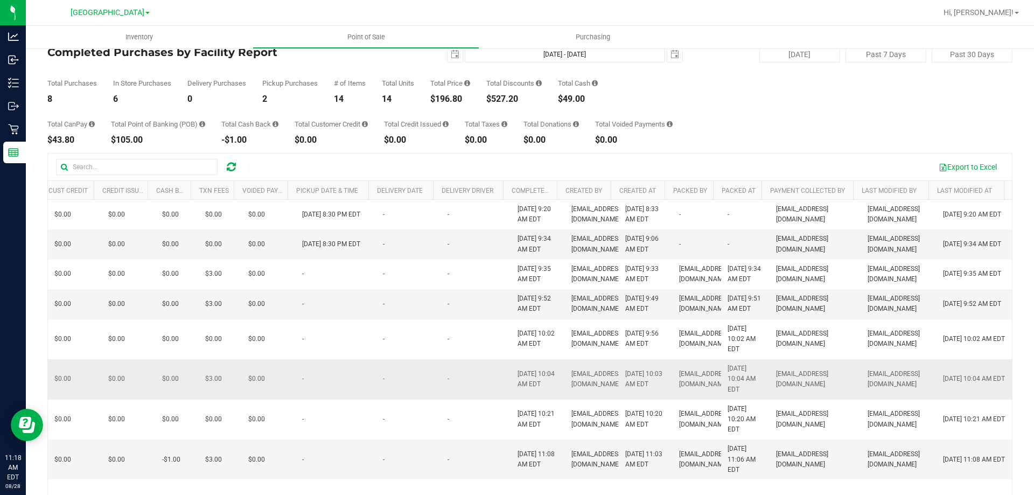
click at [831, 394] on td "[EMAIL_ADDRESS][DOMAIN_NAME]" at bounding box center [815, 379] width 92 height 40
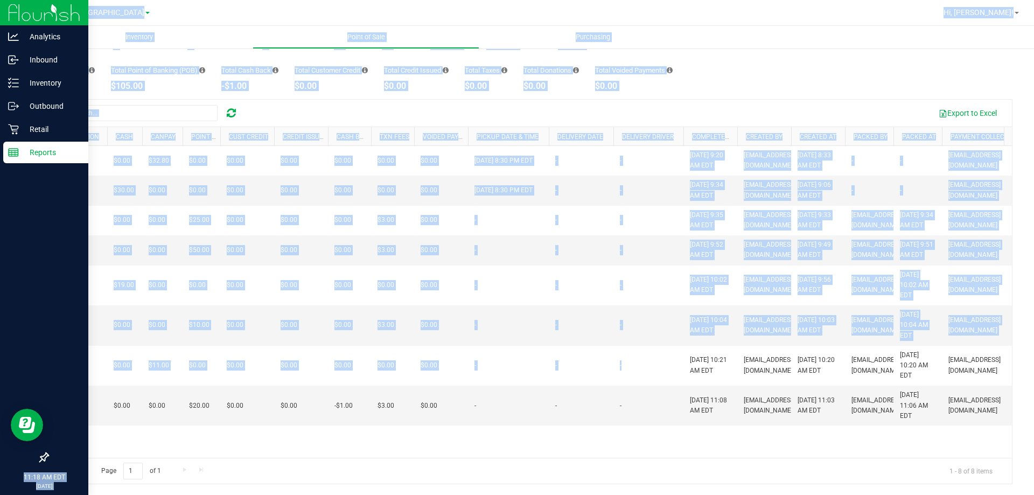
scroll to position [0, 0]
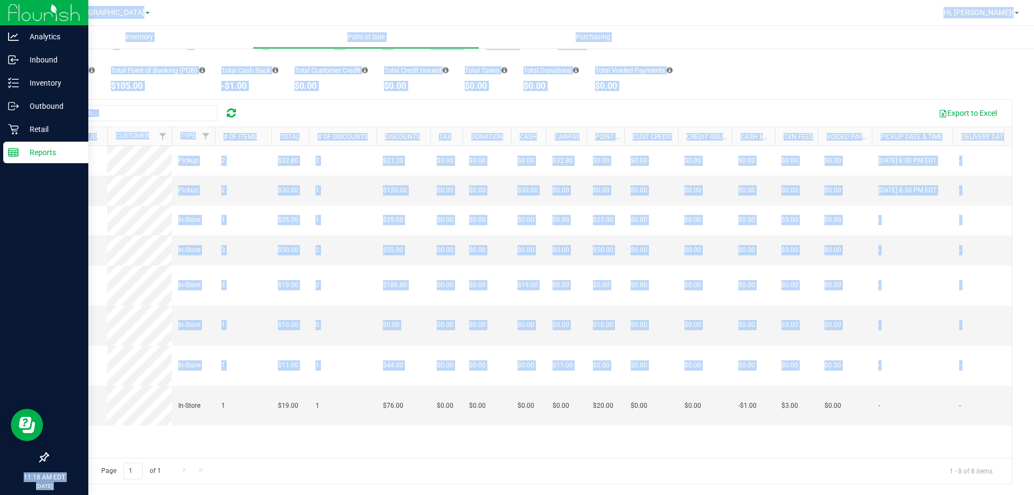
drag, startPoint x: 480, startPoint y: 381, endPoint x: 0, endPoint y: 380, distance: 479.7
click at [0, 380] on div "Analytics Inbound Inventory Outbound Retail Reports 11:18 AM EDT [DATE] 08/28 […" at bounding box center [517, 247] width 1034 height 495
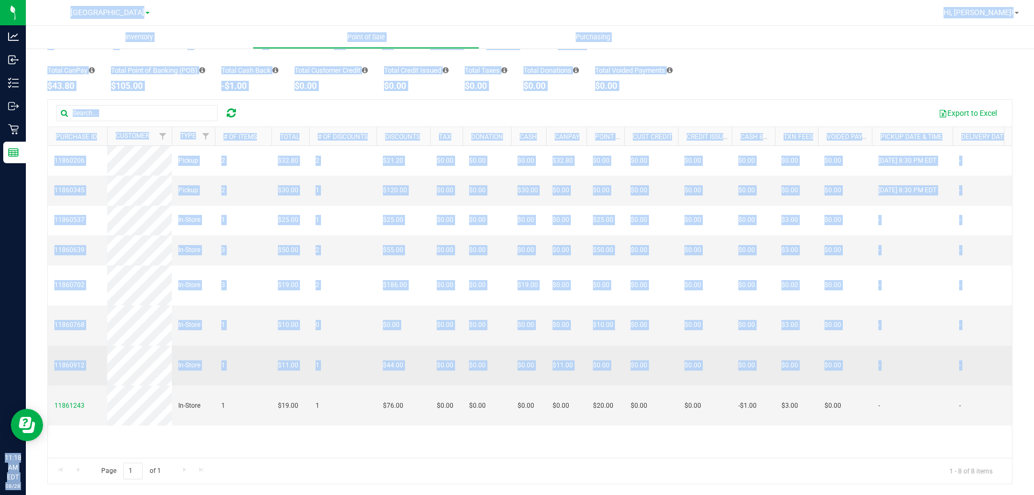
click at [243, 380] on td "1" at bounding box center [243, 366] width 57 height 40
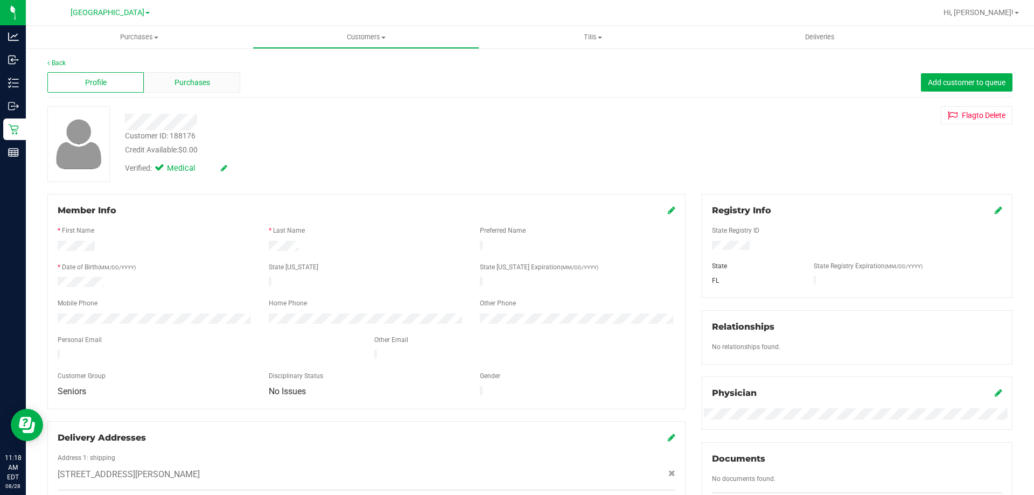
click at [200, 86] on span "Purchases" at bounding box center [192, 82] width 36 height 11
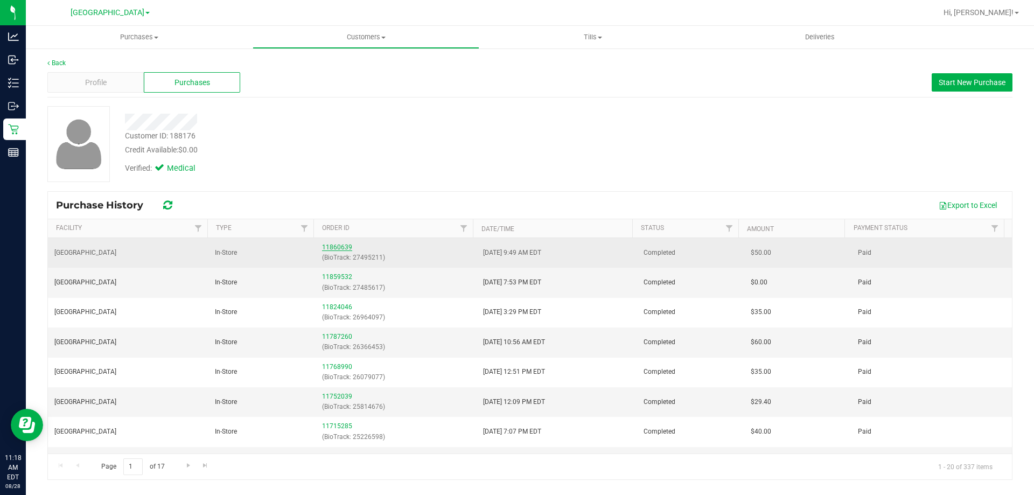
click at [325, 248] on link "11860639" at bounding box center [337, 247] width 30 height 8
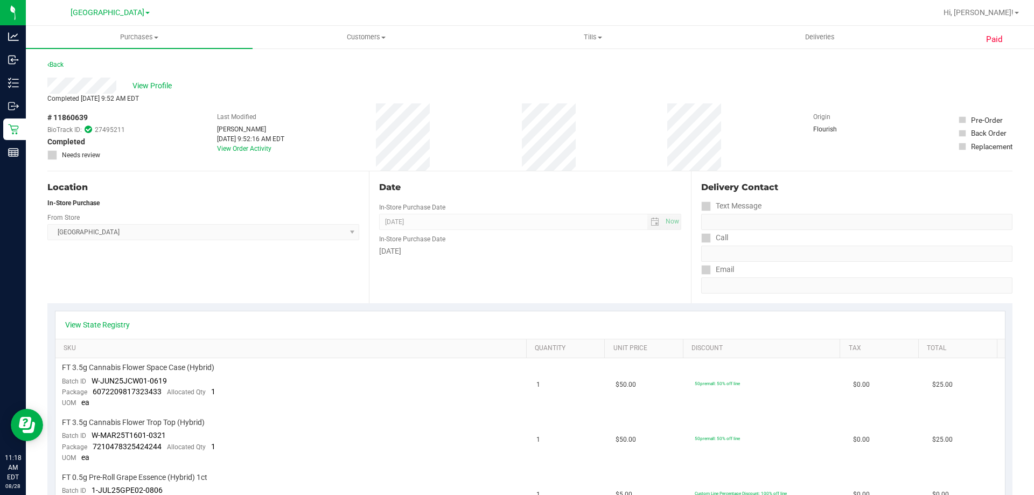
click at [159, 95] on div "Completed [DATE] 9:52 AM EDT" at bounding box center [529, 99] width 965 height 10
click at [159, 90] on span "View Profile" at bounding box center [153, 85] width 43 height 11
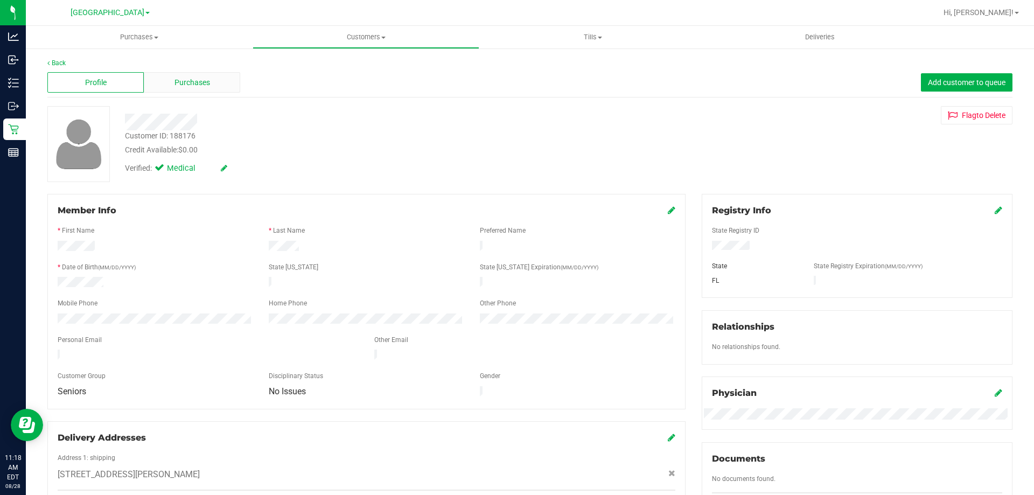
click at [158, 90] on div "Purchases" at bounding box center [192, 82] width 96 height 20
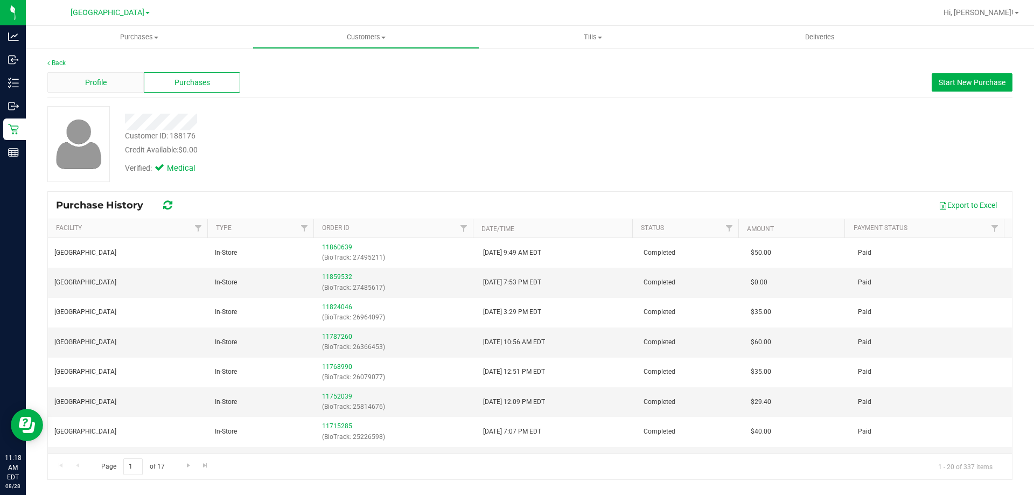
click at [108, 78] on div "Profile" at bounding box center [95, 82] width 96 height 20
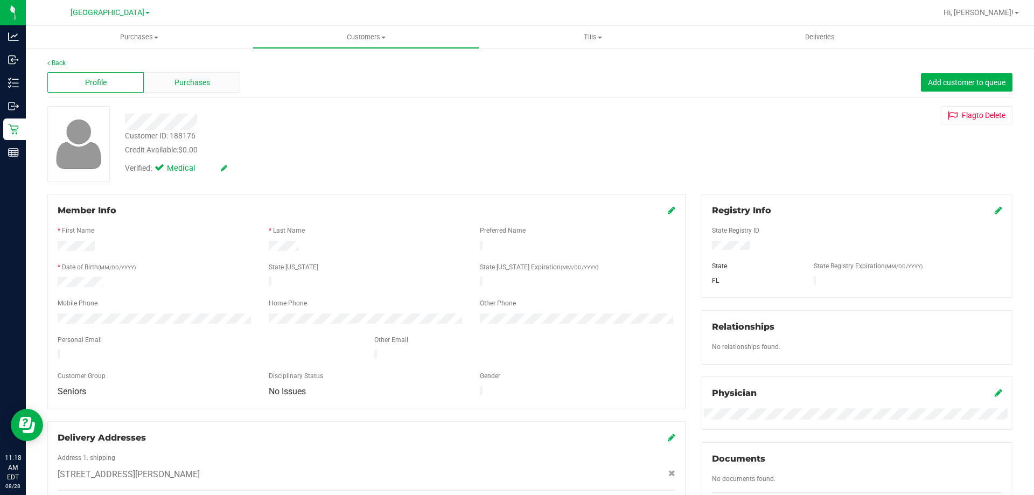
click at [177, 90] on div "Purchases" at bounding box center [192, 82] width 96 height 20
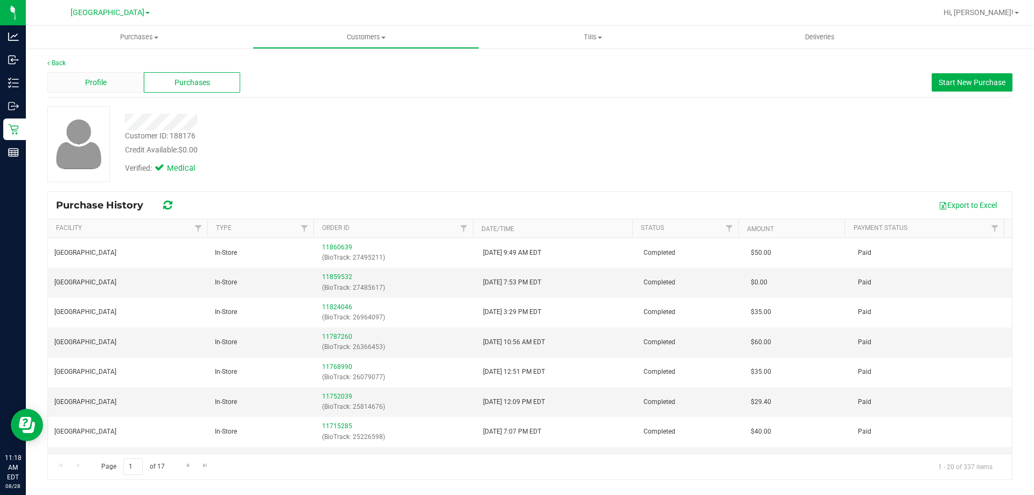
click at [73, 82] on div "Profile" at bounding box center [95, 82] width 96 height 20
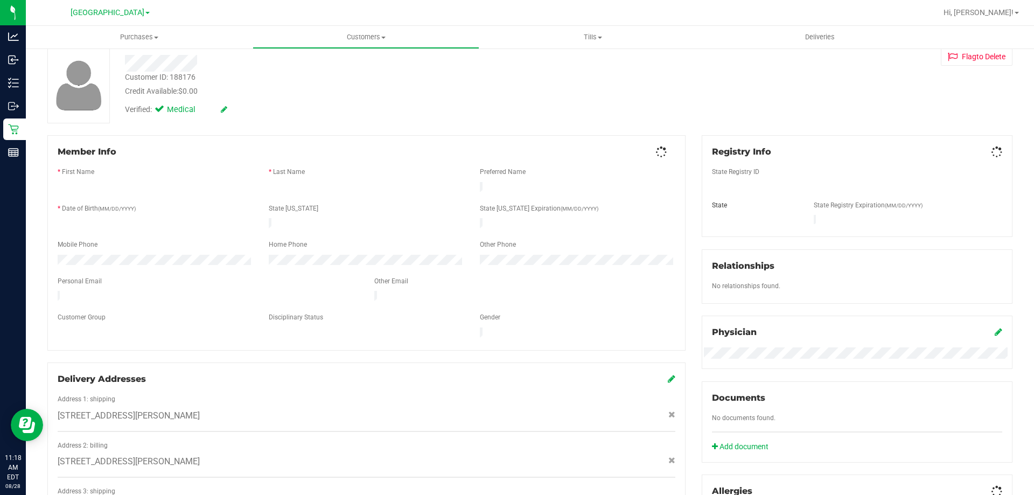
scroll to position [269, 0]
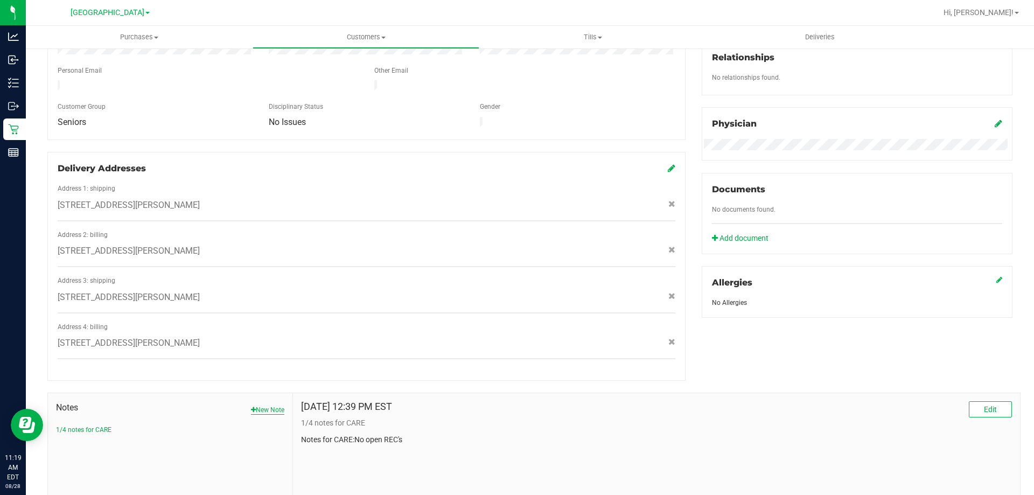
click at [278, 405] on button "New Note" at bounding box center [267, 410] width 33 height 10
click at [341, 430] on input "Note Title" at bounding box center [656, 438] width 711 height 16
type input "Honored Free Pre roll with 100 points. Would not remove points"
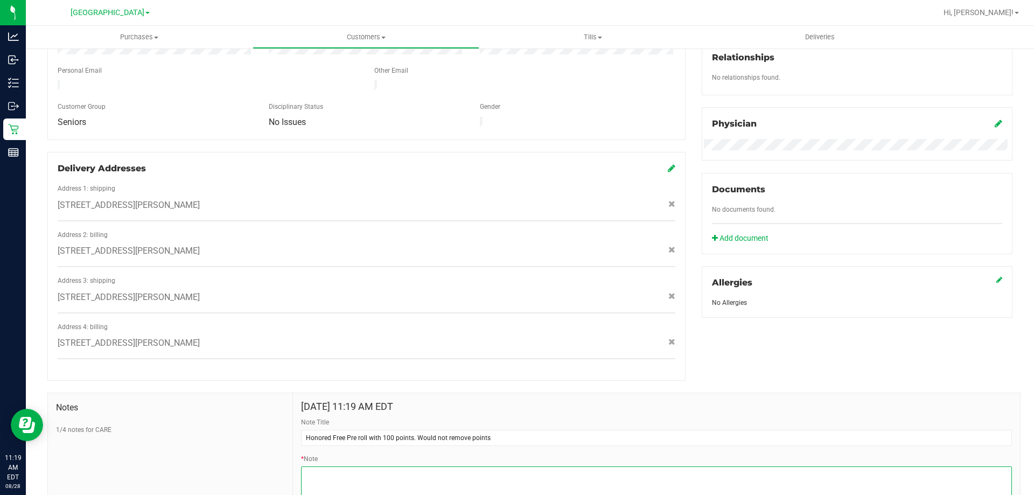
click at [364, 473] on textarea "* Note" at bounding box center [656, 487] width 711 height 43
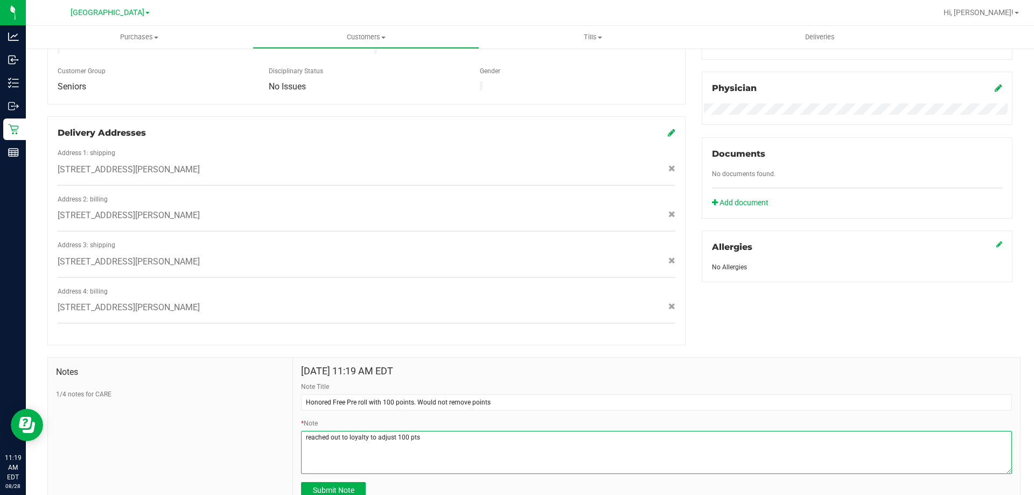
scroll to position [341, 0]
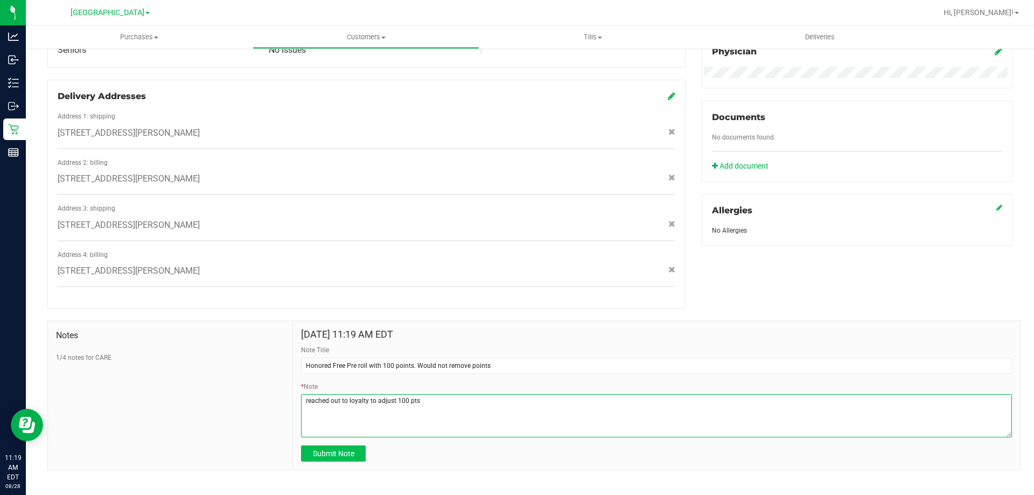
type textarea "reached out to loyalty to adjust 100 pts"
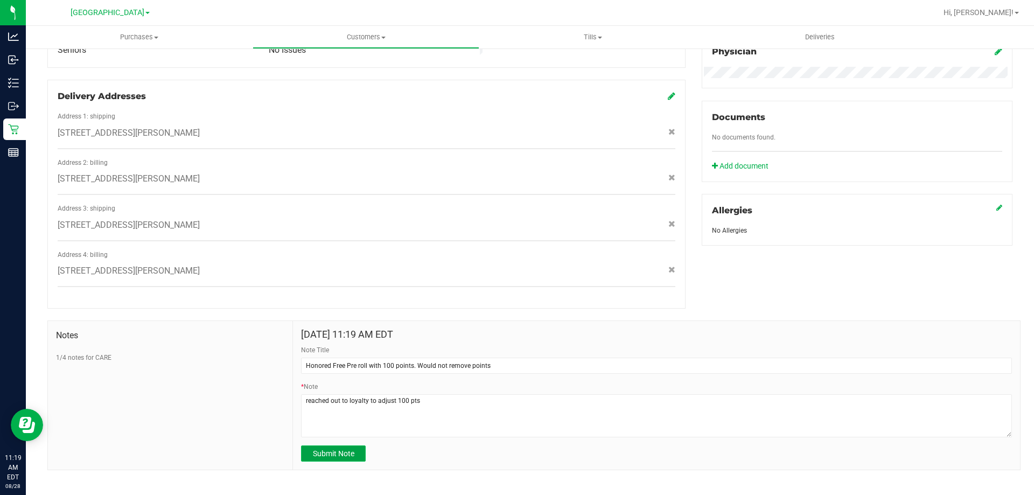
click at [331, 449] on span "Submit Note" at bounding box center [333, 453] width 41 height 9
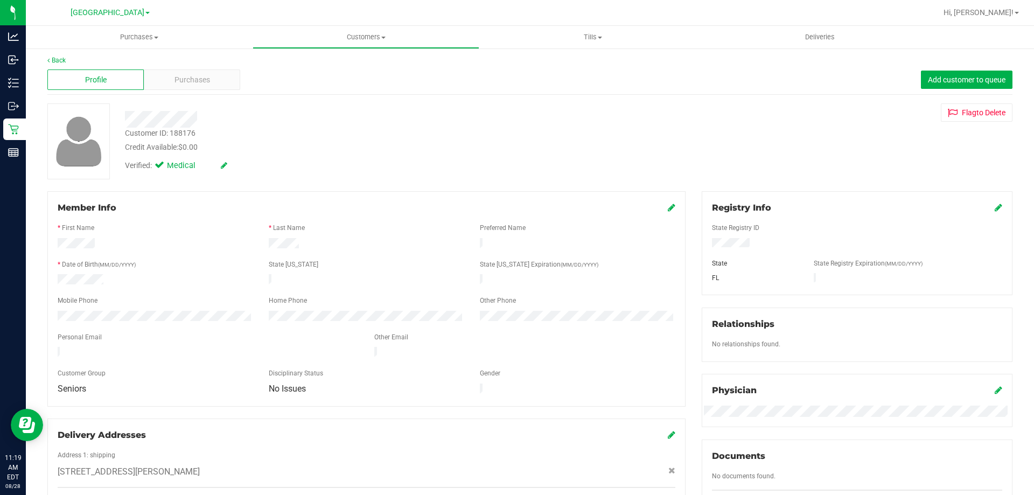
scroll to position [0, 0]
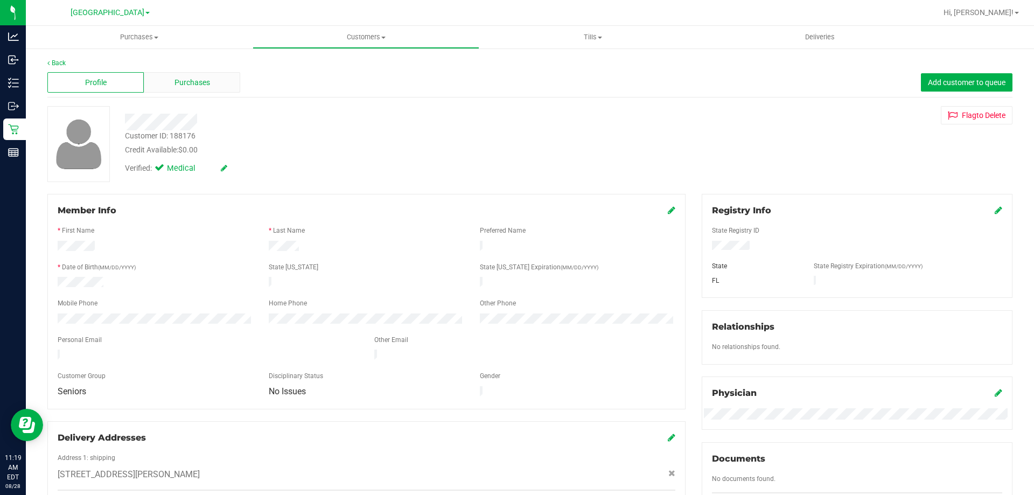
click at [181, 81] on span "Purchases" at bounding box center [192, 82] width 36 height 11
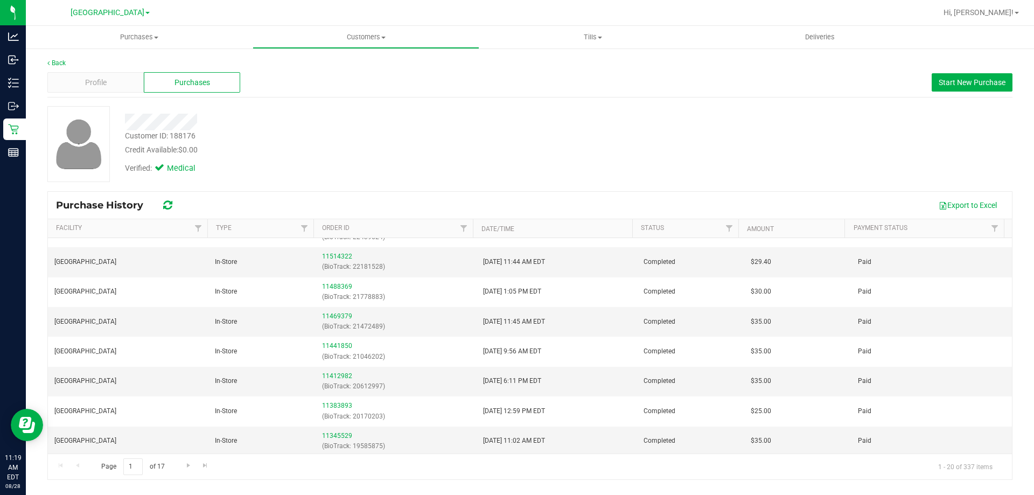
scroll to position [381, 0]
click at [114, 88] on div "Profile" at bounding box center [95, 82] width 96 height 20
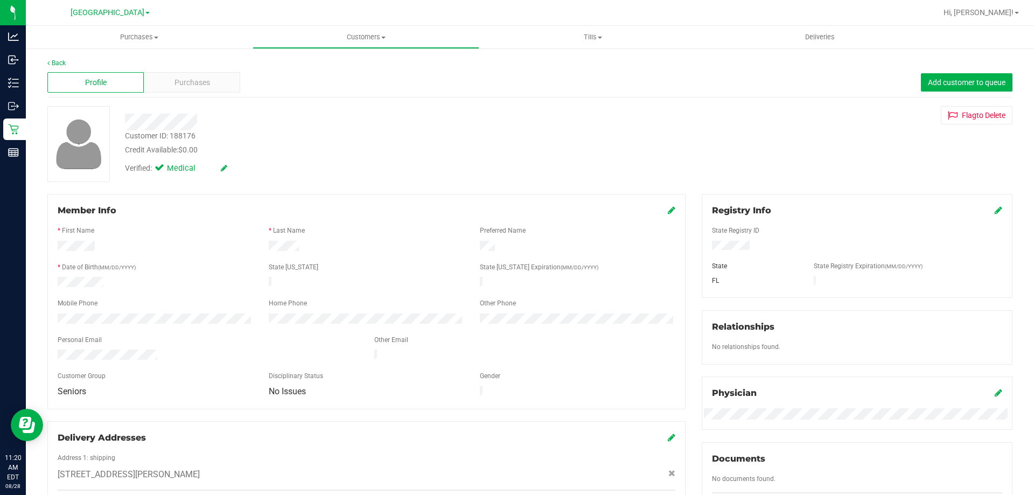
drag, startPoint x: 777, startPoint y: 248, endPoint x: 707, endPoint y: 251, distance: 69.5
click at [707, 251] on div at bounding box center [857, 247] width 306 height 12
drag, startPoint x: 218, startPoint y: 131, endPoint x: 125, endPoint y: 134, distance: 92.1
click at [125, 134] on div "Customer ID: 188176 Credit Available: $0.00" at bounding box center [362, 142] width 490 height 25
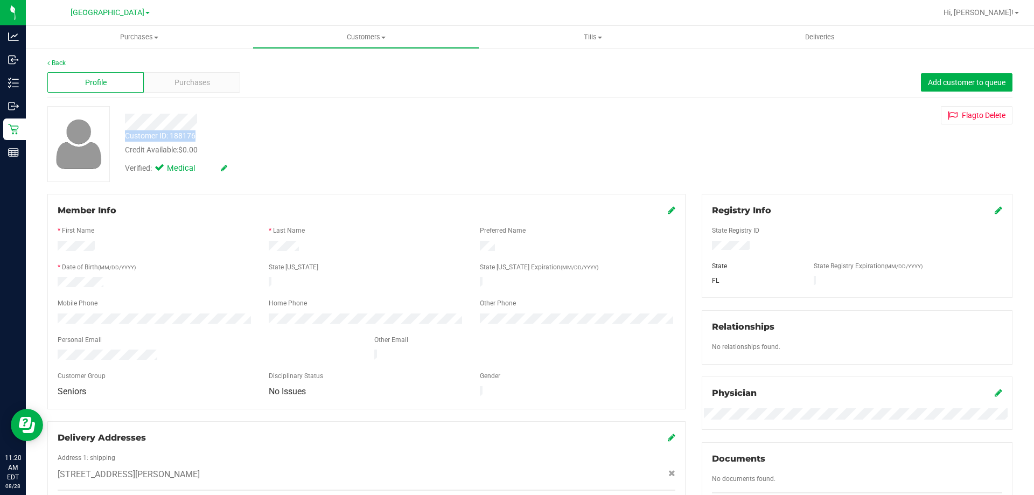
copy div "Customer ID: 188176"
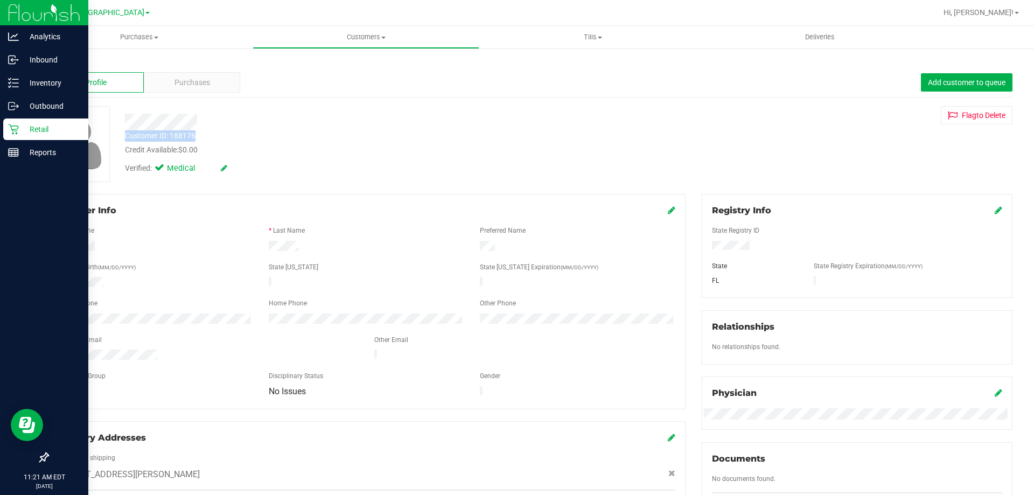
click at [13, 125] on icon at bounding box center [13, 129] width 11 height 11
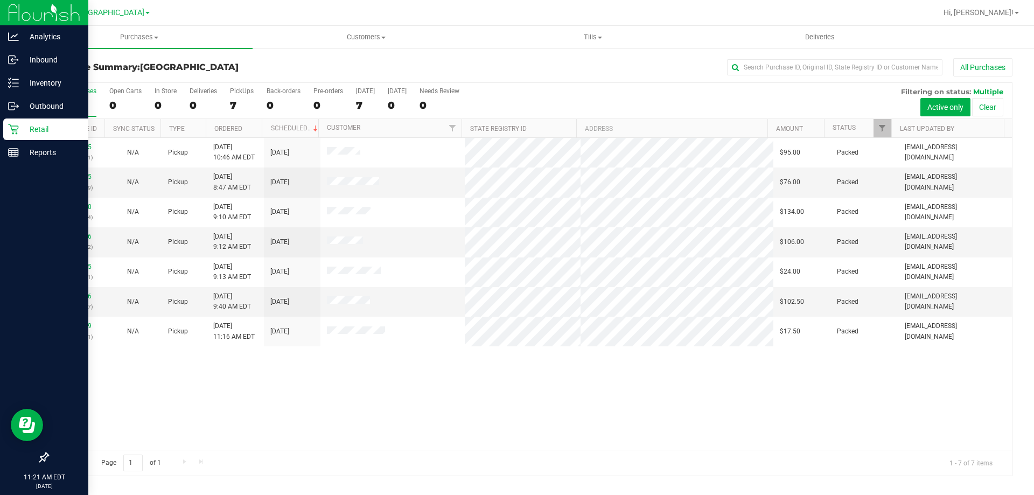
click at [6, 130] on div "Retail" at bounding box center [45, 129] width 85 height 22
click at [38, 85] on p "Inventory" at bounding box center [51, 82] width 65 height 13
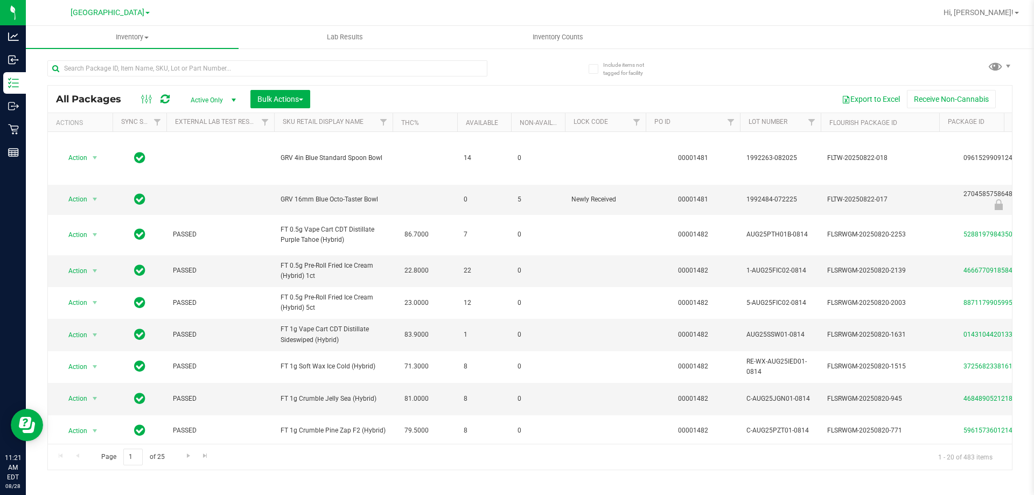
click at [273, 494] on div "Inventory All packages All inventory Waste log Create inventory Lab Results Inv…" at bounding box center [530, 260] width 1008 height 469
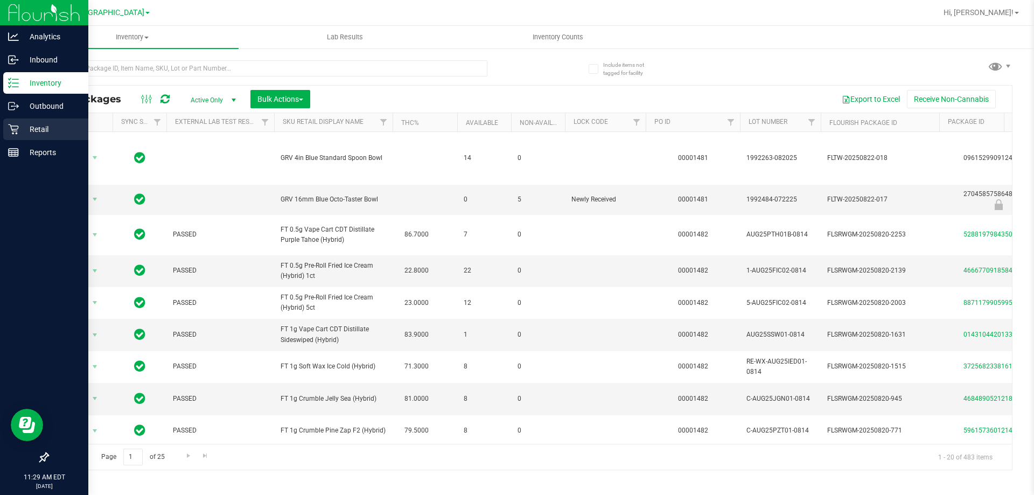
click at [8, 136] on div "Retail" at bounding box center [45, 129] width 85 height 22
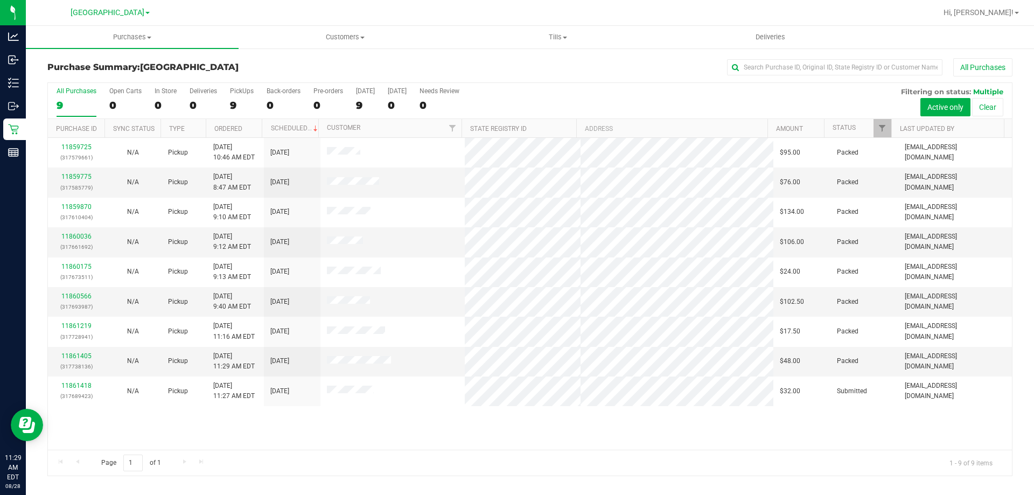
click at [497, 426] on div "11859725 (317579661) N/A Pickup [DATE] 10:46 AM EDT 8/28/2025 $95.00 Packed [EM…" at bounding box center [530, 294] width 964 height 312
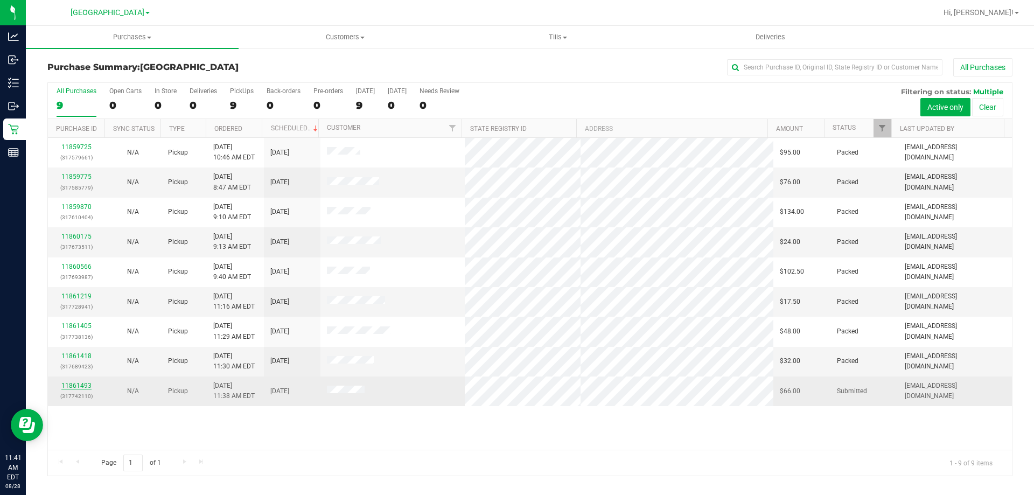
click at [84, 384] on link "11861493" at bounding box center [76, 386] width 30 height 8
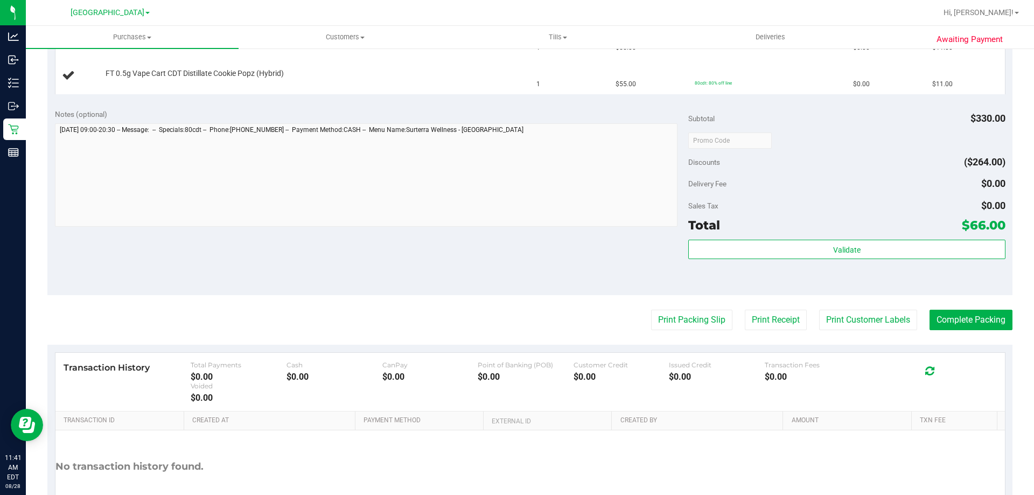
scroll to position [474, 0]
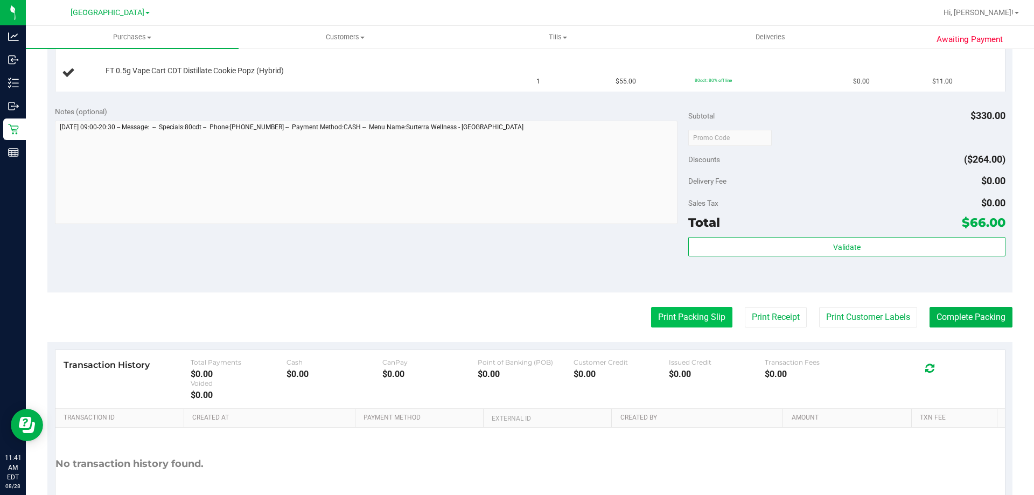
click at [669, 324] on button "Print Packing Slip" at bounding box center [691, 317] width 81 height 20
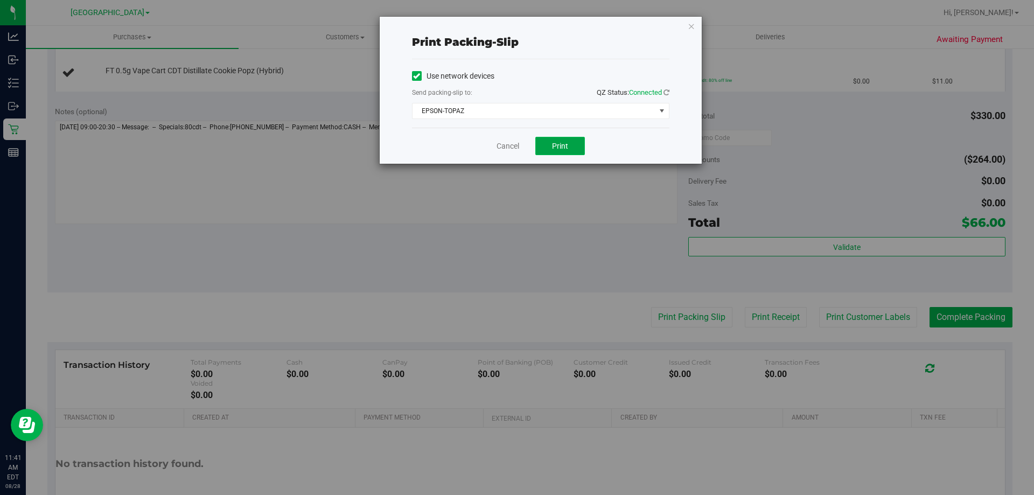
click at [564, 151] on button "Print" at bounding box center [560, 146] width 50 height 18
click at [507, 142] on link "Cancel" at bounding box center [507, 146] width 23 height 11
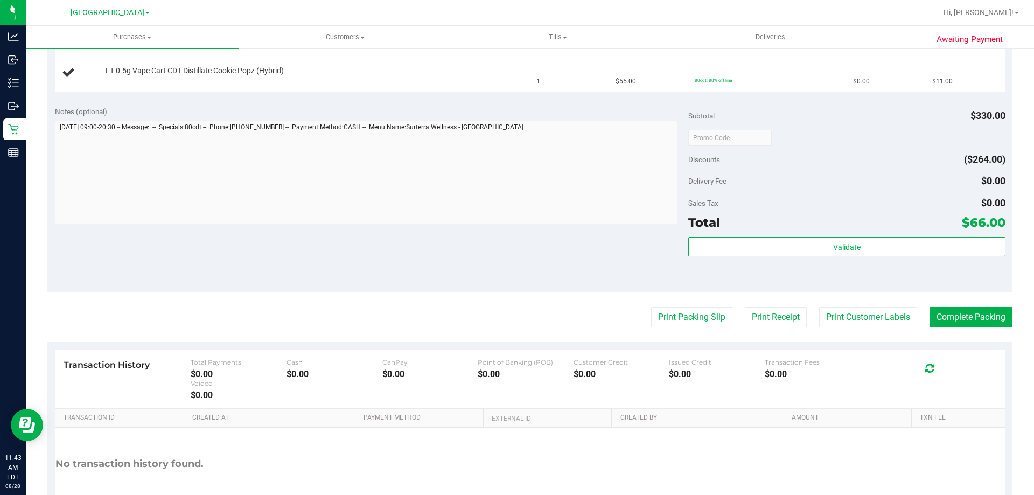
click at [651, 307] on button "Print Packing Slip" at bounding box center [691, 317] width 81 height 20
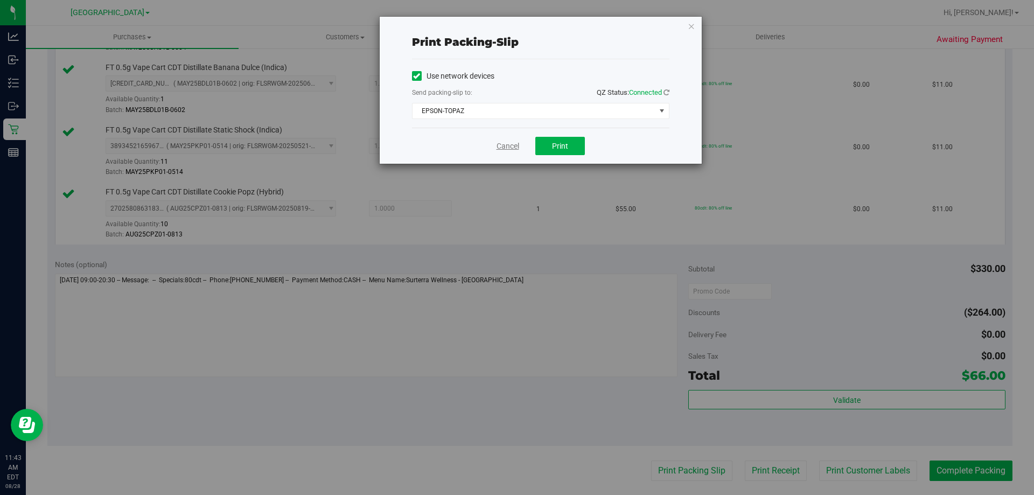
click at [506, 147] on link "Cancel" at bounding box center [507, 146] width 23 height 11
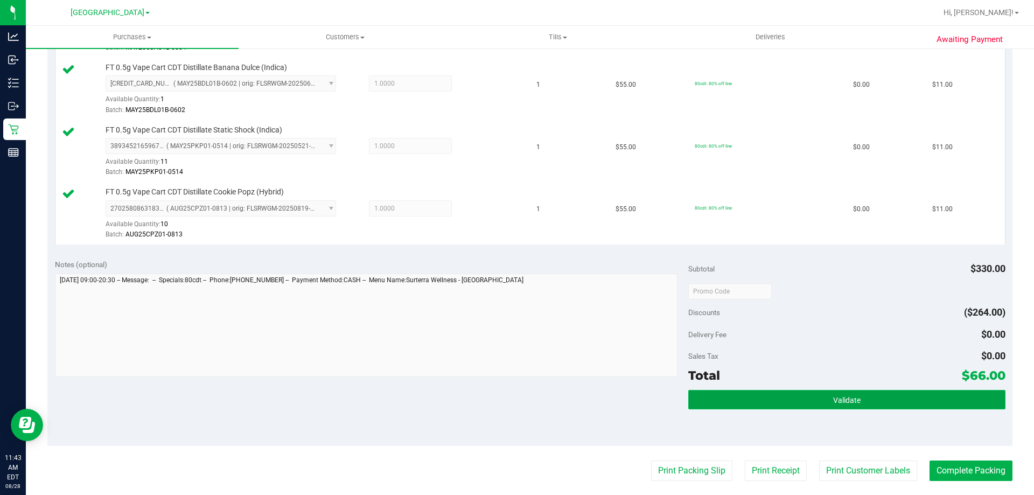
click at [780, 405] on button "Validate" at bounding box center [846, 399] width 317 height 19
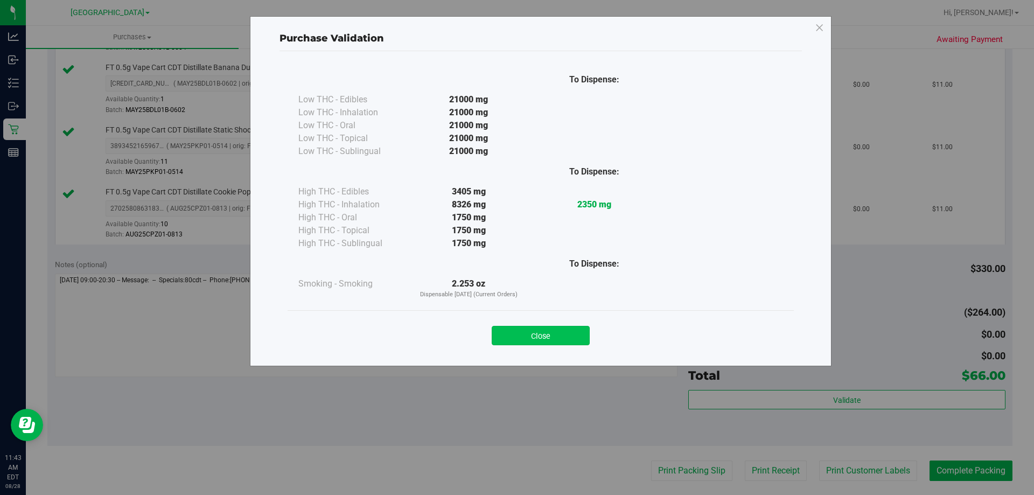
click at [569, 327] on button "Close" at bounding box center [541, 335] width 98 height 19
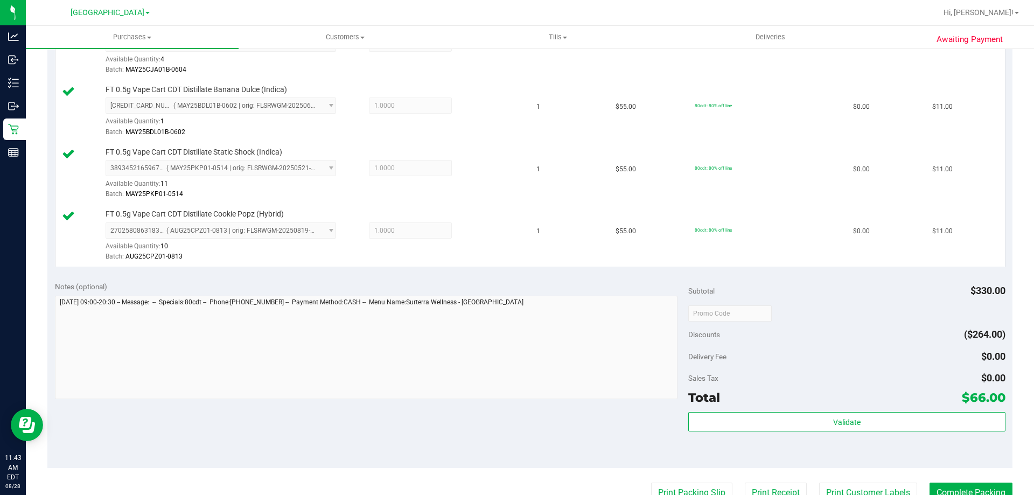
scroll to position [697, 0]
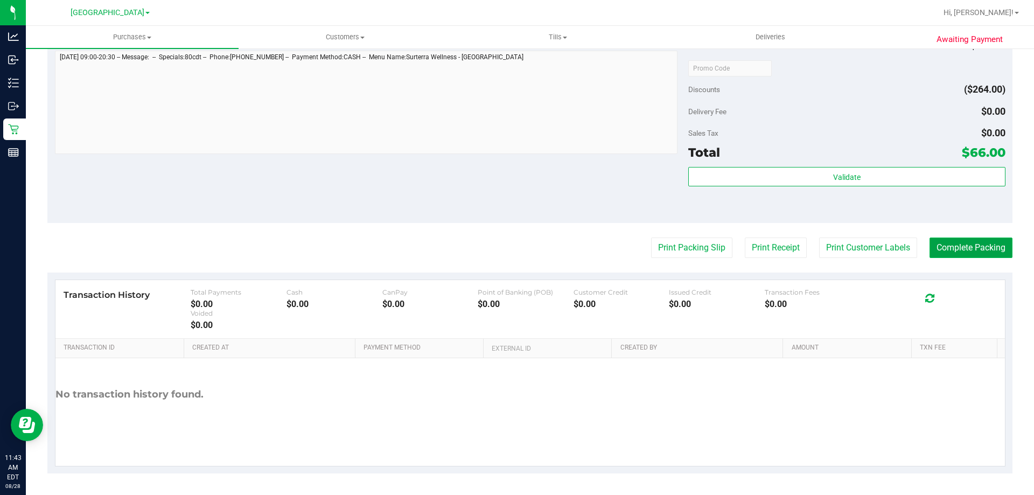
click at [959, 256] on button "Complete Packing" at bounding box center [970, 247] width 83 height 20
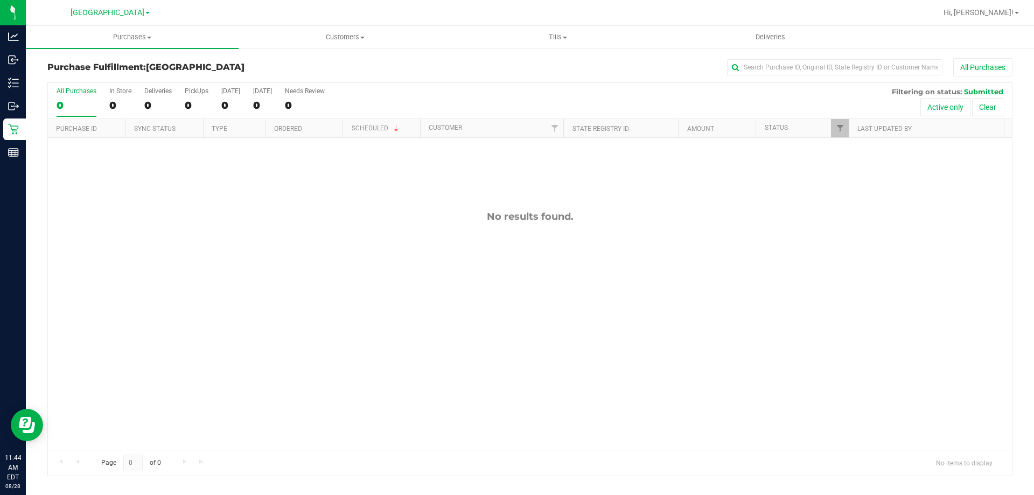
click at [3, 131] on div "Retail" at bounding box center [14, 129] width 23 height 22
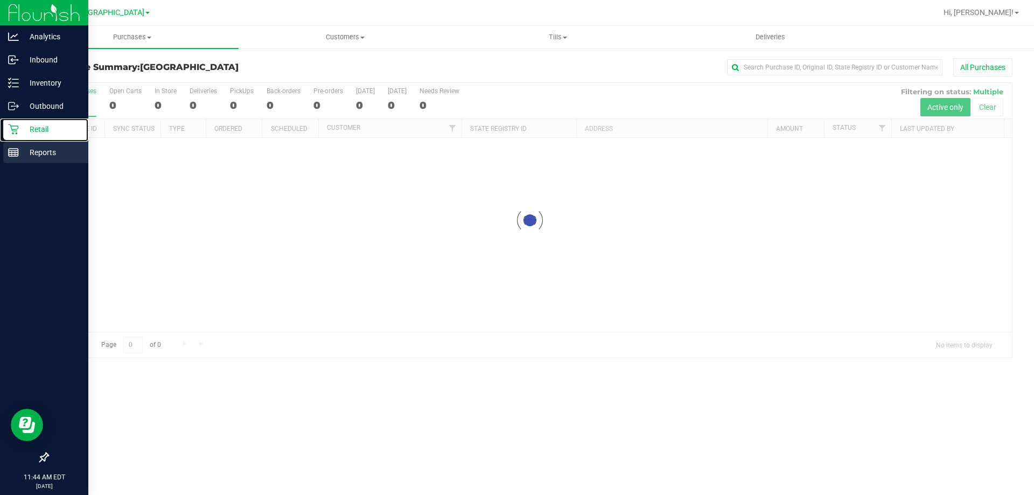
click at [31, 159] on div "Reports" at bounding box center [45, 153] width 85 height 22
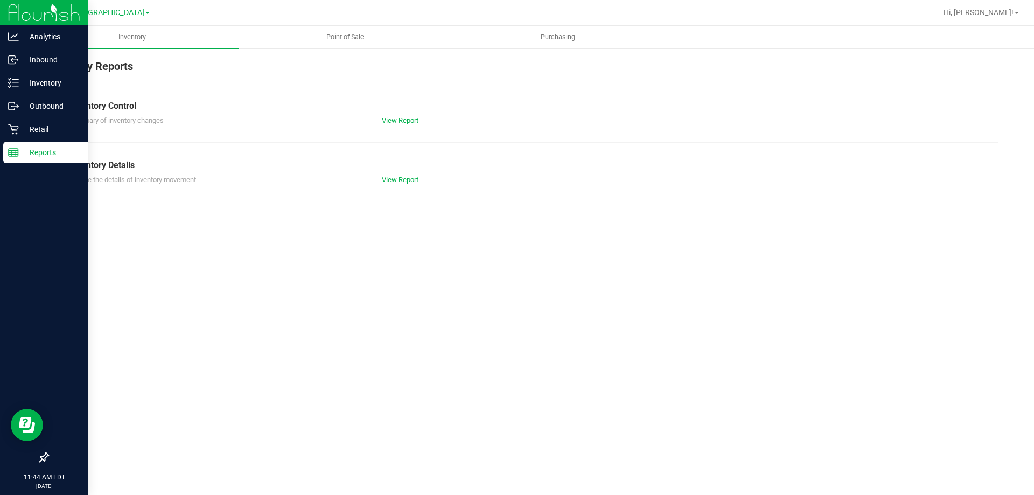
click at [322, 34] on span "Point of Sale" at bounding box center [345, 37] width 67 height 10
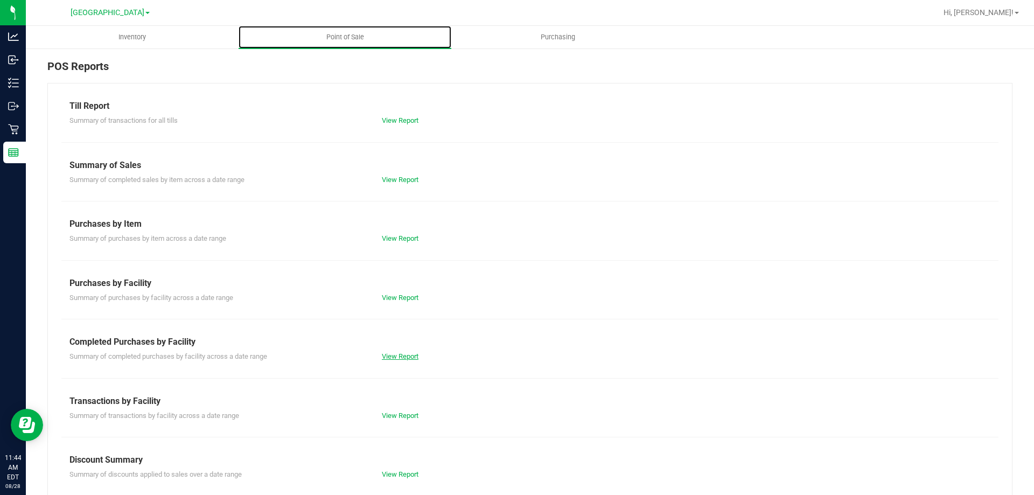
click at [402, 352] on link "View Report" at bounding box center [400, 356] width 37 height 8
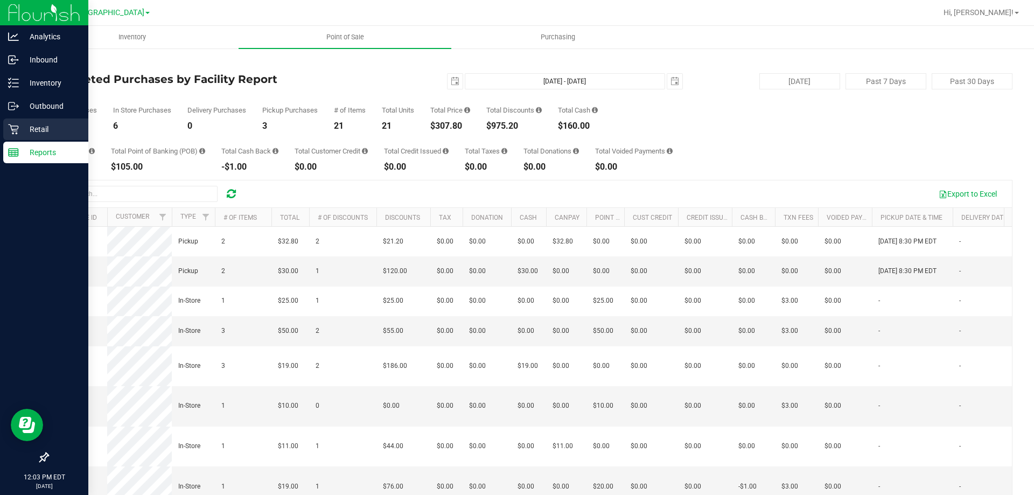
click at [17, 132] on icon at bounding box center [13, 129] width 10 height 10
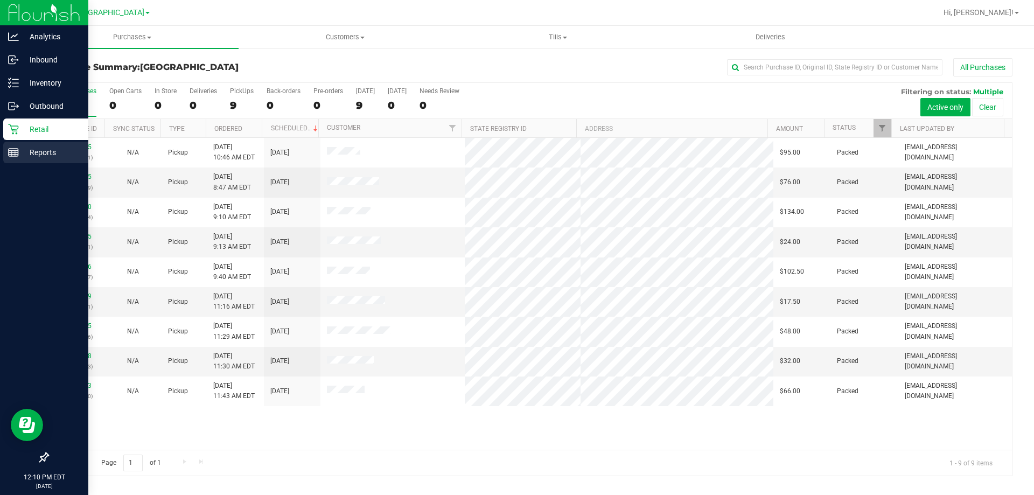
click at [12, 153] on line at bounding box center [12, 153] width 0 height 5
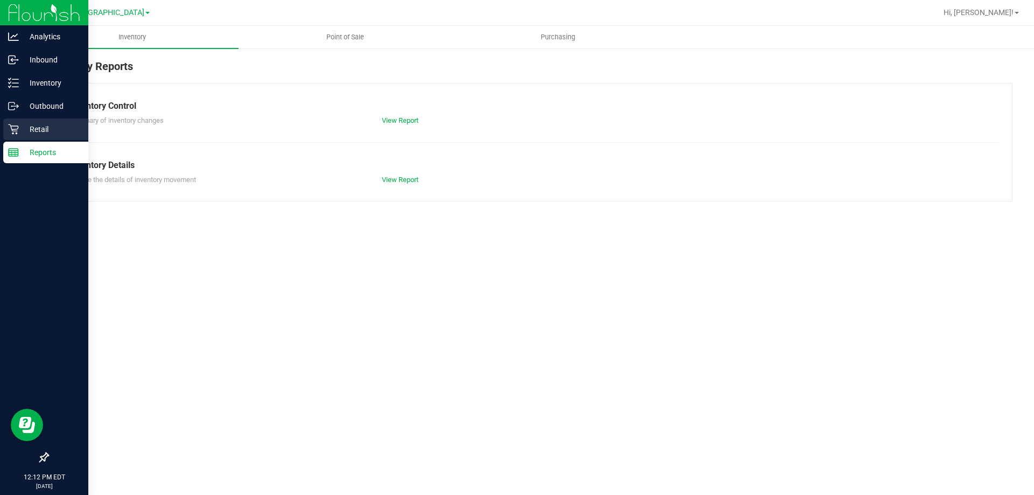
click at [32, 128] on p "Retail" at bounding box center [51, 129] width 65 height 13
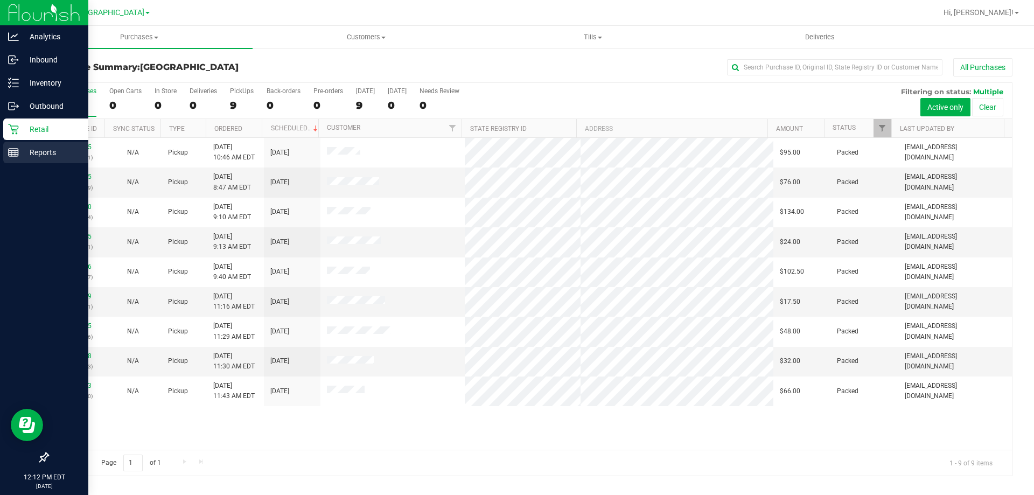
click at [18, 142] on div "Reports" at bounding box center [45, 153] width 85 height 22
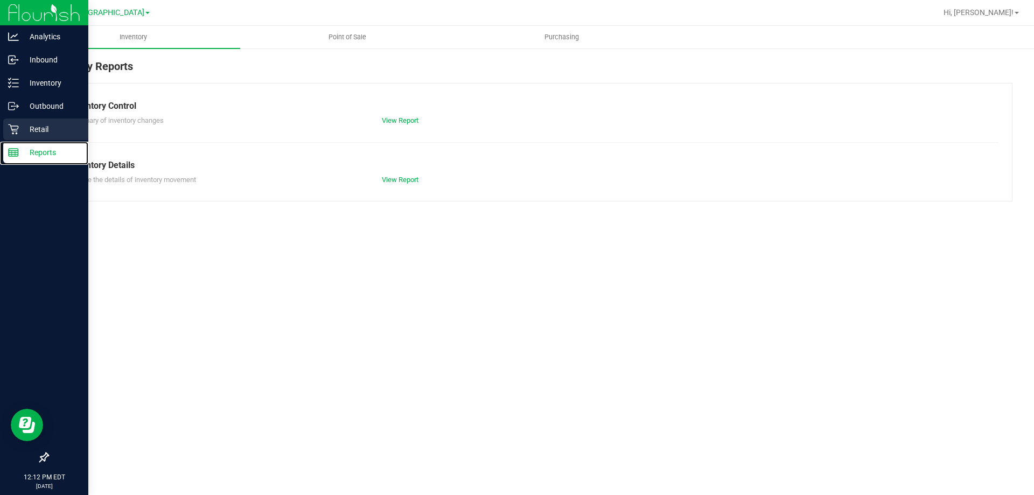
click at [41, 132] on p "Retail" at bounding box center [51, 129] width 65 height 13
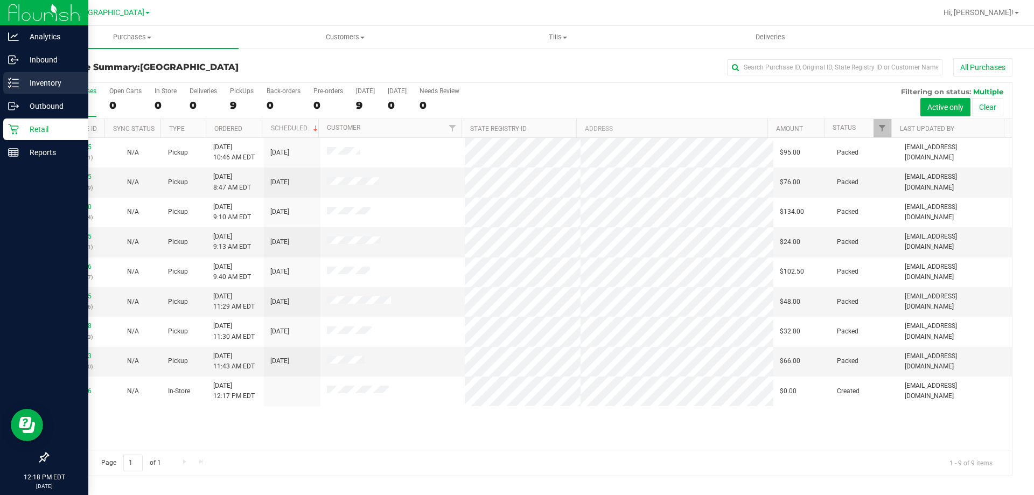
click at [12, 87] on icon at bounding box center [13, 83] width 11 height 11
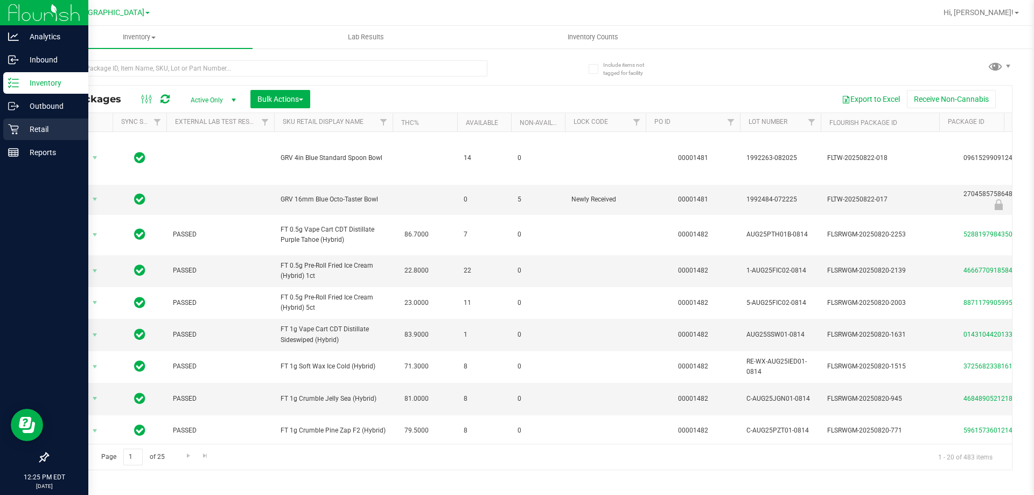
click at [15, 124] on icon at bounding box center [13, 129] width 11 height 11
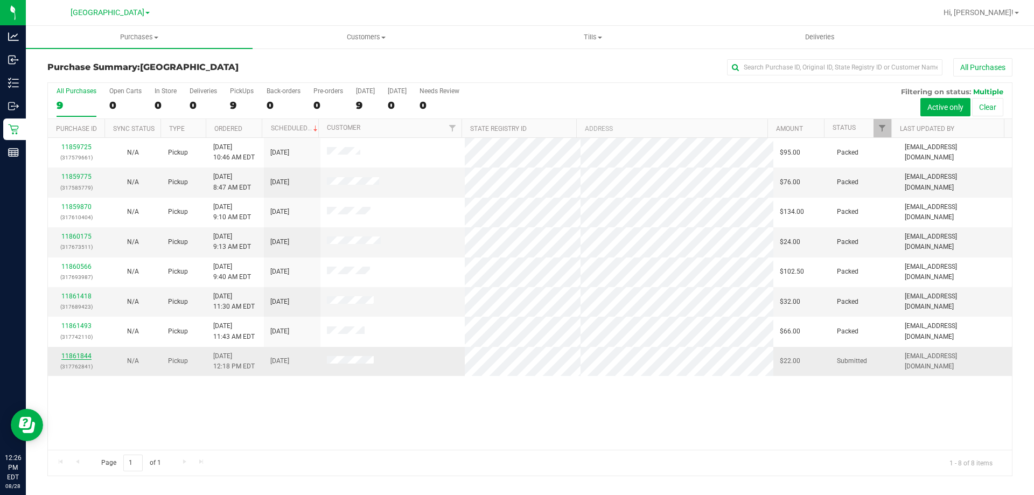
click at [74, 356] on link "11861844" at bounding box center [76, 356] width 30 height 8
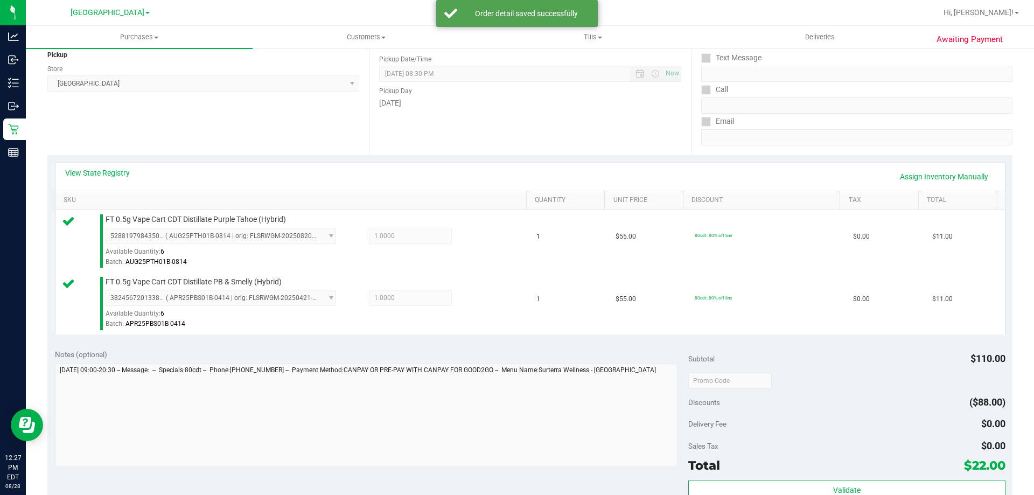
scroll to position [269, 0]
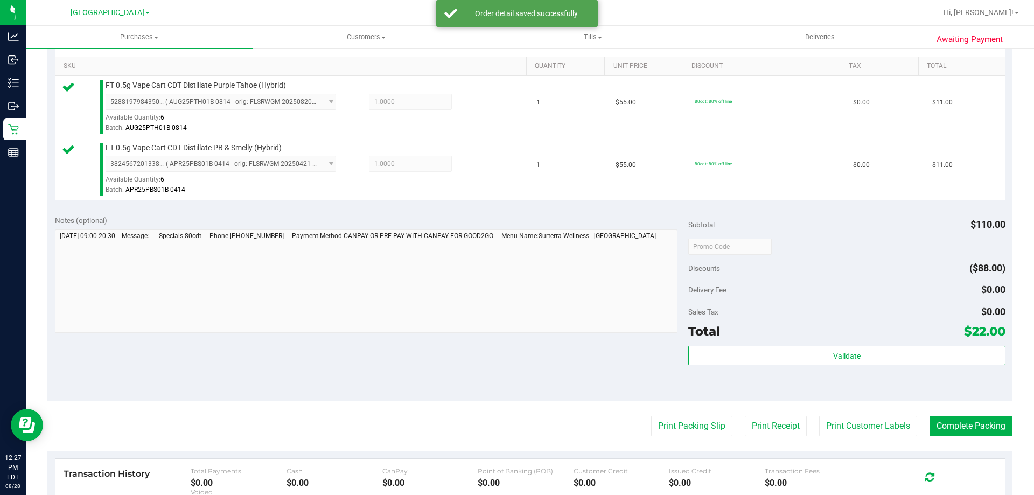
click at [838, 371] on div "Validate" at bounding box center [846, 370] width 317 height 48
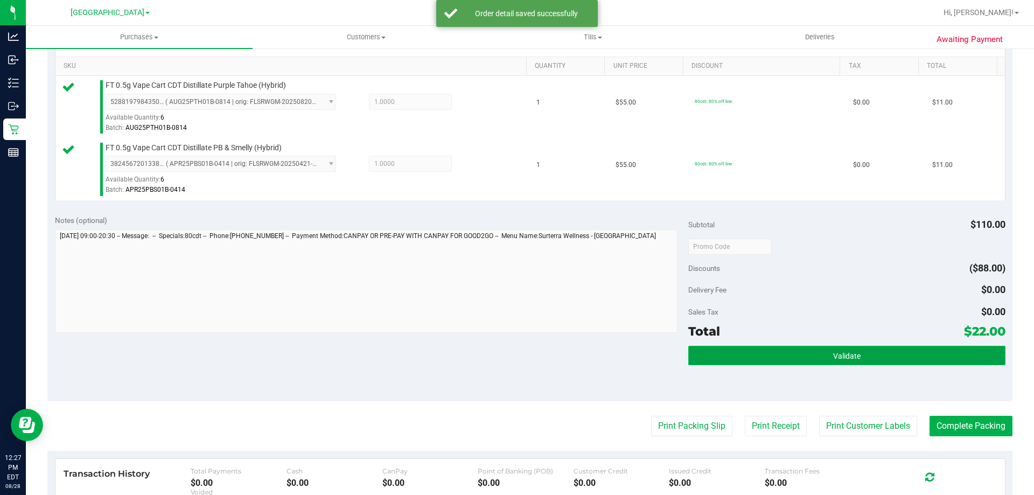
click at [838, 362] on button "Validate" at bounding box center [846, 355] width 317 height 19
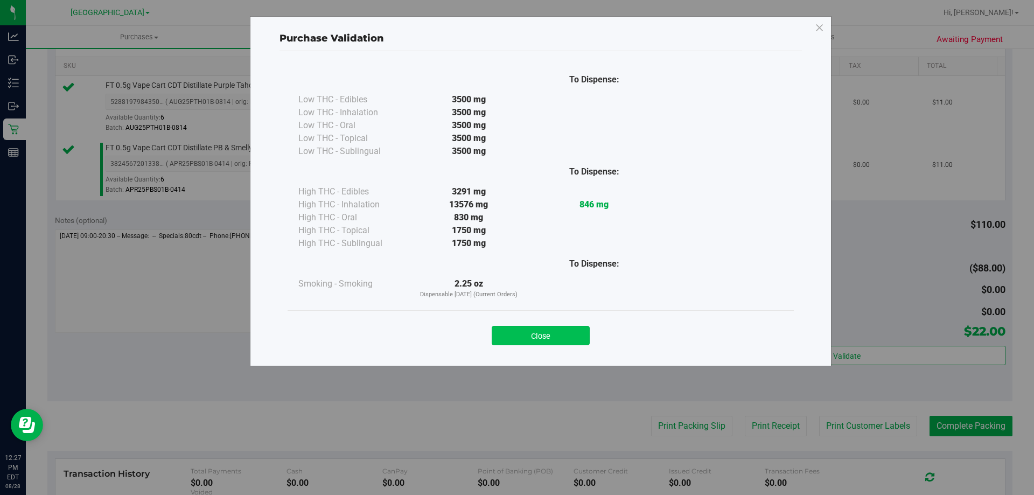
click at [565, 342] on button "Close" at bounding box center [541, 335] width 98 height 19
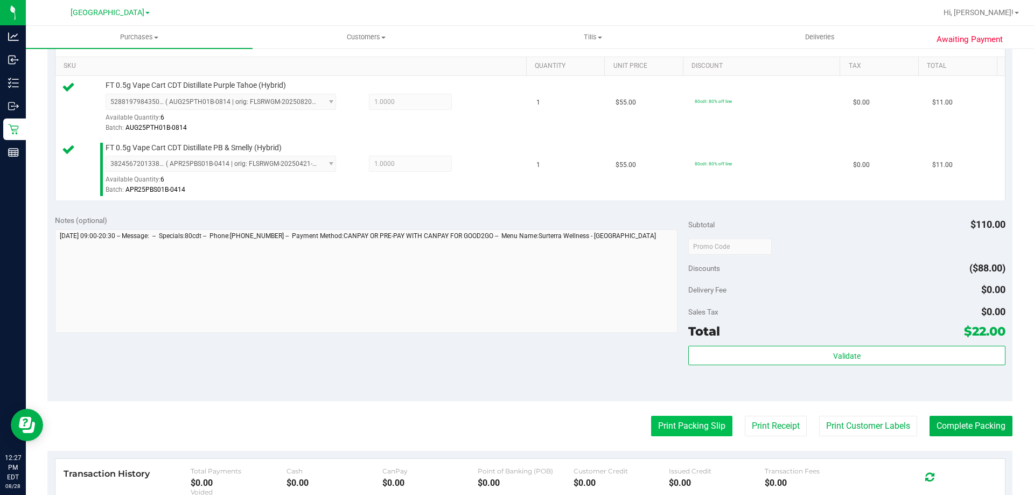
click at [692, 431] on button "Print Packing Slip" at bounding box center [691, 426] width 81 height 20
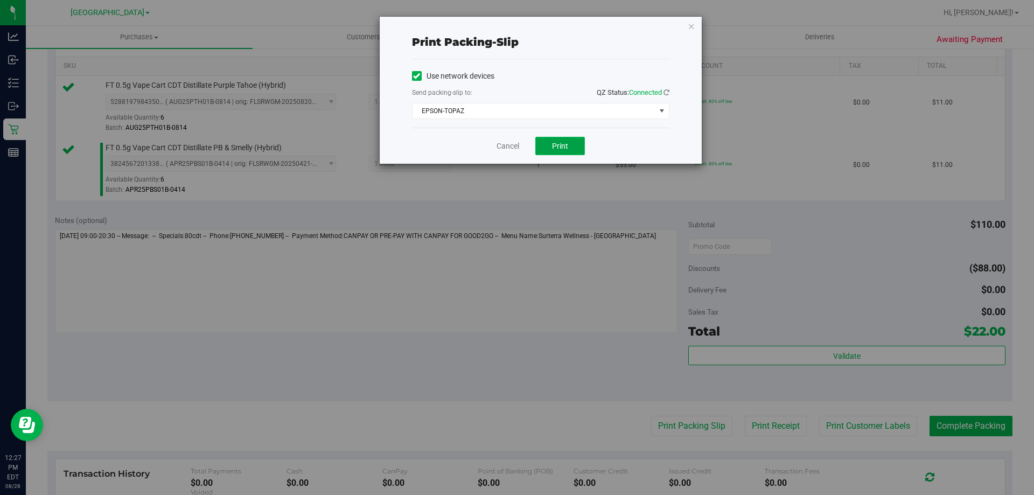
click at [558, 144] on span "Print" at bounding box center [560, 146] width 16 height 9
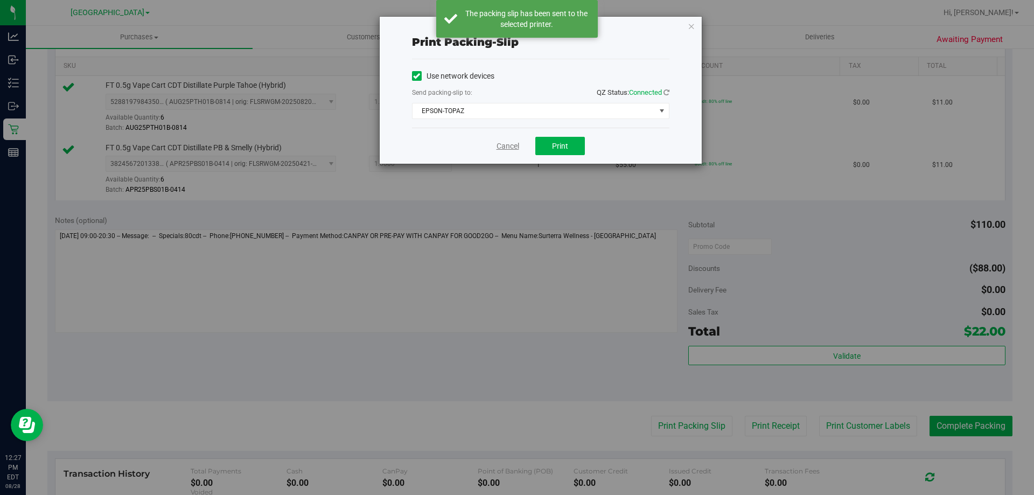
click at [502, 145] on link "Cancel" at bounding box center [507, 146] width 23 height 11
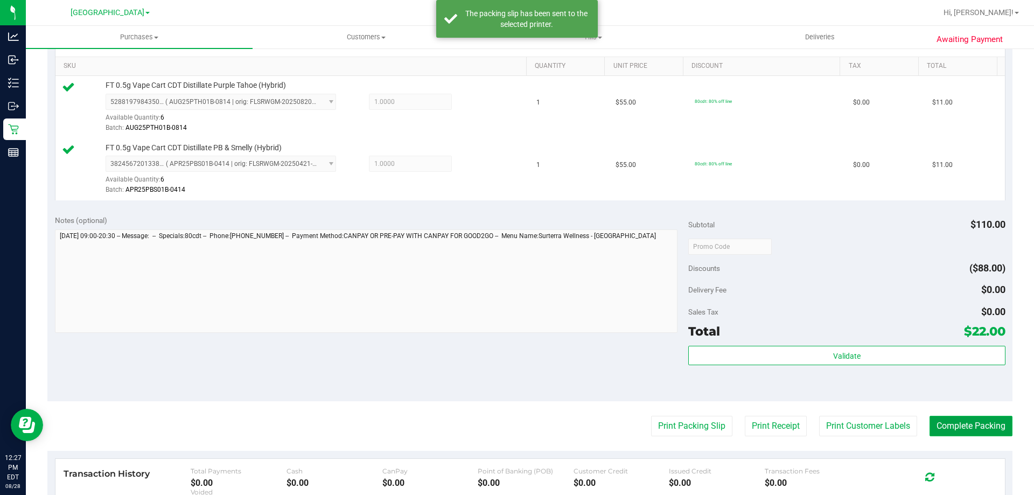
click at [979, 416] on button "Complete Packing" at bounding box center [970, 426] width 83 height 20
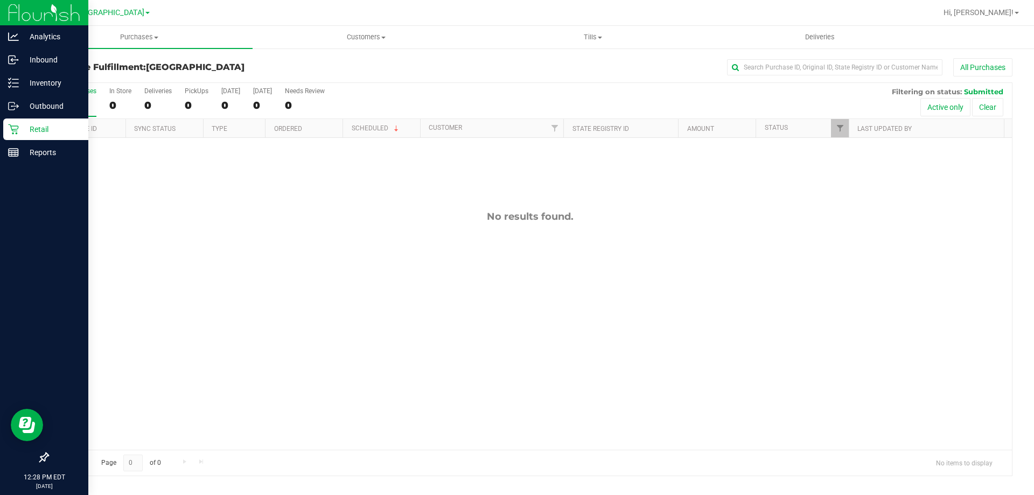
click at [11, 125] on icon at bounding box center [13, 129] width 10 height 10
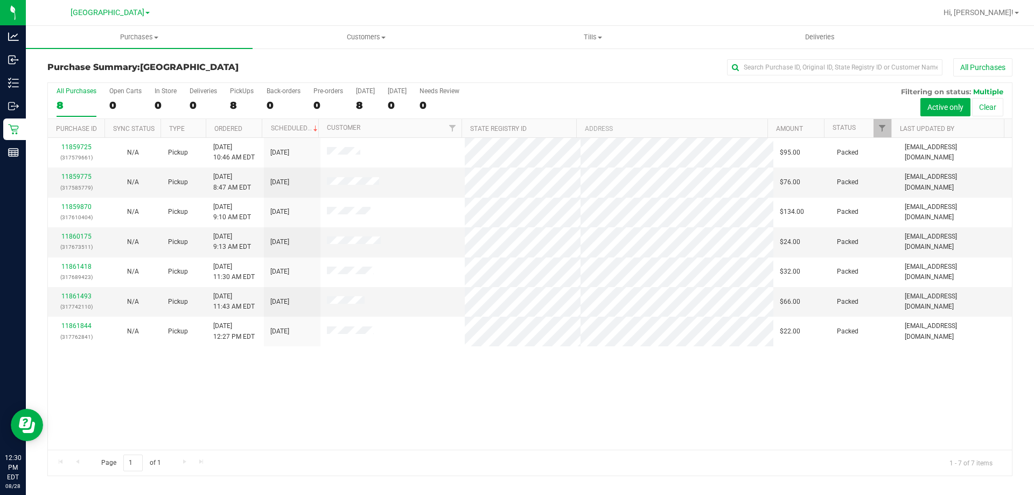
click at [348, 390] on div "11859725 (317579661) N/A Pickup [DATE] 10:46 AM EDT 8/28/2025 $95.00 Packed [EM…" at bounding box center [530, 294] width 964 height 312
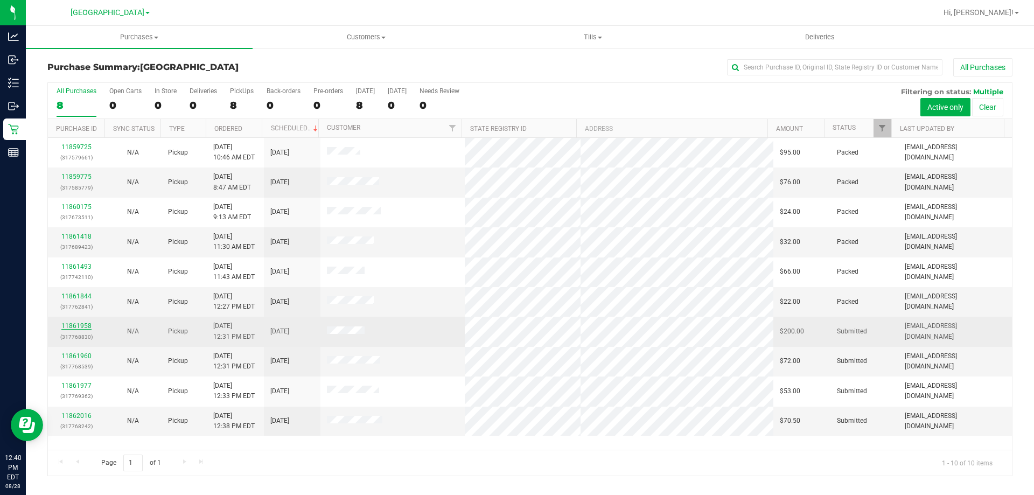
click at [61, 328] on link "11861958" at bounding box center [76, 326] width 30 height 8
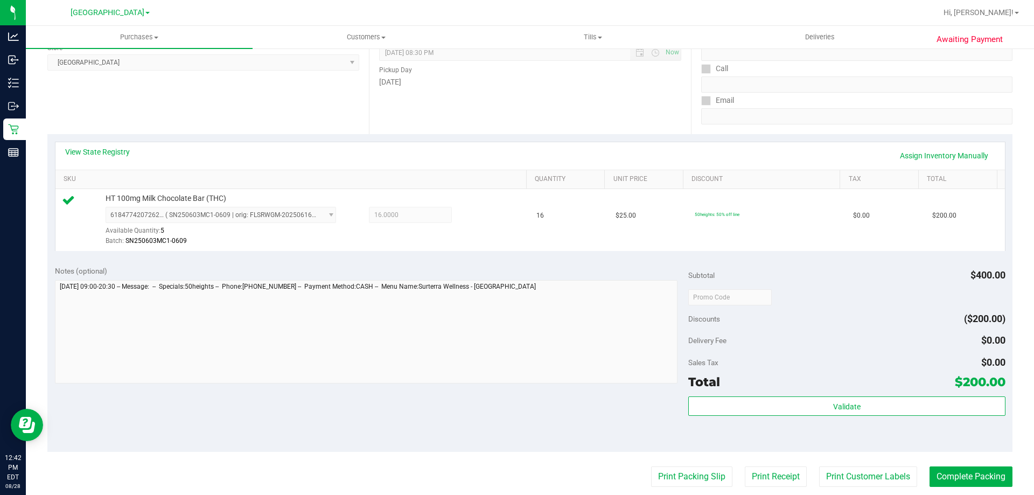
scroll to position [162, 0]
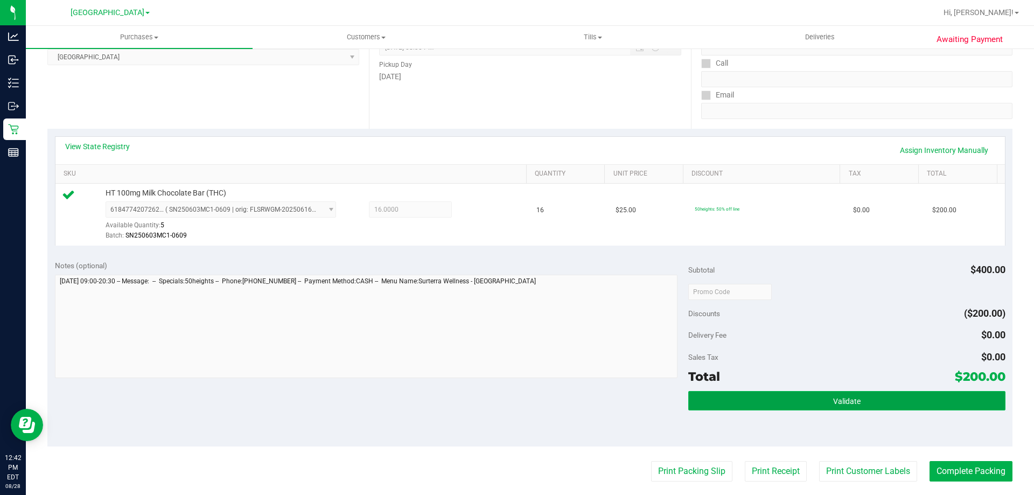
click at [793, 407] on button "Validate" at bounding box center [846, 400] width 317 height 19
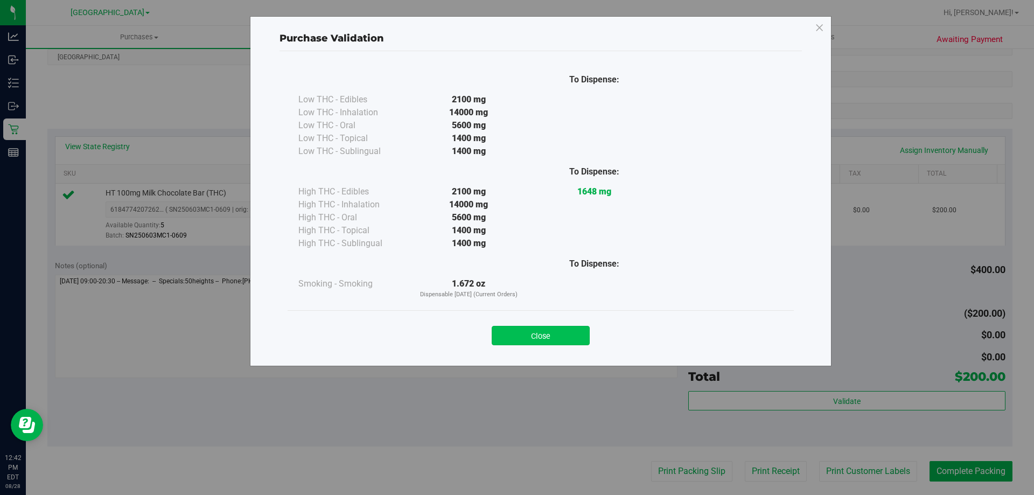
click at [545, 331] on button "Close" at bounding box center [541, 335] width 98 height 19
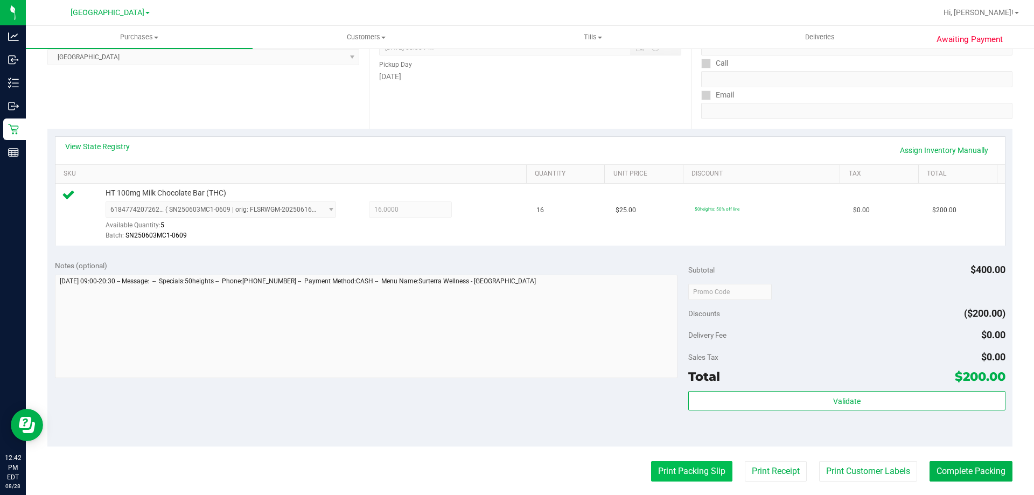
click at [674, 474] on button "Print Packing Slip" at bounding box center [691, 471] width 81 height 20
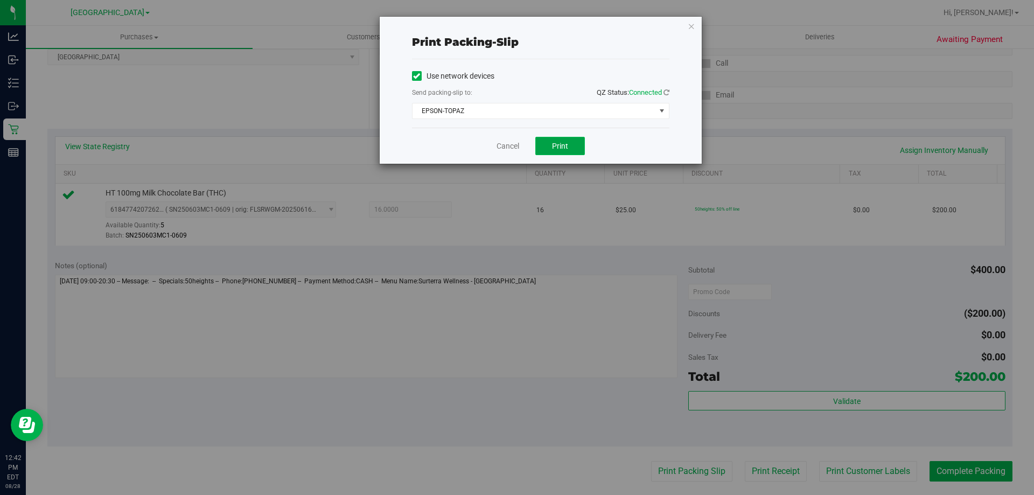
click at [570, 149] on button "Print" at bounding box center [560, 146] width 50 height 18
click at [514, 142] on link "Cancel" at bounding box center [507, 146] width 23 height 11
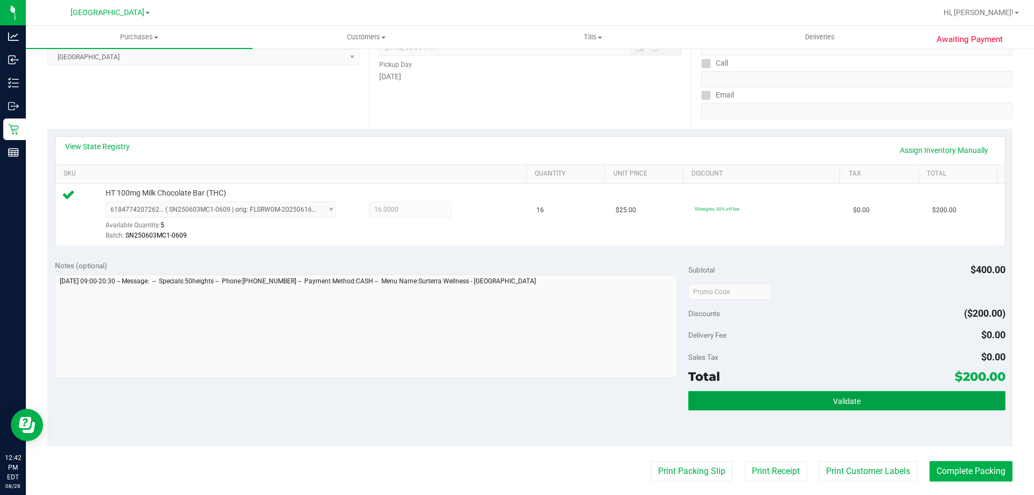
click at [801, 404] on button "Validate" at bounding box center [846, 400] width 317 height 19
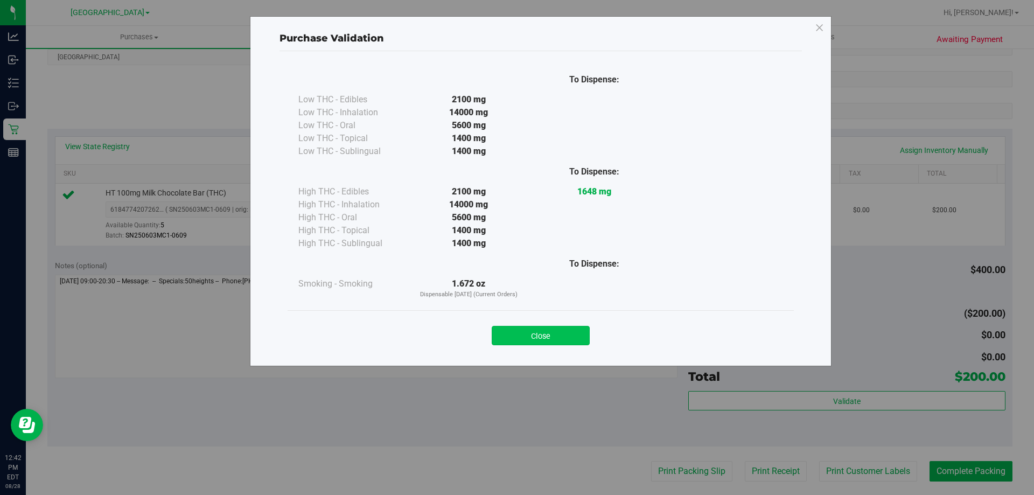
click at [538, 337] on button "Close" at bounding box center [541, 335] width 98 height 19
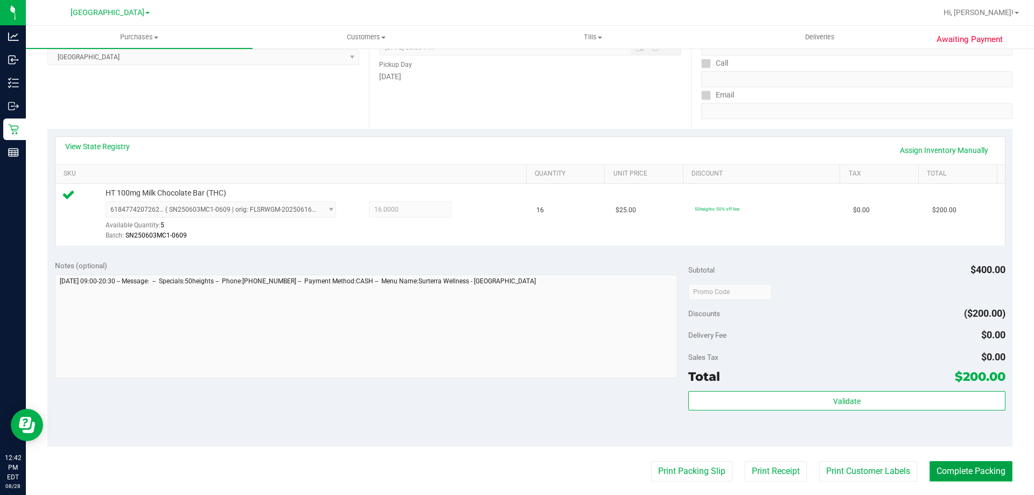
click at [989, 474] on button "Complete Packing" at bounding box center [970, 471] width 83 height 20
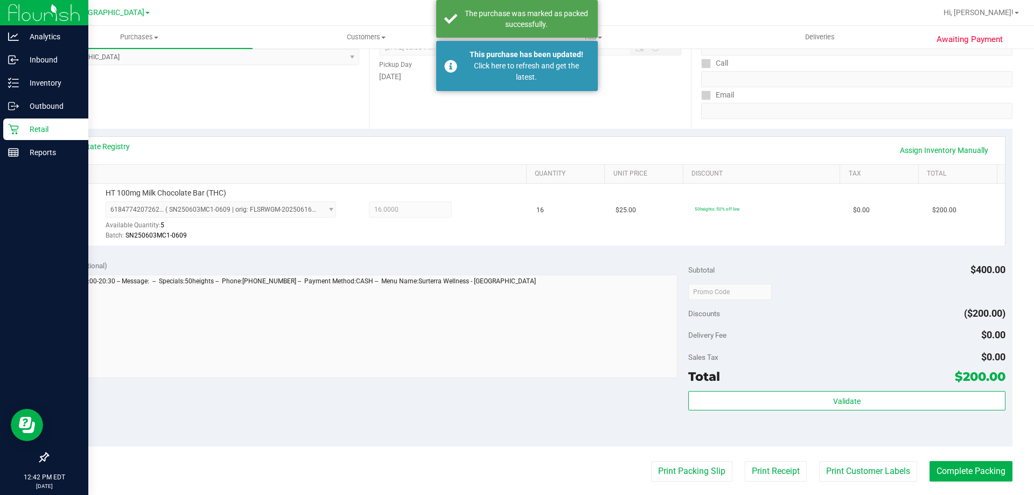
click at [18, 131] on icon at bounding box center [13, 129] width 11 height 11
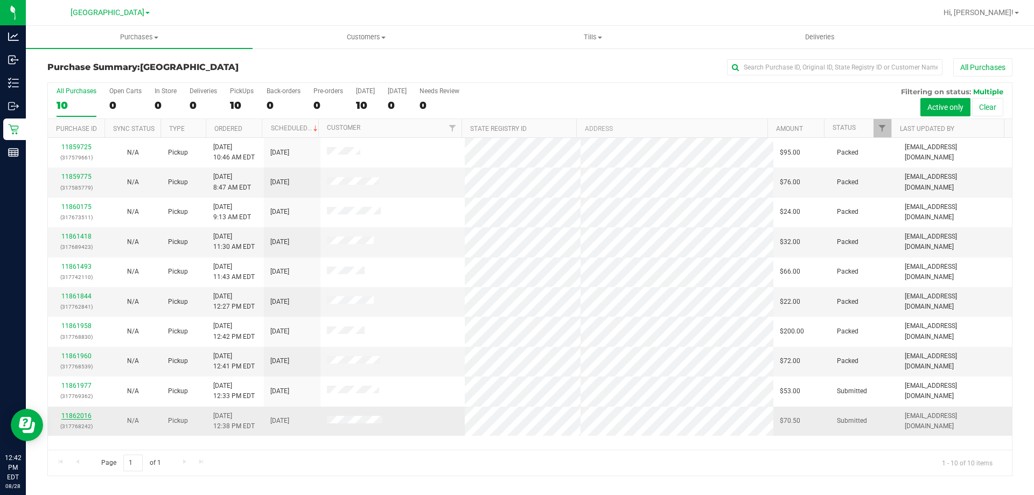
click at [68, 415] on link "11862016" at bounding box center [76, 416] width 30 height 8
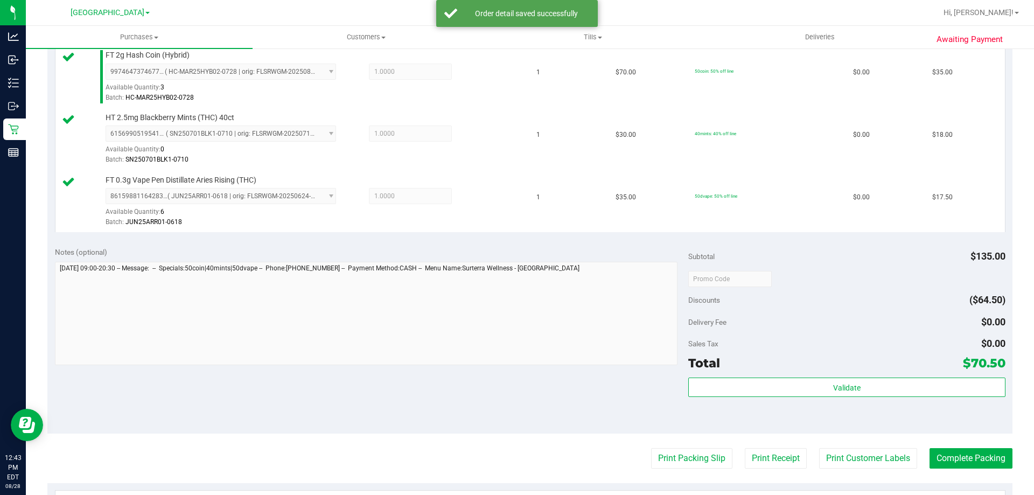
scroll to position [323, 0]
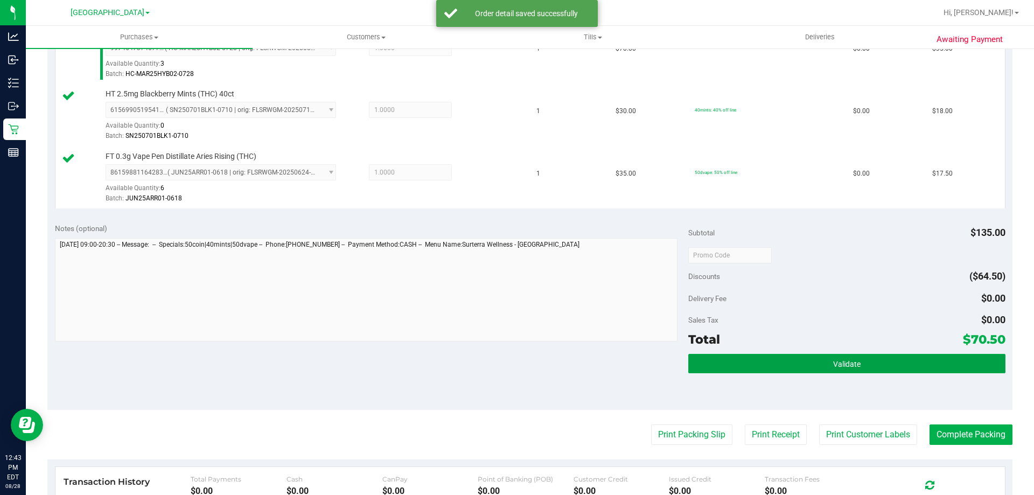
drag, startPoint x: 779, startPoint y: 370, endPoint x: 770, endPoint y: 375, distance: 10.6
click at [779, 371] on button "Validate" at bounding box center [846, 363] width 317 height 19
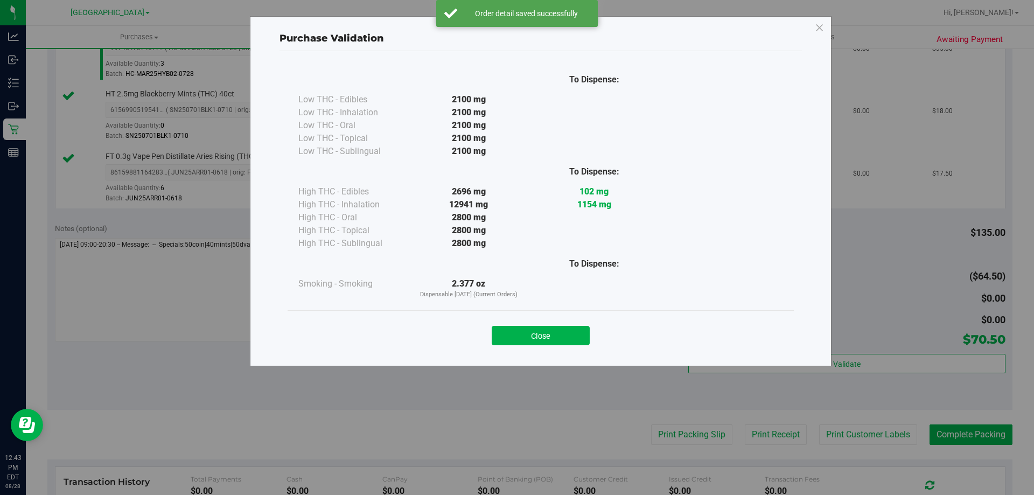
click at [570, 346] on div "Close" at bounding box center [541, 332] width 506 height 44
click at [569, 333] on button "Close" at bounding box center [541, 335] width 98 height 19
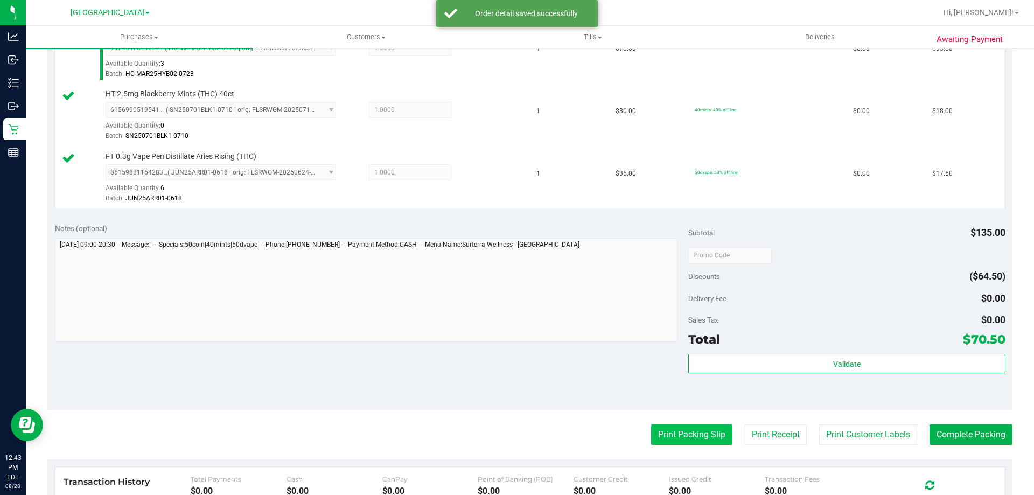
click at [695, 444] on button "Print Packing Slip" at bounding box center [691, 434] width 81 height 20
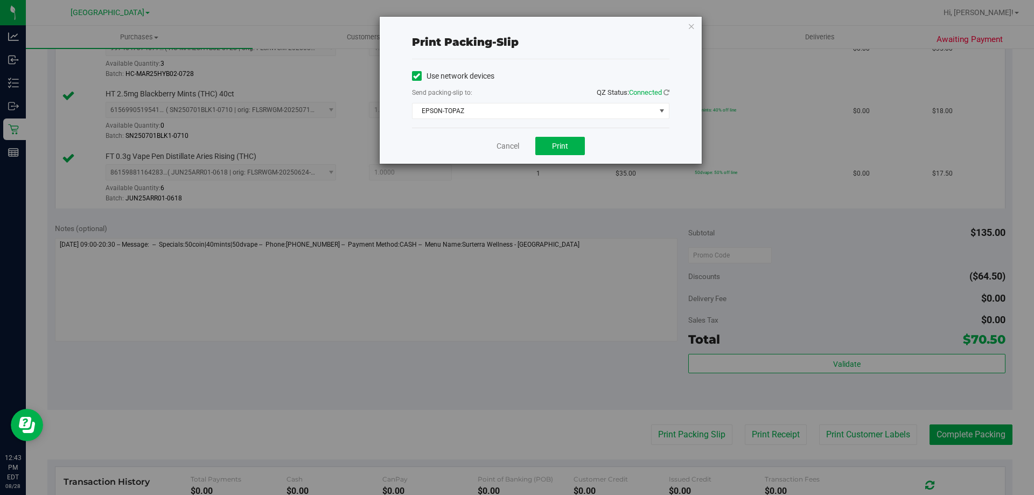
click at [567, 155] on div "Cancel Print" at bounding box center [540, 146] width 257 height 36
click at [569, 149] on button "Print" at bounding box center [560, 146] width 50 height 18
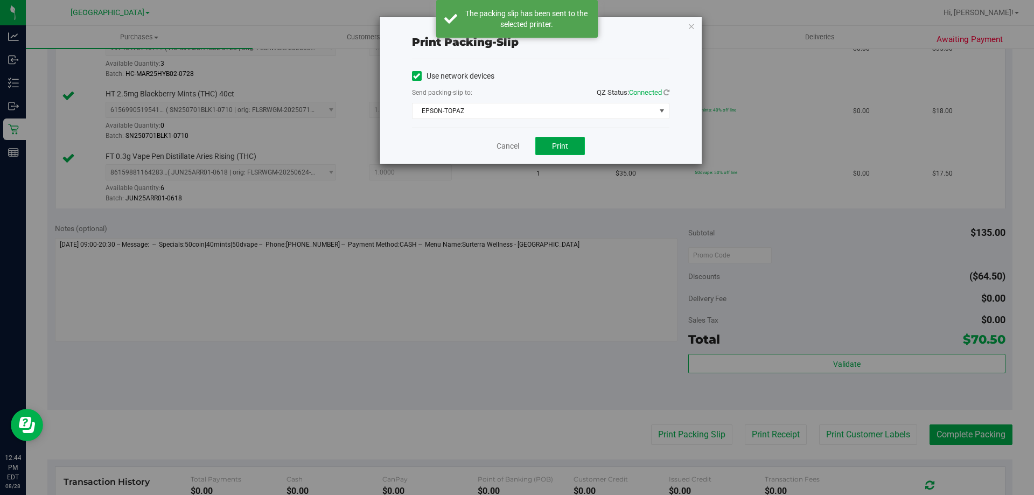
click at [552, 139] on button "Print" at bounding box center [560, 146] width 50 height 18
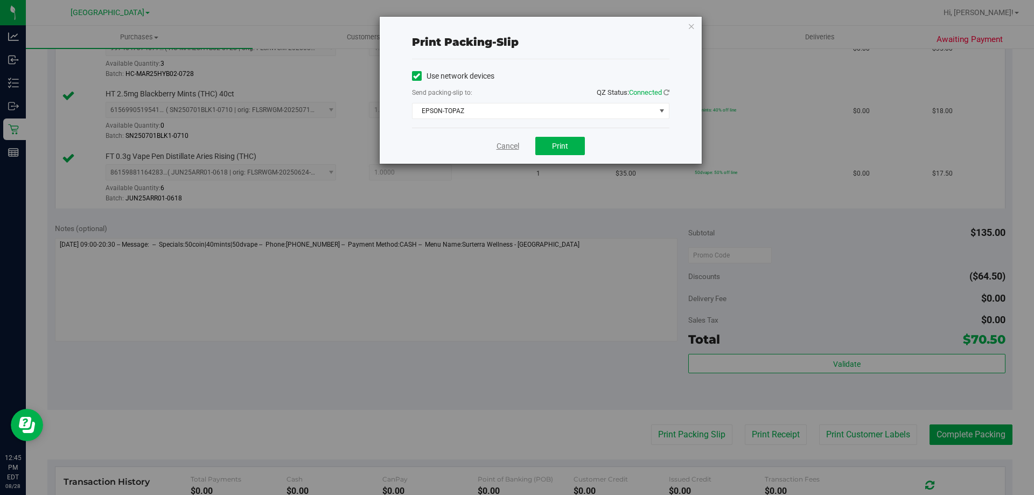
click at [504, 145] on link "Cancel" at bounding box center [507, 146] width 23 height 11
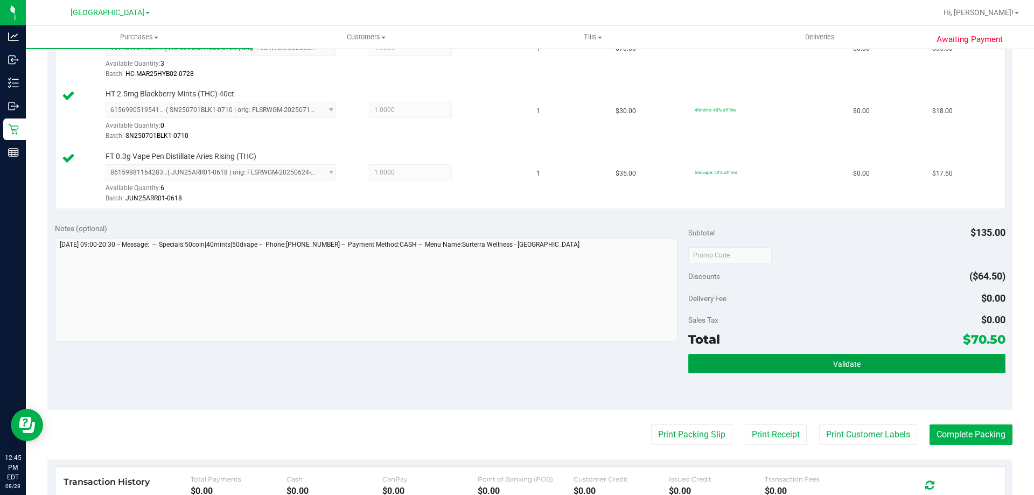
click at [781, 366] on button "Validate" at bounding box center [846, 363] width 317 height 19
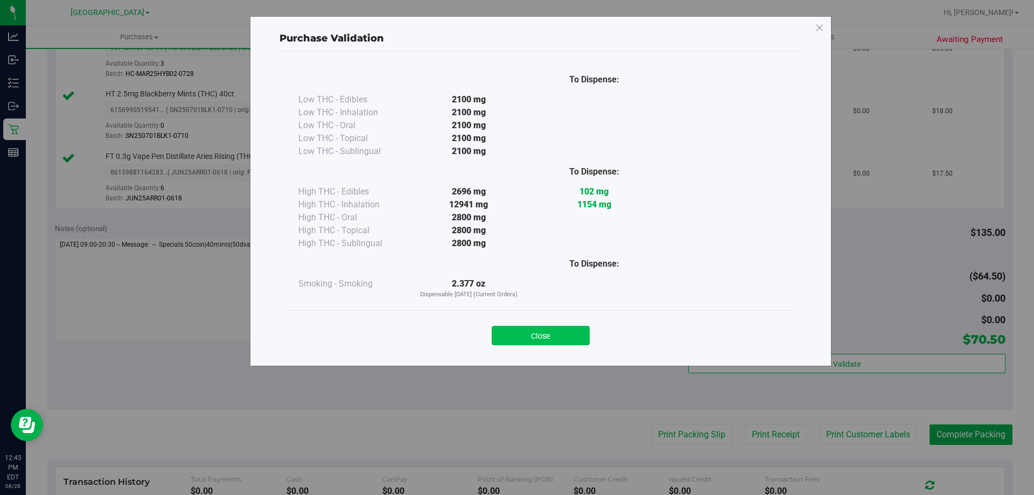
click at [542, 332] on button "Close" at bounding box center [541, 335] width 98 height 19
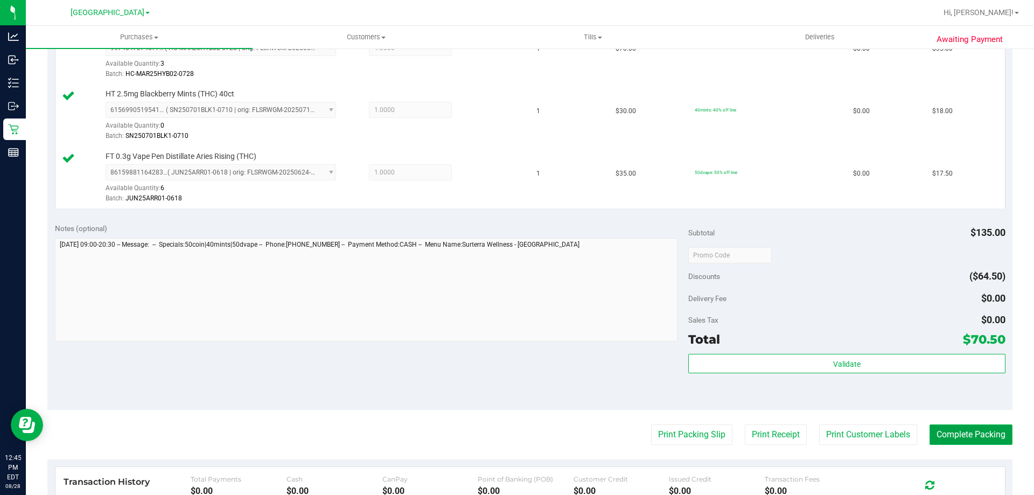
click at [950, 435] on button "Complete Packing" at bounding box center [970, 434] width 83 height 20
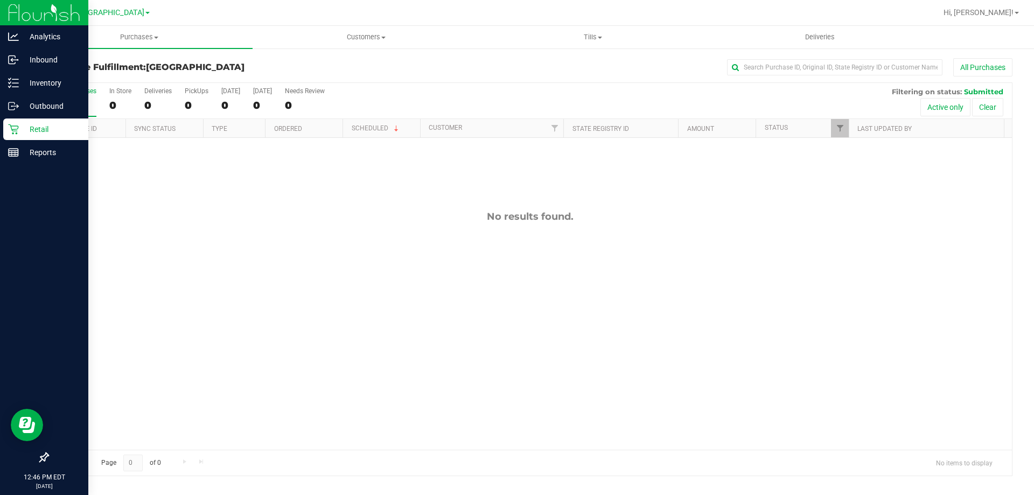
click at [4, 130] on div "Retail" at bounding box center [45, 129] width 85 height 22
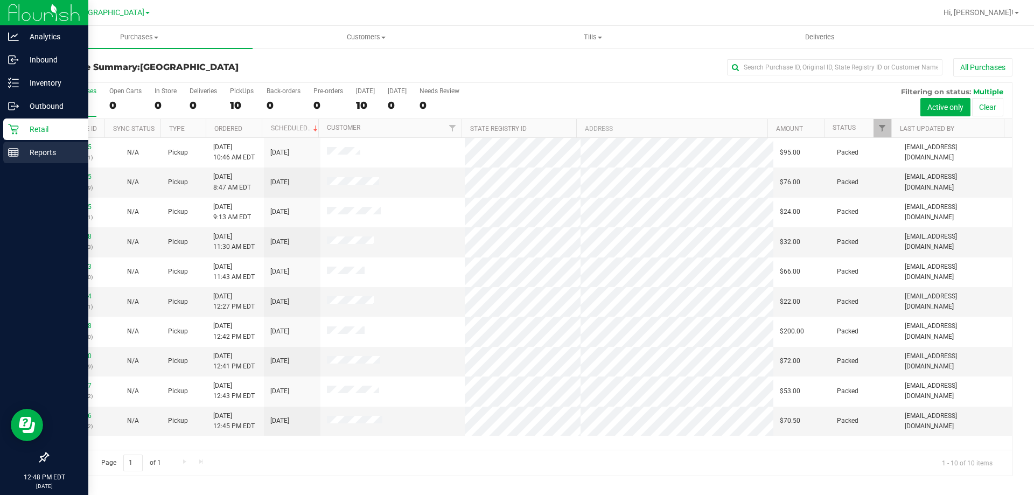
click at [8, 144] on div "Reports" at bounding box center [45, 153] width 85 height 22
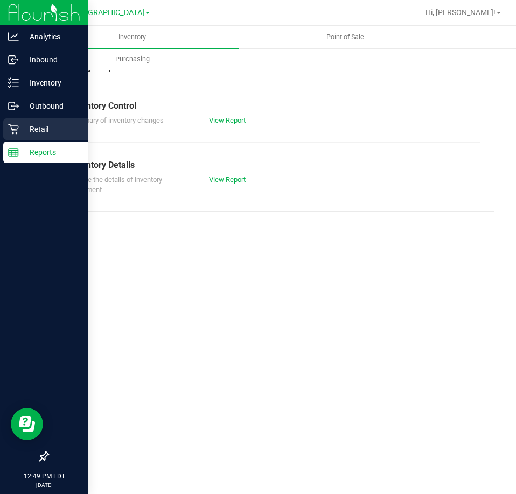
click at [10, 133] on icon at bounding box center [13, 129] width 11 height 11
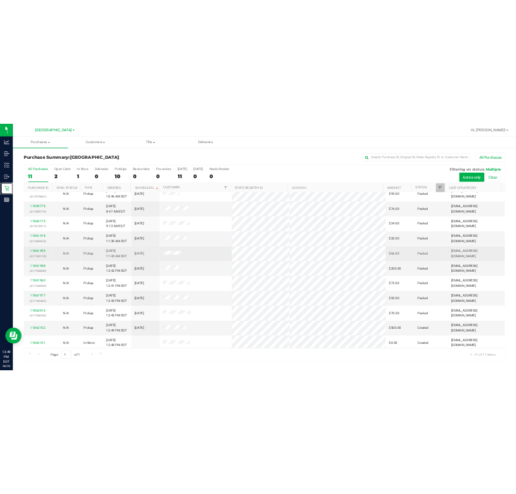
scroll to position [16, 0]
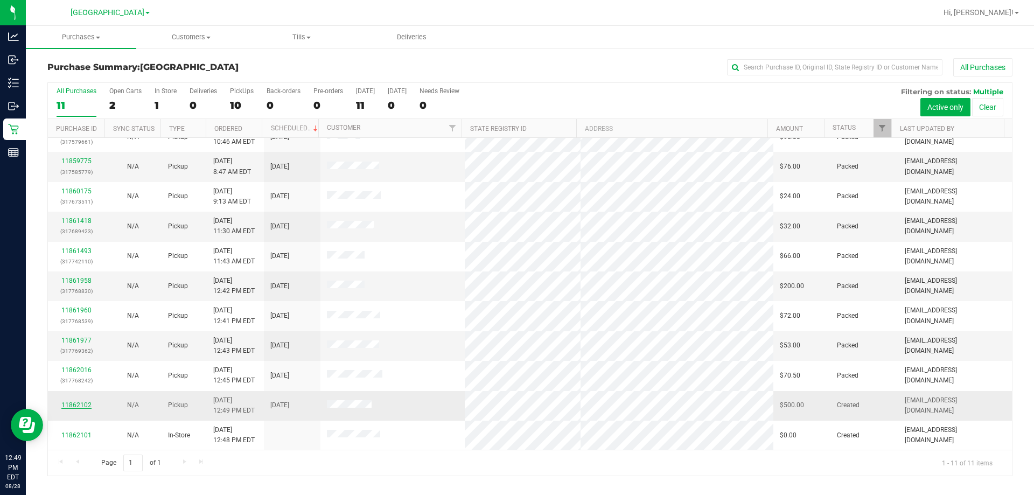
click at [79, 403] on link "11862102" at bounding box center [76, 405] width 30 height 8
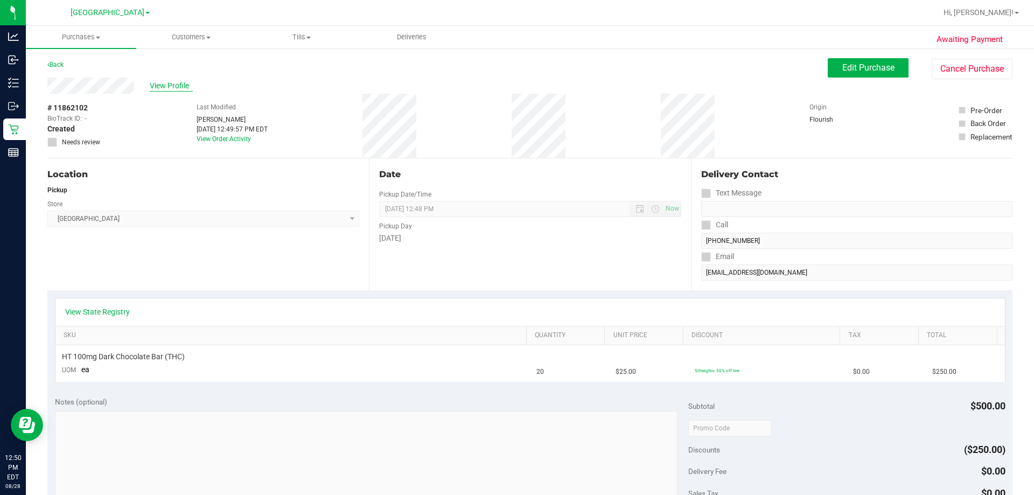
click at [167, 86] on span "View Profile" at bounding box center [171, 85] width 43 height 11
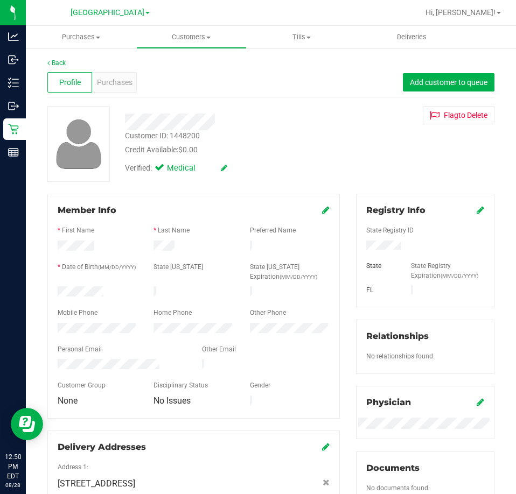
drag, startPoint x: 408, startPoint y: 242, endPoint x: 355, endPoint y: 245, distance: 53.4
click at [358, 245] on div at bounding box center [425, 247] width 134 height 12
click at [142, 299] on div at bounding box center [194, 303] width 272 height 9
drag, startPoint x: 118, startPoint y: 291, endPoint x: 54, endPoint y: 291, distance: 64.1
click at [55, 291] on div at bounding box center [98, 292] width 96 height 13
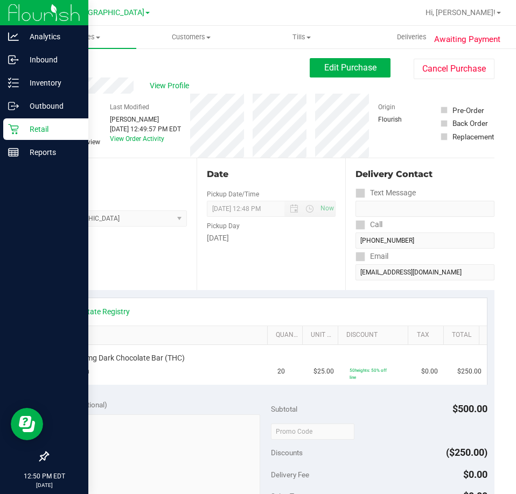
click at [9, 127] on icon at bounding box center [13, 129] width 11 height 11
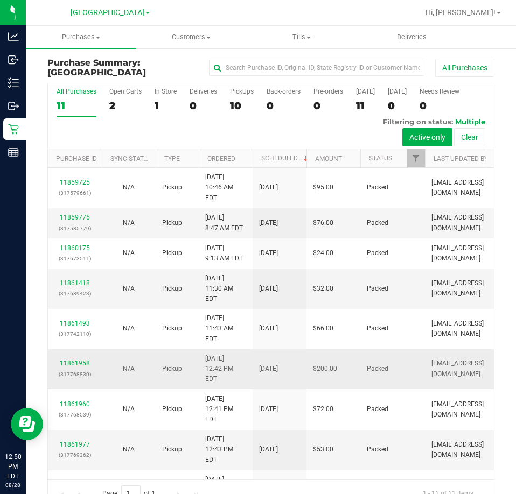
click at [79, 363] on div "11861958 (317768830)" at bounding box center [74, 369] width 41 height 20
click at [76, 365] on link "11861958" at bounding box center [75, 364] width 30 height 8
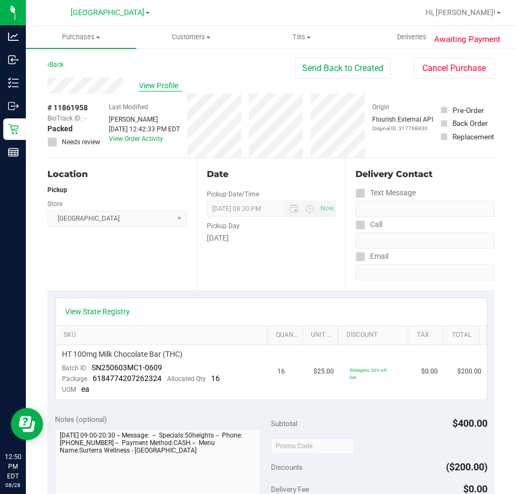
click at [155, 83] on span "View Profile" at bounding box center [160, 85] width 43 height 11
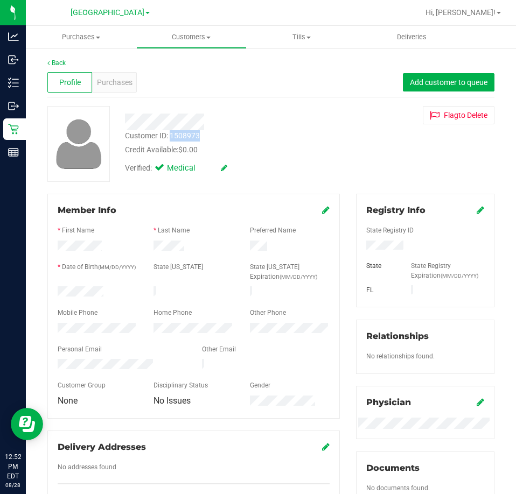
drag, startPoint x: 208, startPoint y: 139, endPoint x: 171, endPoint y: 137, distance: 37.2
click at [171, 137] on div "Customer ID: 1508973 Credit Available: $0.00" at bounding box center [233, 142] width 232 height 25
click at [251, 171] on div "Verified: Medical" at bounding box center [233, 168] width 232 height 24
click at [418, 251] on div at bounding box center [425, 247] width 134 height 12
click at [362, 246] on div at bounding box center [425, 247] width 134 height 12
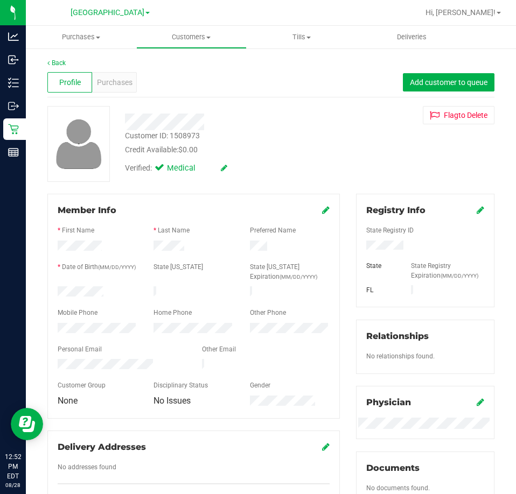
click at [406, 257] on div at bounding box center [425, 257] width 118 height 9
drag, startPoint x: 107, startPoint y: 288, endPoint x: 57, endPoint y: 289, distance: 50.1
click at [57, 289] on div at bounding box center [98, 292] width 96 height 13
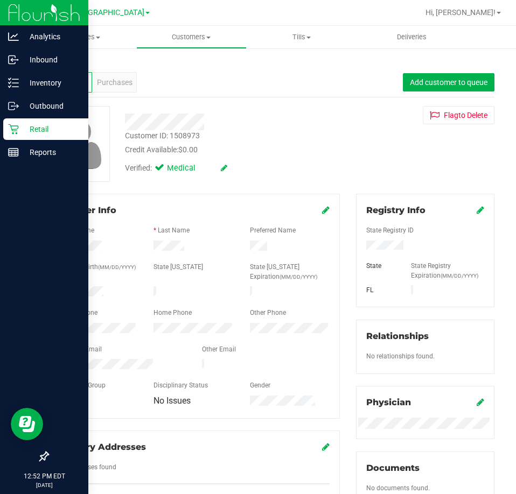
click at [12, 127] on icon at bounding box center [13, 129] width 11 height 11
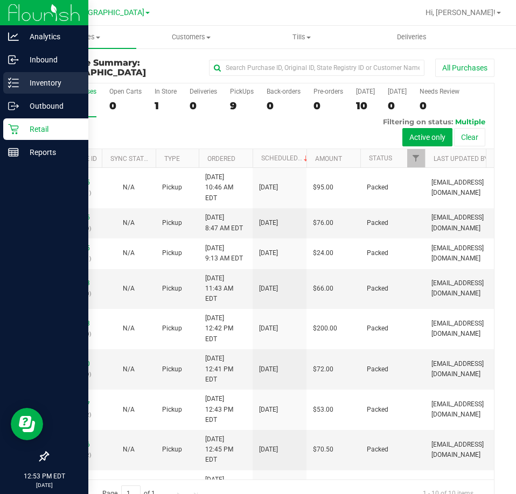
click at [15, 87] on line at bounding box center [15, 87] width 6 height 0
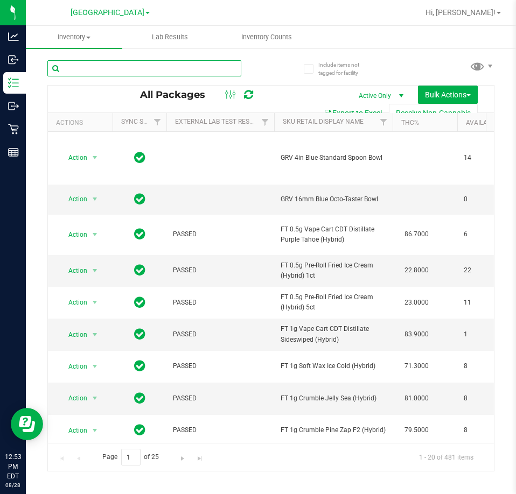
click at [206, 67] on input "text" at bounding box center [144, 68] width 194 height 16
type input "0418461387379740"
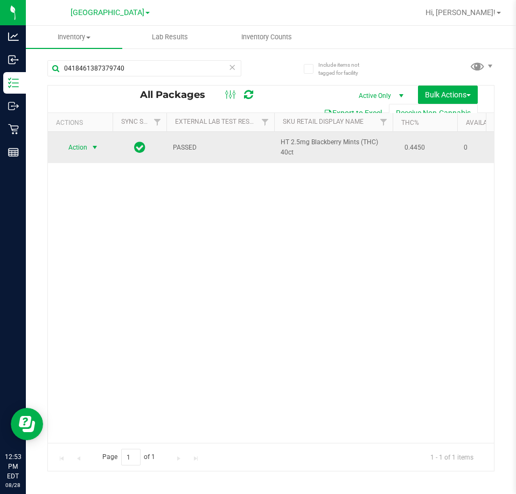
click at [94, 148] on span "select" at bounding box center [94, 147] width 9 height 9
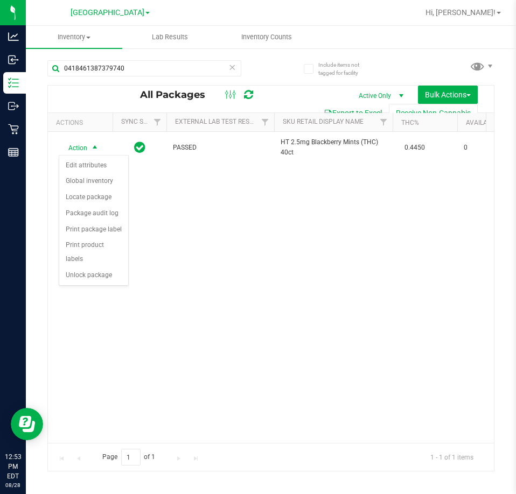
click at [102, 271] on div "Action Edit attributes Global inventory Locate package Package audit log Print …" at bounding box center [94, 220] width 70 height 131
click at [86, 268] on li "Unlock package" at bounding box center [93, 276] width 69 height 16
